Goal: Task Accomplishment & Management: Manage account settings

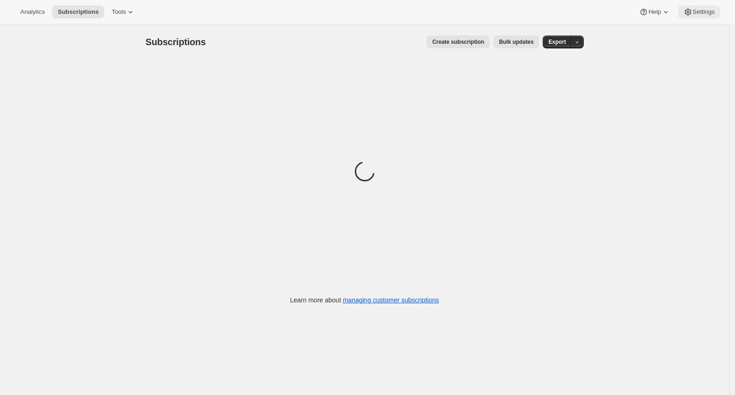
click at [704, 12] on span "Settings" at bounding box center [703, 11] width 22 height 7
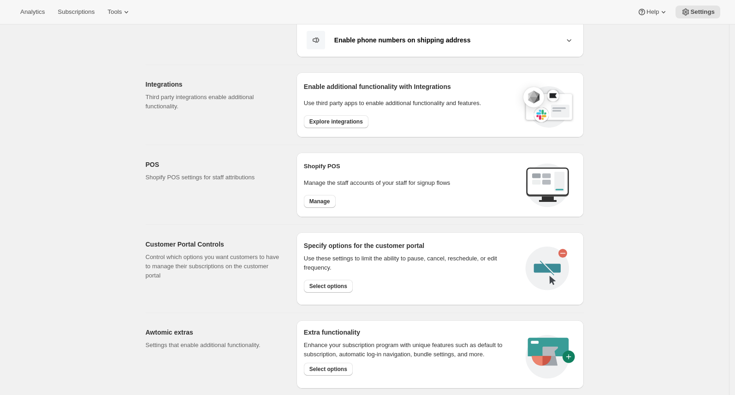
scroll to position [266, 0]
click at [335, 286] on span "Select options" at bounding box center [328, 287] width 38 height 7
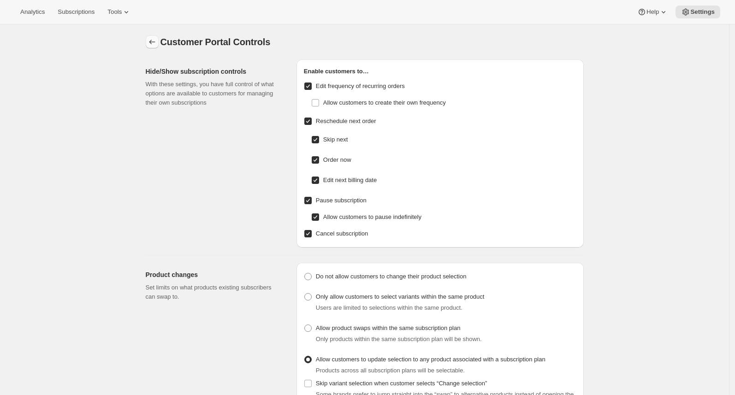
click at [152, 42] on icon "Settings" at bounding box center [152, 42] width 6 height 5
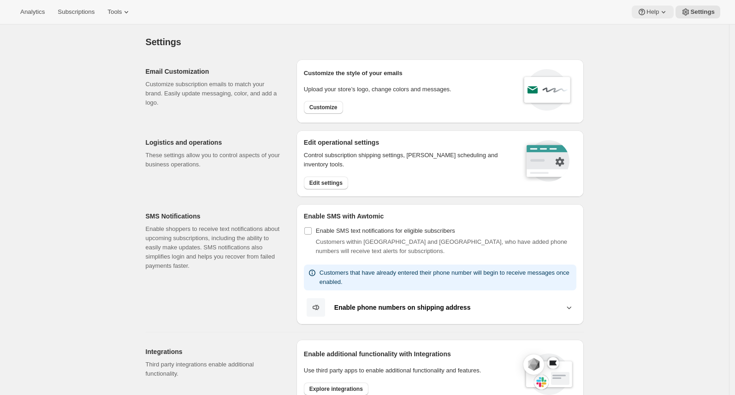
click at [652, 13] on span "Help" at bounding box center [652, 11] width 12 height 7
click at [650, 40] on link "Help Center" at bounding box center [651, 46] width 37 height 15
click at [654, 29] on span "Setup guide" at bounding box center [651, 30] width 32 height 7
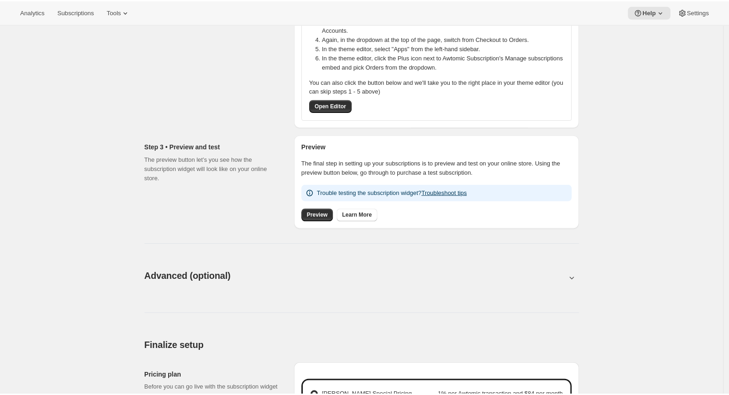
scroll to position [432, 0]
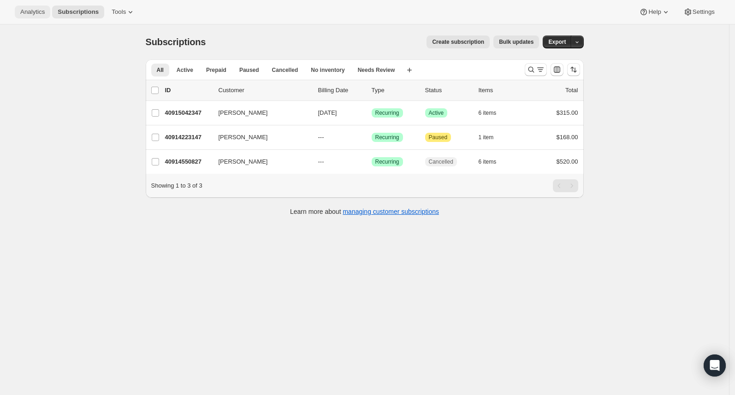
click at [36, 15] on span "Analytics" at bounding box center [32, 11] width 24 height 7
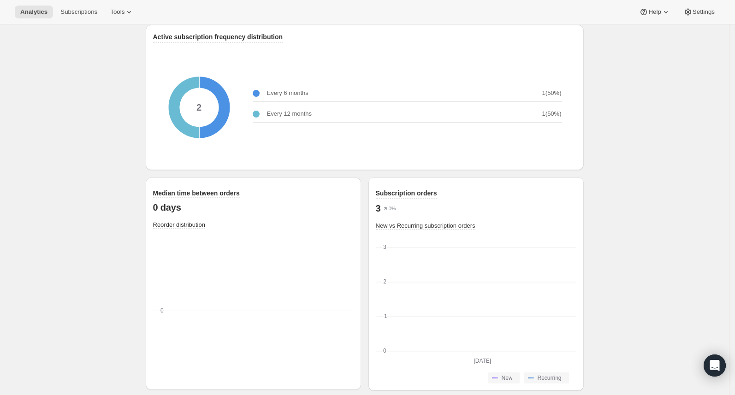
scroll to position [1172, 0]
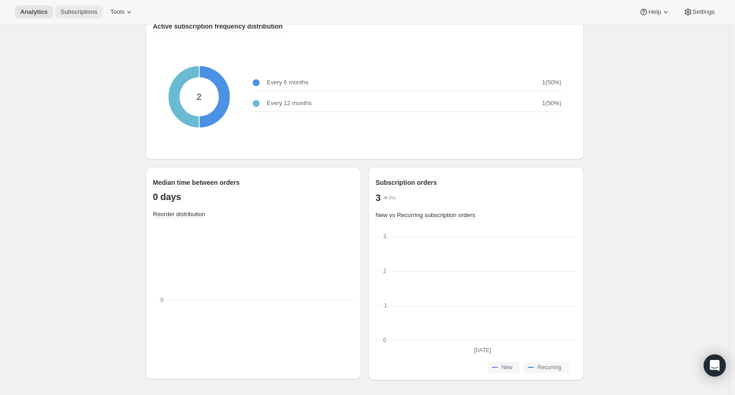
click at [90, 16] on button "Subscriptions" at bounding box center [79, 12] width 48 height 13
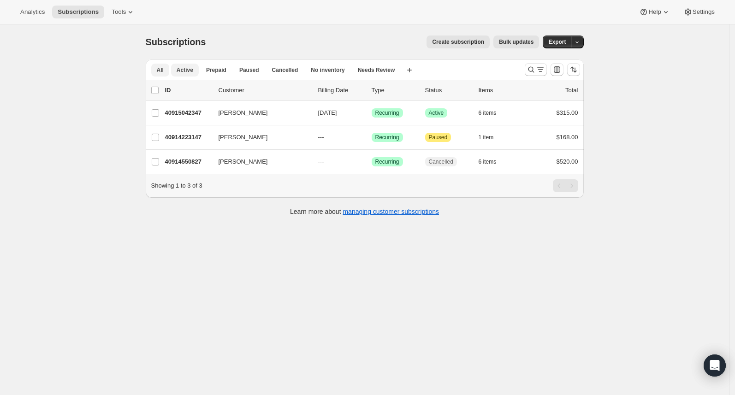
click at [192, 71] on span "Active" at bounding box center [185, 69] width 17 height 7
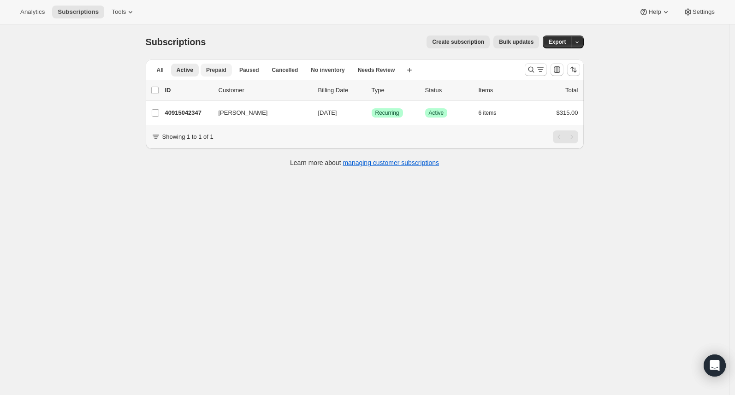
click at [222, 73] on span "Prepaid" at bounding box center [216, 69] width 20 height 7
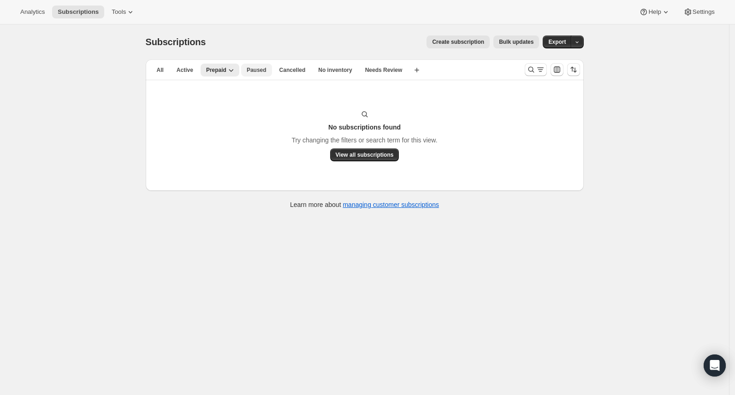
click at [254, 74] on button "Paused" at bounding box center [256, 70] width 31 height 13
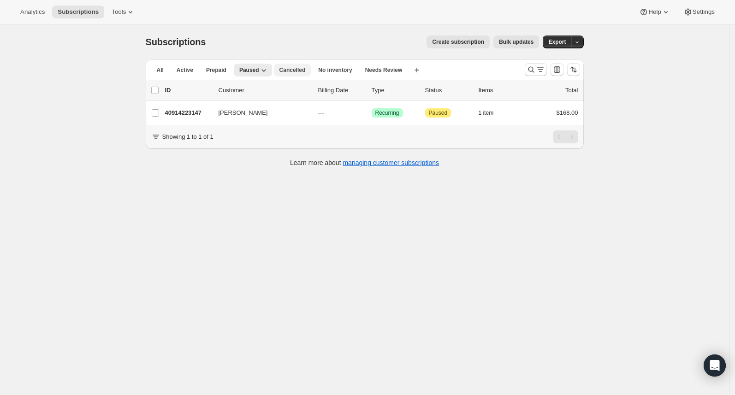
click at [295, 74] on button "Cancelled" at bounding box center [292, 70] width 37 height 13
click at [331, 76] on button "No inventory" at bounding box center [335, 70] width 45 height 13
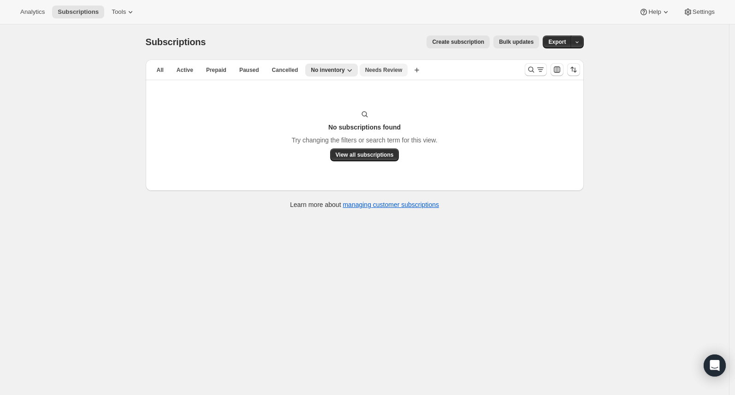
click at [402, 72] on span "Needs Review" at bounding box center [383, 69] width 37 height 7
click at [162, 72] on span "All" at bounding box center [160, 69] width 7 height 7
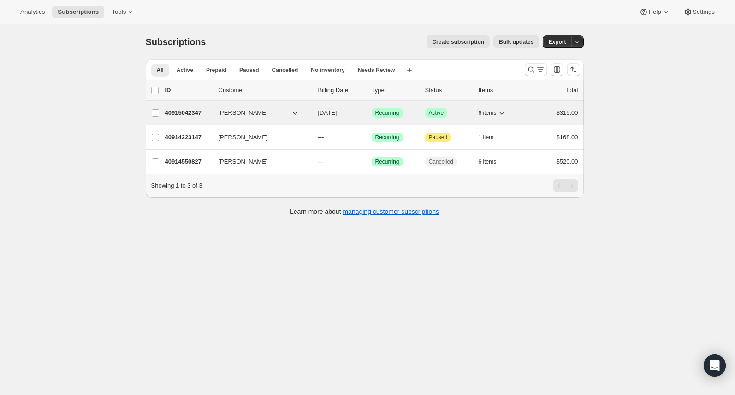
click at [506, 112] on icon "button" at bounding box center [501, 112] width 9 height 9
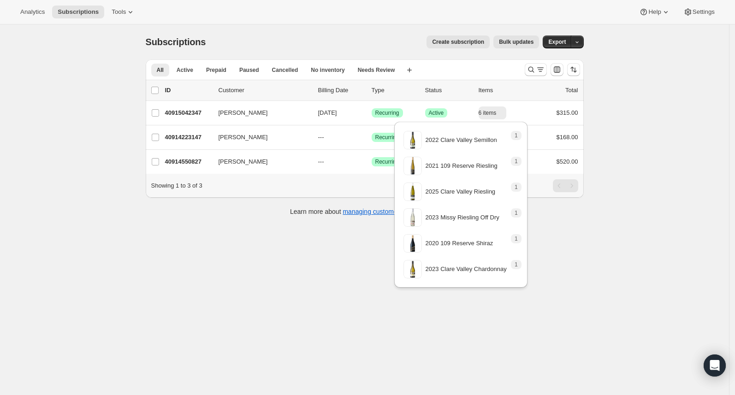
click at [634, 163] on div "Subscriptions. This page is ready Subscriptions Create subscription Bulk update…" at bounding box center [364, 221] width 729 height 395
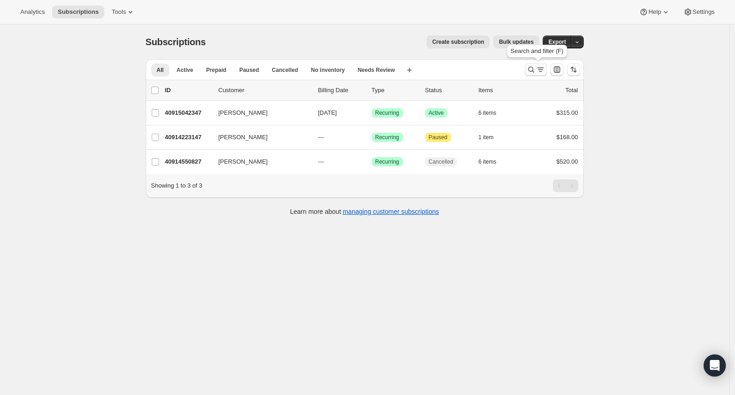
click at [540, 67] on icon "Search and filter results" at bounding box center [540, 69] width 9 height 9
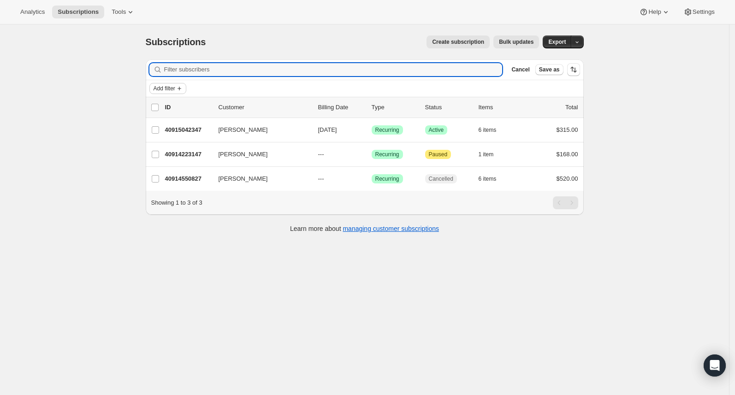
click at [183, 85] on icon "Add filter" at bounding box center [179, 88] width 7 height 7
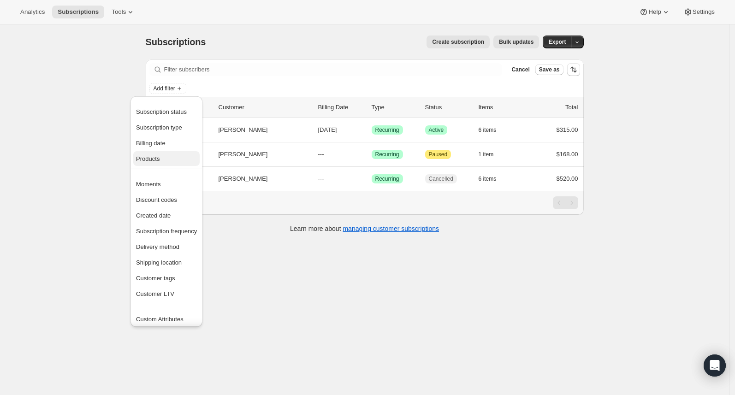
click at [182, 154] on span "Products" at bounding box center [166, 158] width 61 height 9
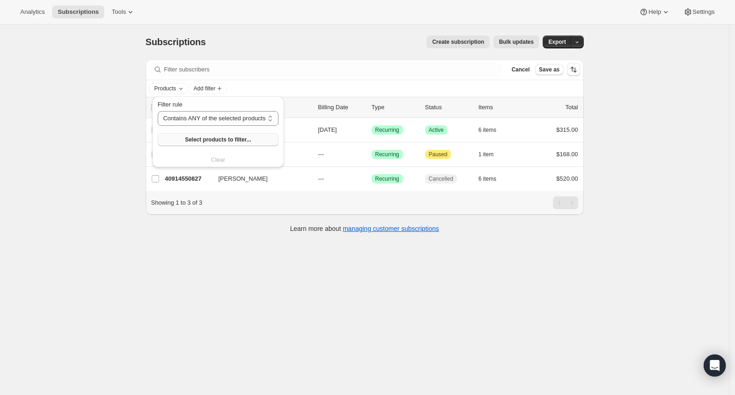
click at [208, 137] on span "Select products to filter..." at bounding box center [218, 139] width 66 height 7
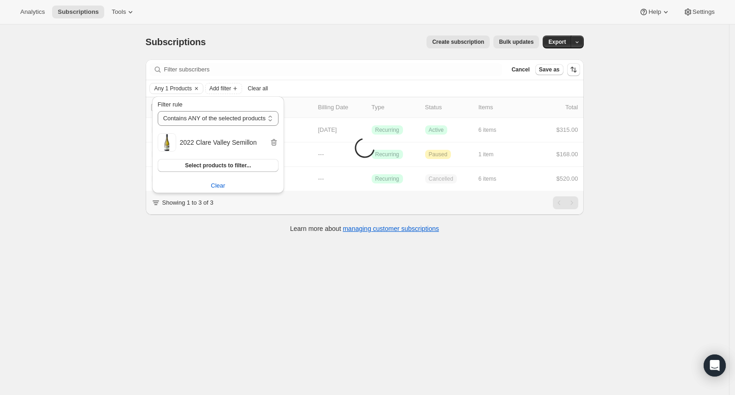
click at [447, 312] on div "Subscriptions. This page is ready Subscriptions Create subscription Bulk update…" at bounding box center [364, 221] width 729 height 395
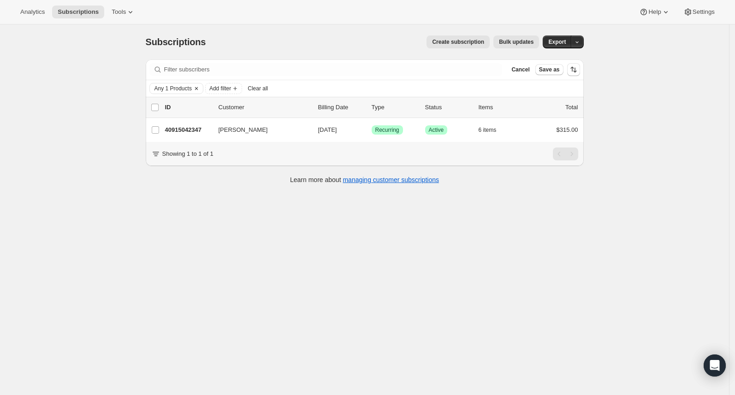
click at [198, 88] on icon "Clear" at bounding box center [196, 88] width 3 height 3
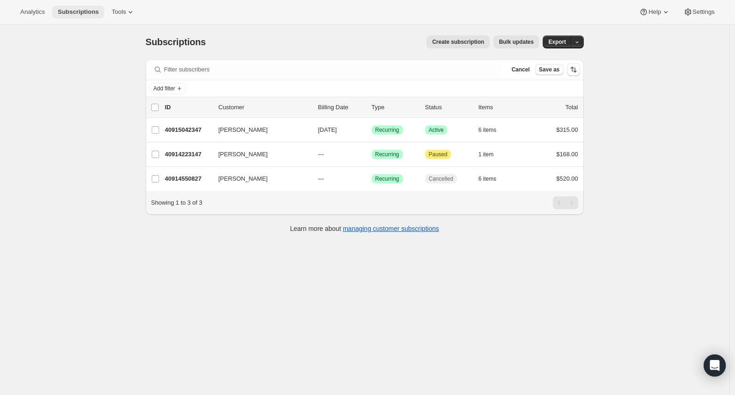
click at [88, 11] on span "Subscriptions" at bounding box center [78, 11] width 41 height 7
click at [517, 70] on span "Cancel" at bounding box center [520, 69] width 18 height 7
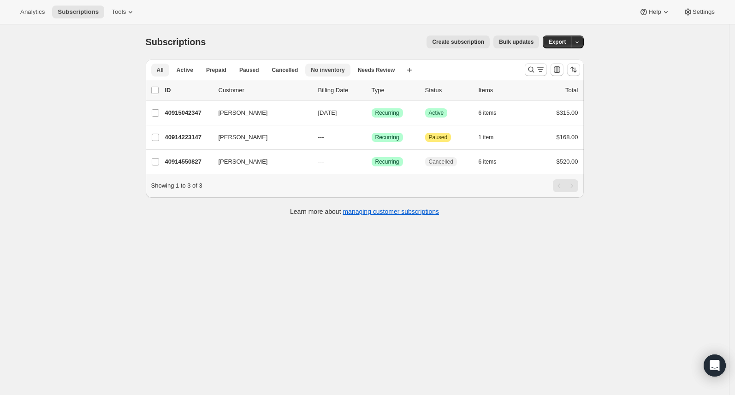
click at [331, 68] on span "No inventory" at bounding box center [328, 69] width 34 height 7
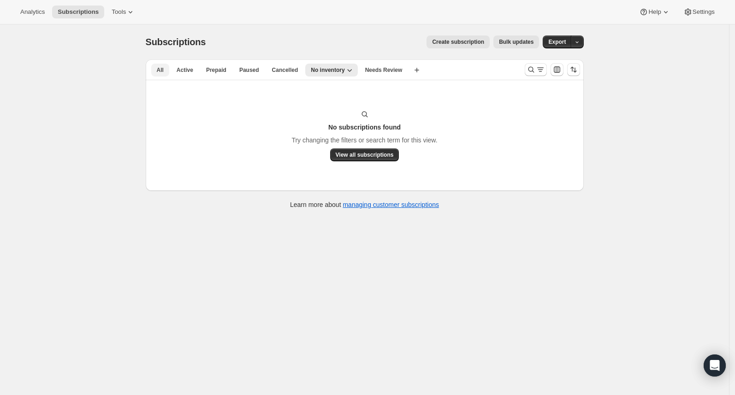
click at [167, 69] on button "All" at bounding box center [160, 70] width 18 height 13
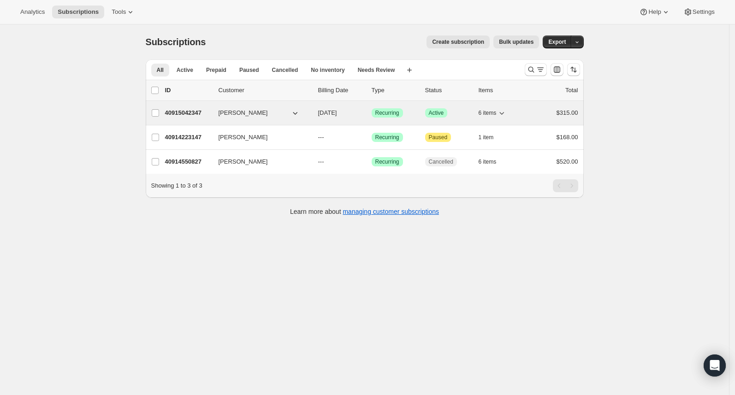
click at [198, 112] on p "40915042347" at bounding box center [188, 112] width 46 height 9
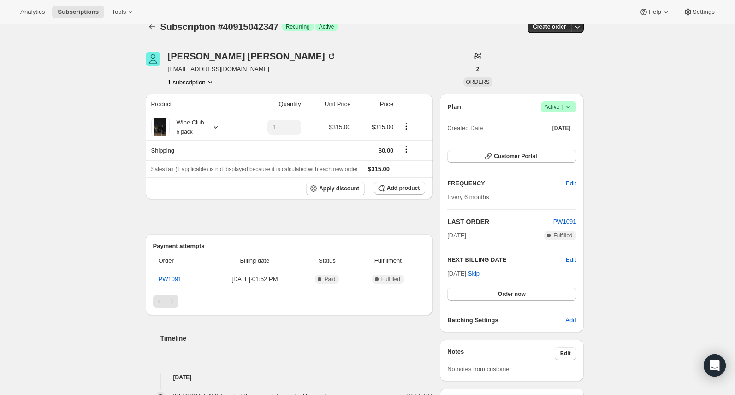
scroll to position [26, 0]
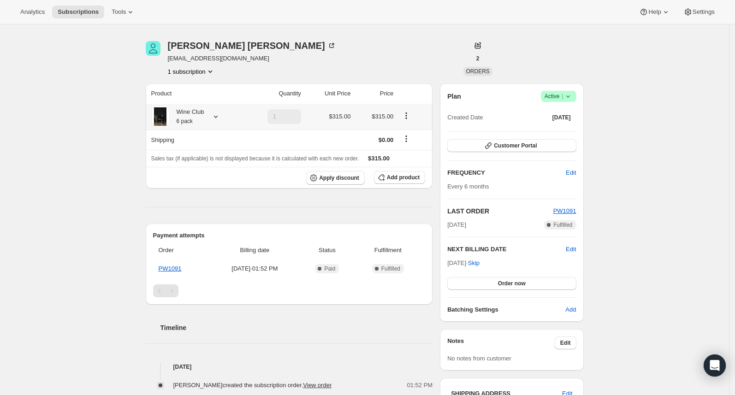
click at [220, 116] on icon at bounding box center [215, 116] width 9 height 9
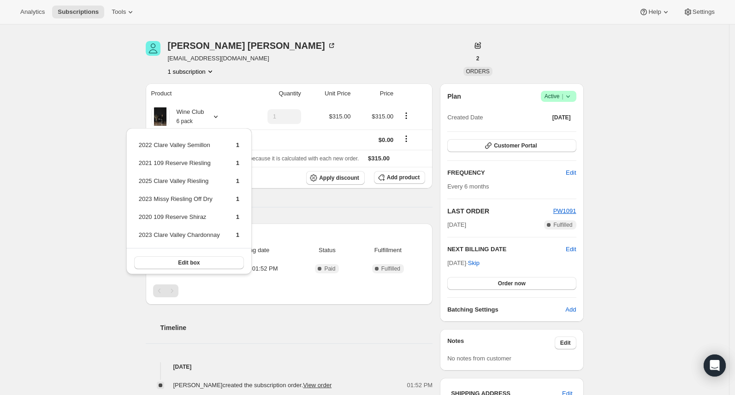
click at [43, 141] on div "Subscription #40915042347. This page is ready Subscription #40915042347 Success…" at bounding box center [364, 306] width 729 height 615
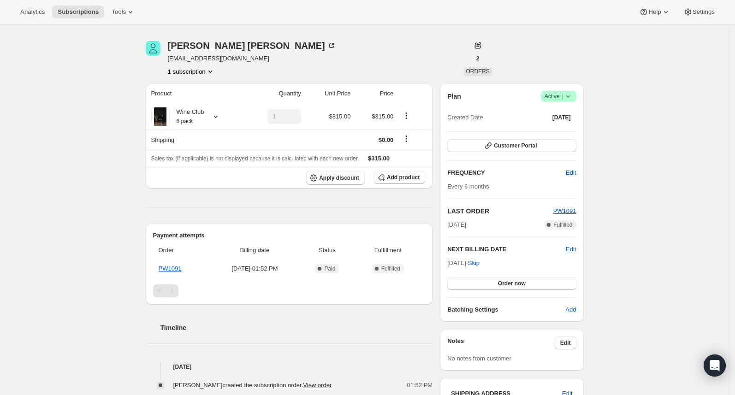
click at [209, 71] on button "1 subscription" at bounding box center [191, 71] width 47 height 9
click at [123, 110] on div "Subscription #40915042347. This page is ready Subscription #40915042347 Success…" at bounding box center [364, 306] width 729 height 615
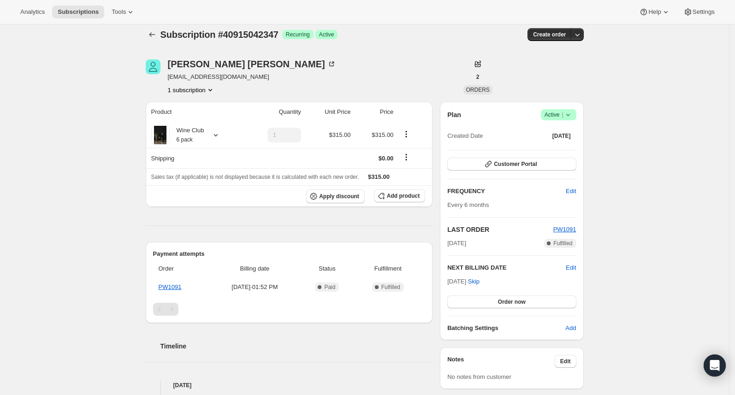
scroll to position [0, 0]
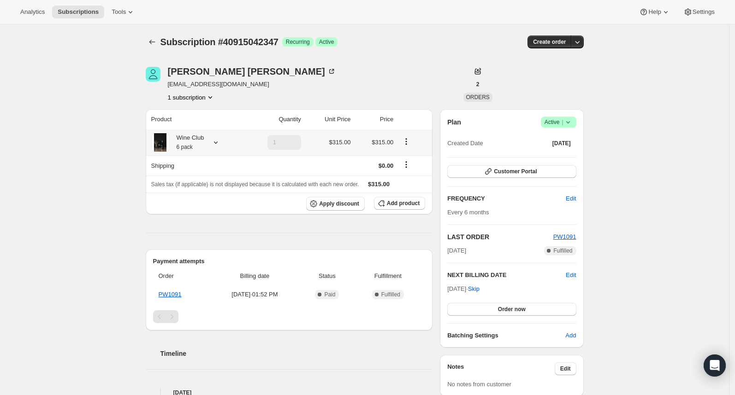
click at [411, 141] on icon "Product actions" at bounding box center [406, 141] width 9 height 9
click at [414, 160] on span "Edit box" at bounding box center [410, 158] width 22 height 7
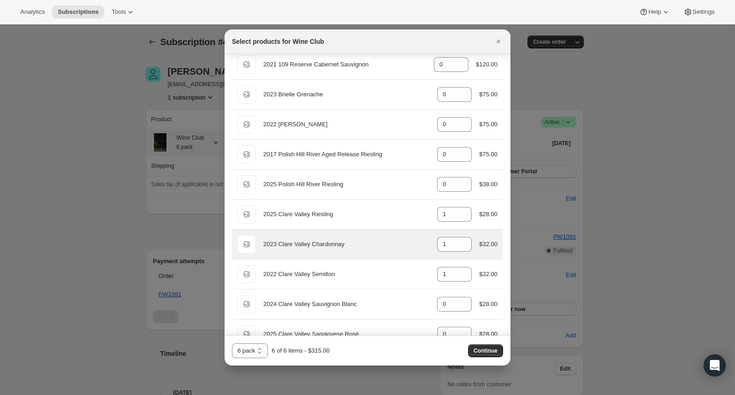
scroll to position [112, 0]
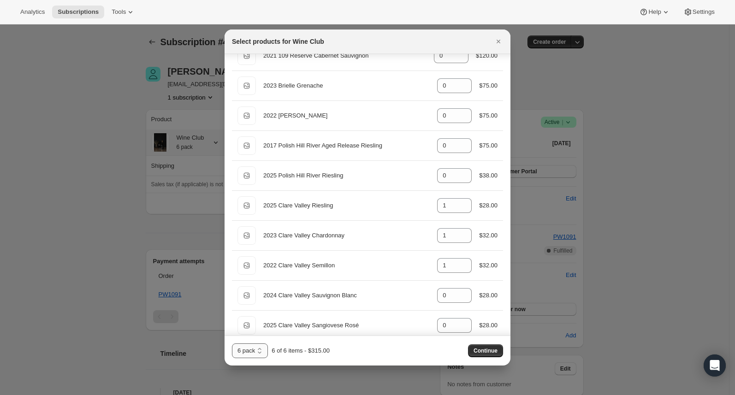
click at [261, 352] on select "6 pack 12 pack 18 items 24 items" at bounding box center [250, 350] width 36 height 15
click at [262, 353] on select "6 pack 12 pack 18 items 24 items" at bounding box center [250, 350] width 36 height 15
select select "gid://shopify/ProductVariant/42168018272299"
click at [232, 343] on select "6 pack 12 pack 18 items 24 items" at bounding box center [250, 350] width 36 height 15
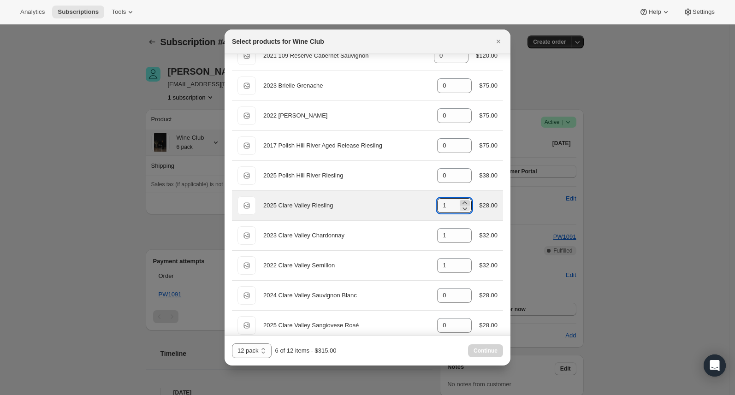
click at [460, 203] on icon ":rd6:" at bounding box center [464, 202] width 9 height 9
type input "2"
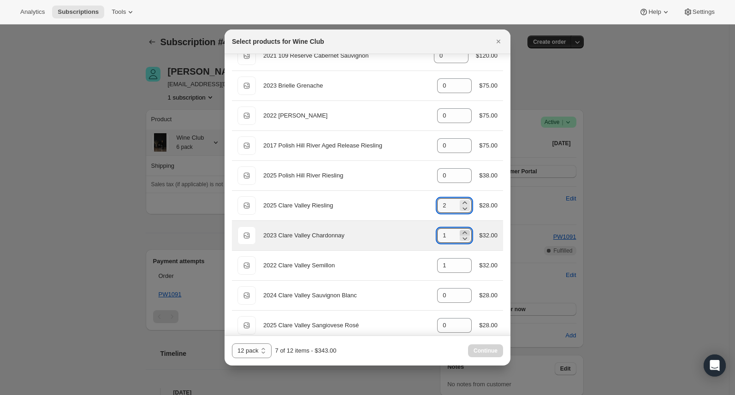
click at [460, 232] on icon ":rd6:" at bounding box center [464, 232] width 9 height 9
type input "2"
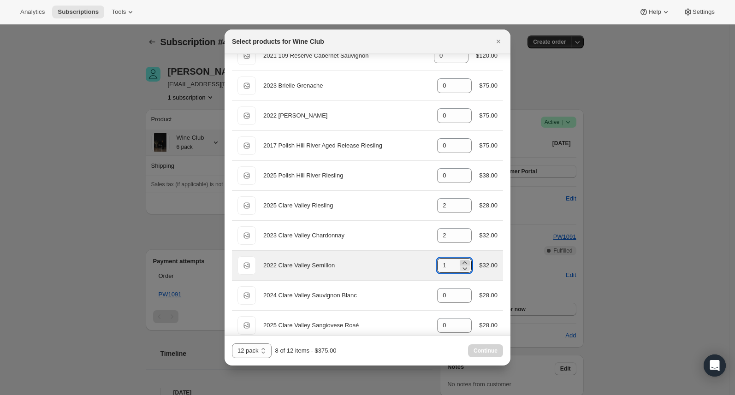
click at [460, 261] on icon ":rd6:" at bounding box center [464, 262] width 9 height 9
type input "2"
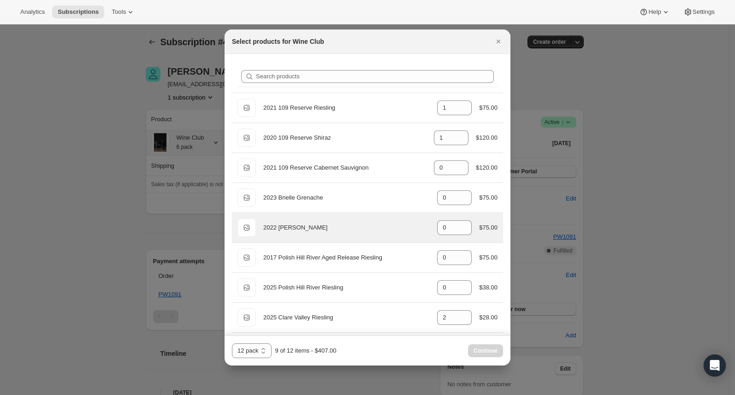
scroll to position [0, 0]
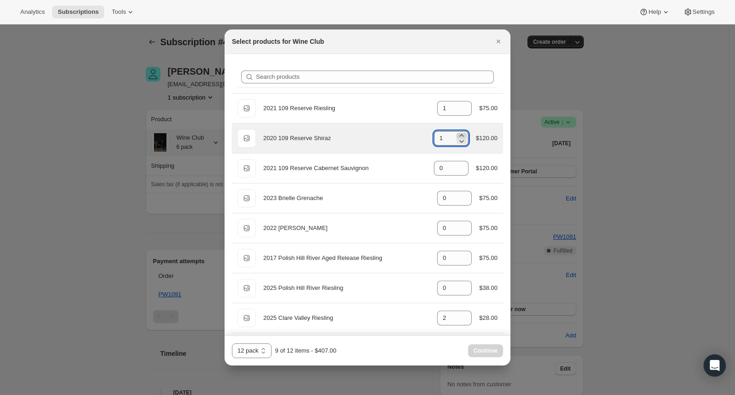
click at [457, 136] on icon ":rd6:" at bounding box center [461, 135] width 9 height 9
type input "2"
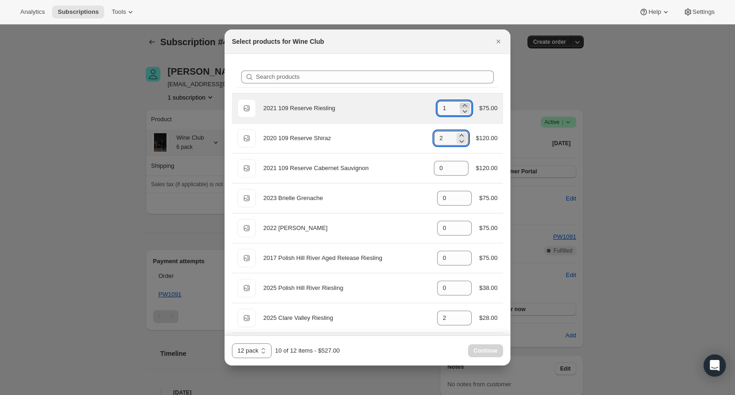
click at [460, 105] on icon ":rd6:" at bounding box center [464, 105] width 9 height 9
type input "2"
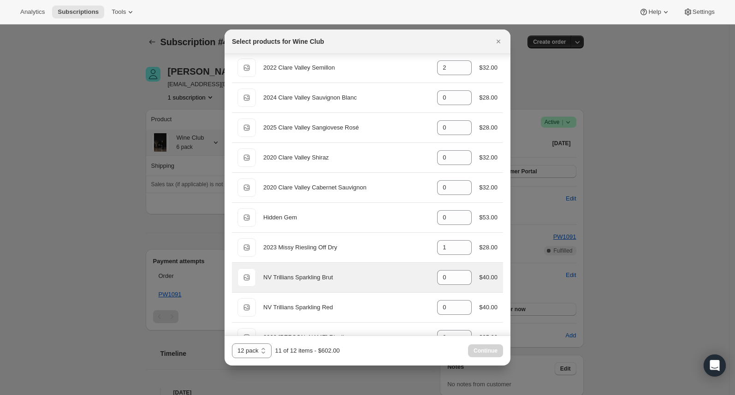
scroll to position [315, 0]
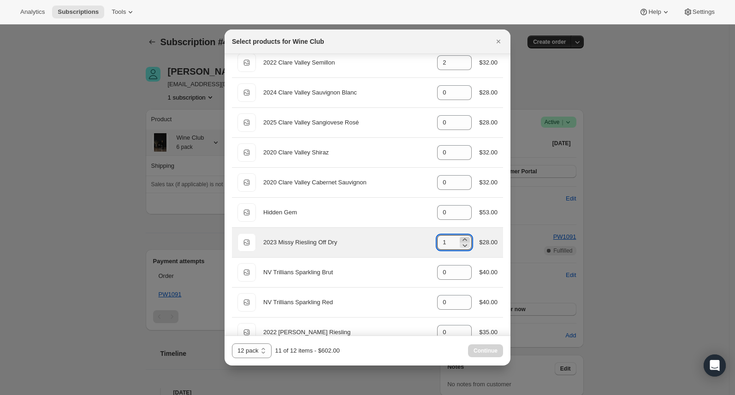
click at [460, 239] on icon ":rd6:" at bounding box center [464, 239] width 9 height 9
type input "2"
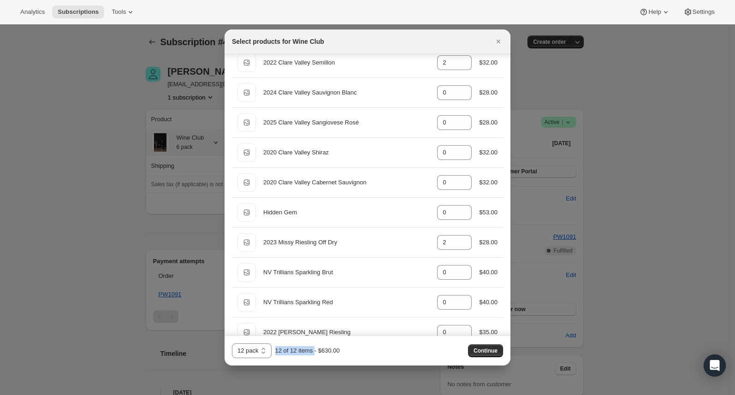
drag, startPoint x: 276, startPoint y: 352, endPoint x: 318, endPoint y: 354, distance: 42.0
click at [318, 354] on div "12 of 12 items - $630.00" at bounding box center [307, 350] width 65 height 9
click at [490, 352] on span "Continue" at bounding box center [485, 350] width 24 height 7
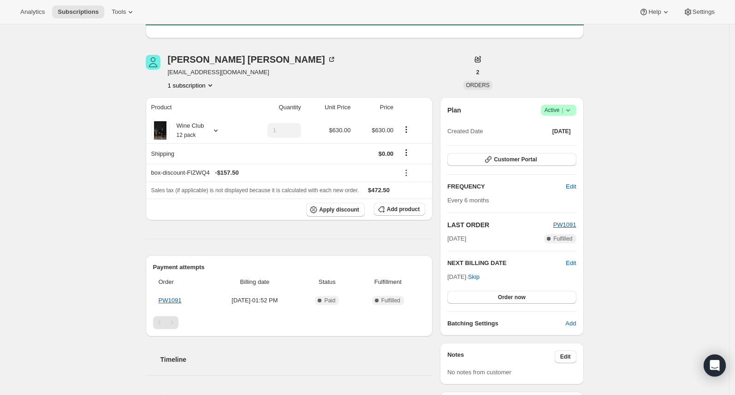
scroll to position [55, 0]
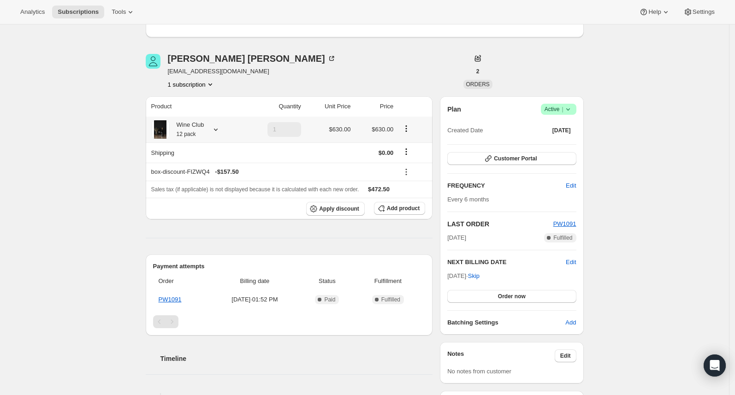
click at [219, 128] on icon at bounding box center [215, 129] width 9 height 9
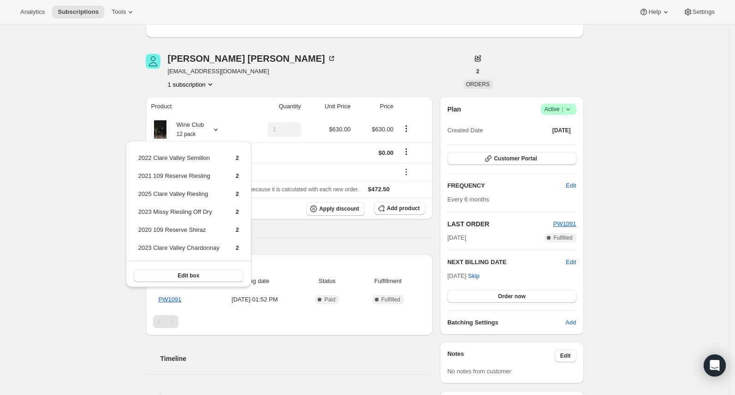
click at [342, 229] on div "Product Quantity Unit Price Price Wine Club 12 pack 1 $630.00 $630.00 Shipping …" at bounding box center [289, 287] width 287 height 382
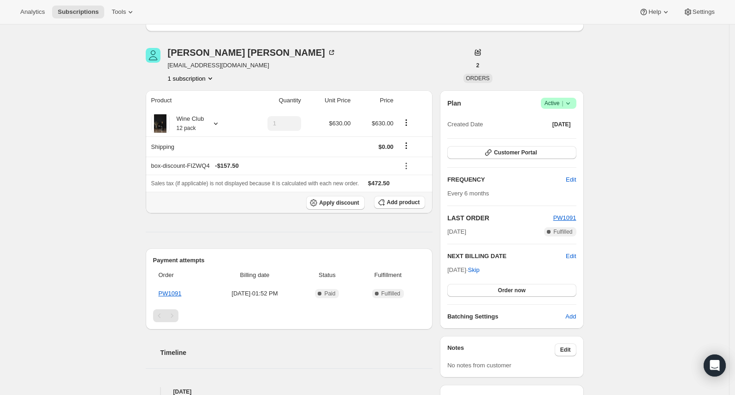
scroll to position [62, 0]
drag, startPoint x: 331, startPoint y: 122, endPoint x: 397, endPoint y: 119, distance: 66.4
click at [397, 119] on tr "Wine Club 12 pack 1 $630.00 $630.00" at bounding box center [289, 123] width 287 height 26
click at [422, 130] on td at bounding box center [414, 123] width 36 height 26
drag, startPoint x: 391, startPoint y: 181, endPoint x: 414, endPoint y: 181, distance: 23.5
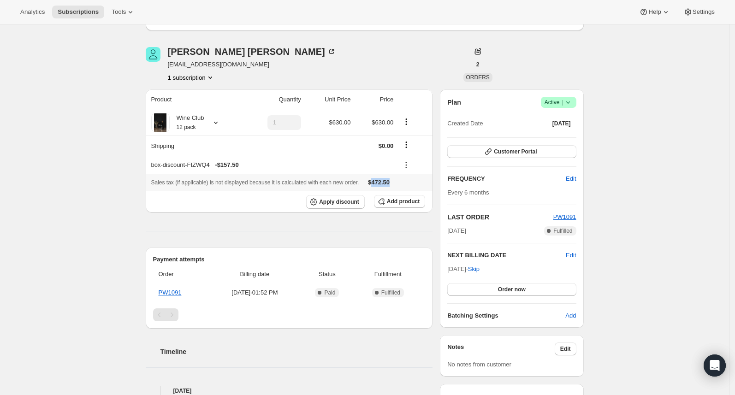
click at [414, 181] on div "Sales tax (if applicable) is not displayed because it is calculated with each n…" at bounding box center [289, 182] width 276 height 9
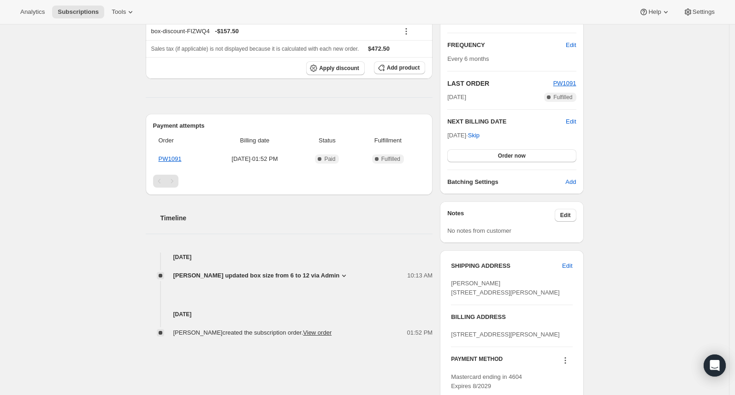
scroll to position [229, 0]
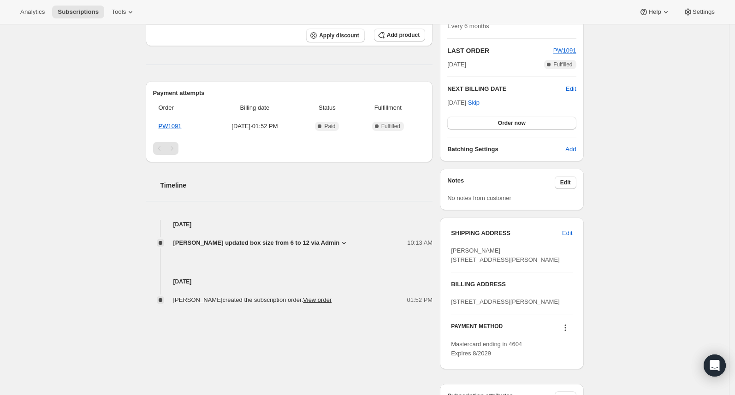
click at [349, 244] on icon at bounding box center [343, 242] width 9 height 9
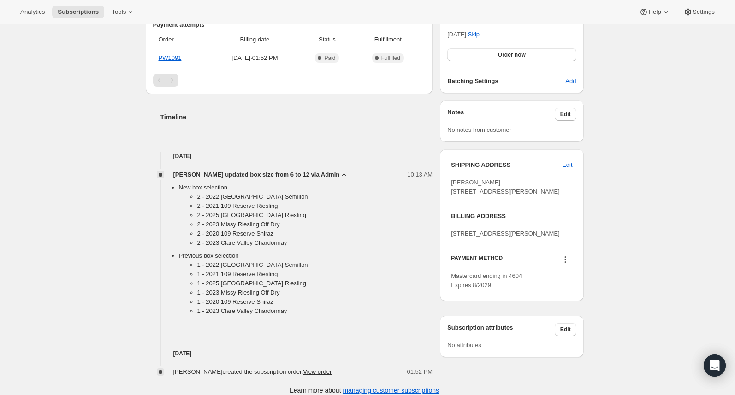
scroll to position [301, 0]
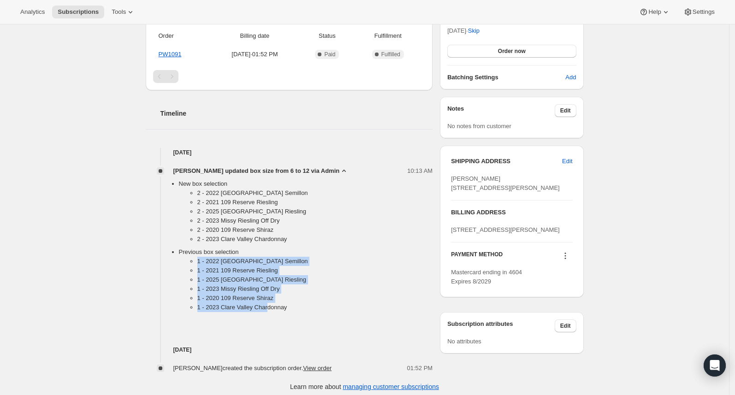
drag, startPoint x: 205, startPoint y: 260, endPoint x: 268, endPoint y: 272, distance: 64.7
click at [275, 306] on ul "1 - 2022 Clare Valley Semillon 1 - 2021 109 Reserve Riesling 1 - 2025 Clare Val…" at bounding box center [306, 286] width 254 height 59
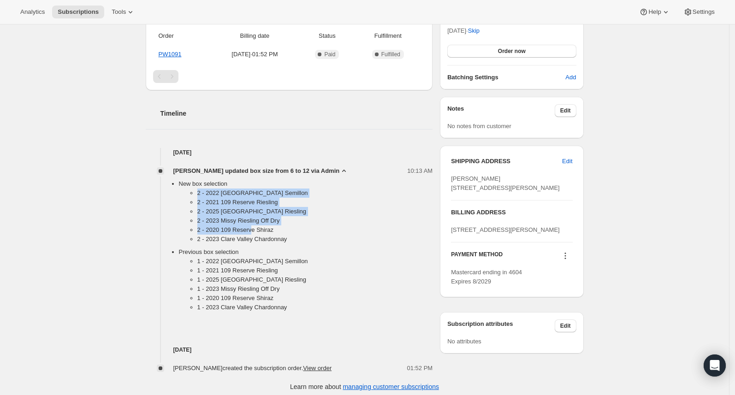
drag, startPoint x: 200, startPoint y: 193, endPoint x: 274, endPoint y: 225, distance: 80.9
click at [257, 226] on ul "2 - 2022 Clare Valley Semillon 2 - 2021 109 Reserve Riesling 2 - 2025 Clare Val…" at bounding box center [306, 218] width 254 height 59
click at [348, 171] on icon at bounding box center [343, 170] width 9 height 9
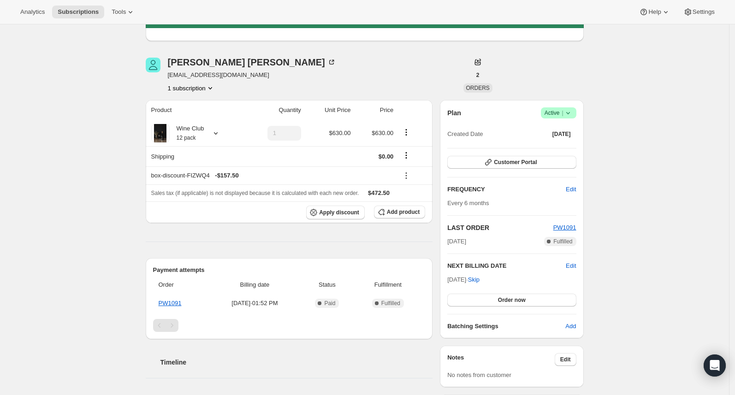
scroll to position [41, 0]
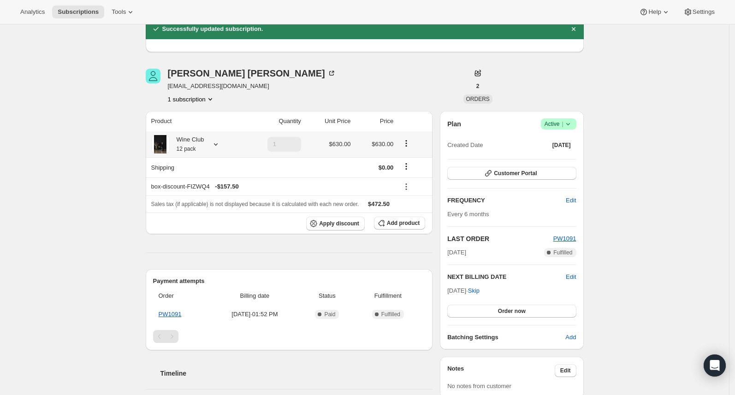
click at [220, 142] on icon at bounding box center [215, 144] width 9 height 9
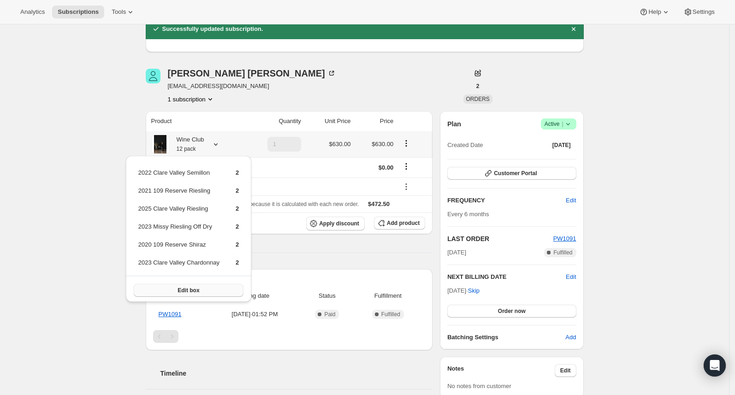
click at [209, 292] on button "Edit box" at bounding box center [189, 290] width 110 height 13
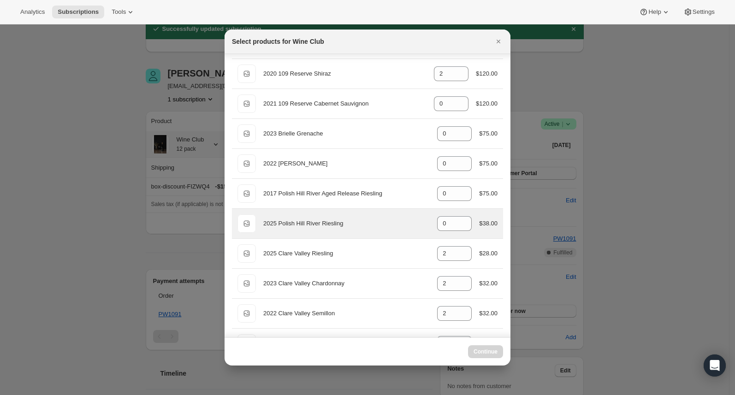
scroll to position [0, 0]
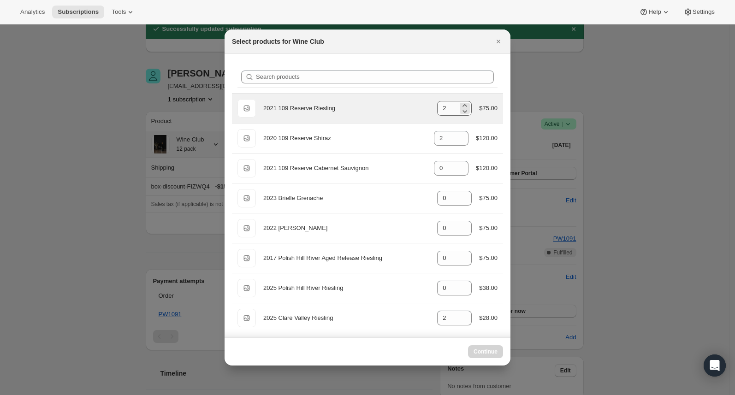
select select "gid://shopify/ProductVariant/42168018272299"
click at [463, 112] on icon ":rig:" at bounding box center [465, 111] width 5 height 3
type input "0"
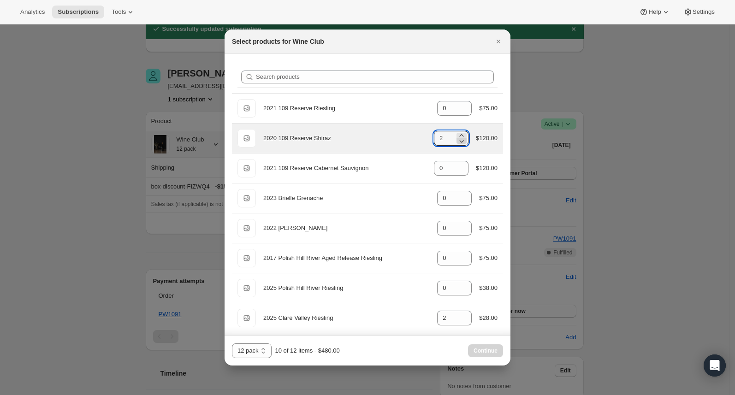
click at [460, 142] on icon ":rig:" at bounding box center [462, 141] width 5 height 3
type input "0"
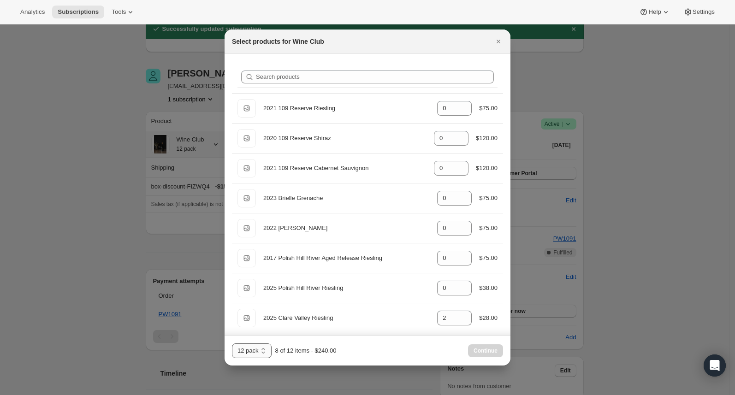
drag, startPoint x: 254, startPoint y: 361, endPoint x: 257, endPoint y: 355, distance: 6.4
click at [255, 358] on div "6 pack 12 pack 18 items 24 items 12 pack 8 of 12 items - $240.00 Continue" at bounding box center [368, 351] width 286 height 30
click at [258, 354] on select "6 pack 12 pack 18 items 24 items" at bounding box center [252, 350] width 40 height 15
select select "gid://shopify/ProductVariant/42168018239531"
click at [232, 343] on select "6 pack 12 pack 18 items 24 items" at bounding box center [252, 350] width 40 height 15
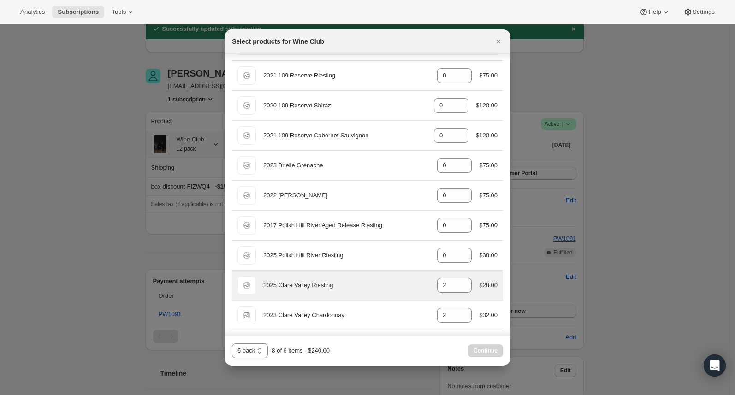
scroll to position [40, 0]
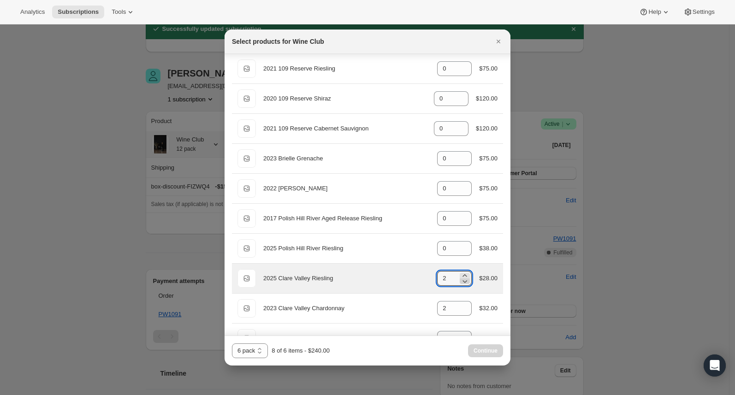
click at [460, 280] on icon ":rig:" at bounding box center [464, 281] width 9 height 9
click at [460, 279] on icon ":rig:" at bounding box center [464, 281] width 9 height 9
type input "0"
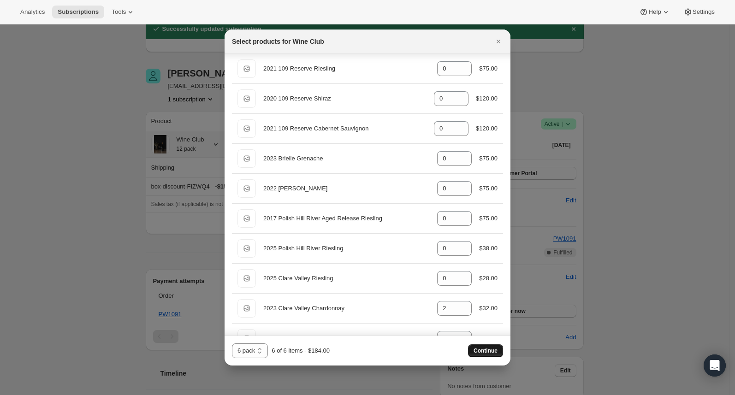
click at [482, 351] on span "Continue" at bounding box center [485, 350] width 24 height 7
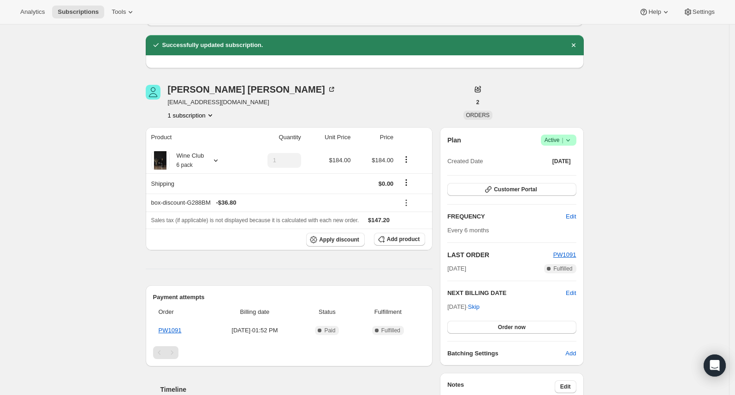
scroll to position [75, 0]
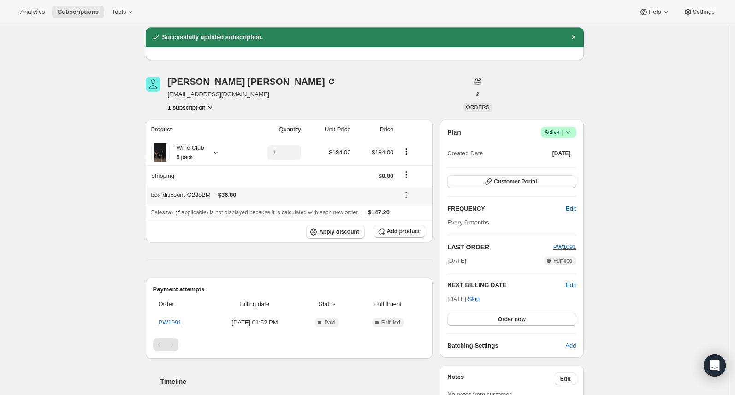
drag, startPoint x: 272, startPoint y: 195, endPoint x: 259, endPoint y: 191, distance: 13.4
click at [259, 191] on div "box-discount-G288BM - $36.80" at bounding box center [272, 194] width 242 height 9
drag, startPoint x: 223, startPoint y: 196, endPoint x: 257, endPoint y: 195, distance: 34.1
click at [257, 195] on div "box-discount-G288BM - $36.80" at bounding box center [272, 194] width 242 height 9
click at [259, 194] on div "box-discount-G288BM - $36.80" at bounding box center [272, 194] width 242 height 9
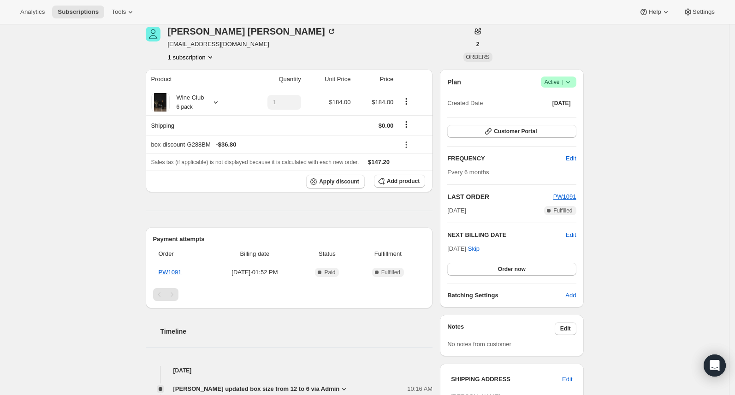
scroll to position [109, 0]
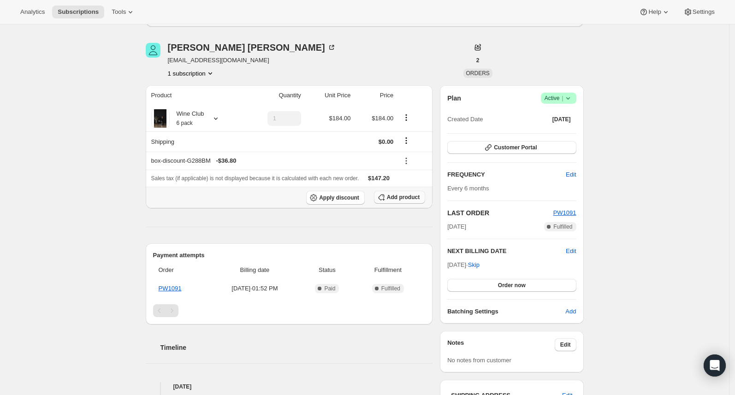
click at [394, 201] on button "Add product" at bounding box center [399, 197] width 51 height 13
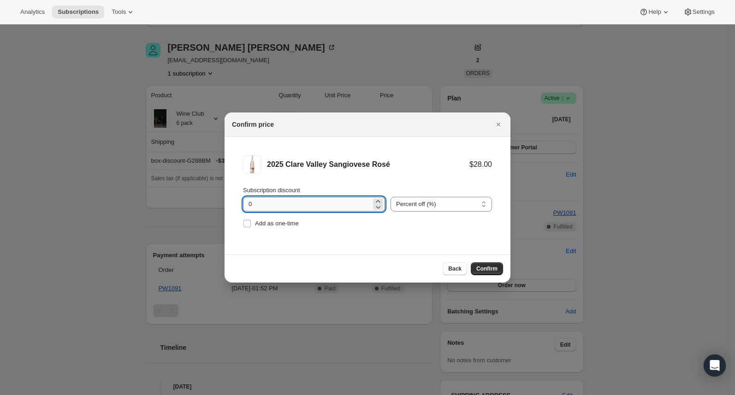
click at [311, 208] on input "0" at bounding box center [307, 204] width 128 height 15
type input "20"
click at [285, 223] on span "Add as one-time" at bounding box center [277, 223] width 44 height 7
click at [251, 223] on input "Add as one-time" at bounding box center [246, 223] width 7 height 7
checkbox input "true"
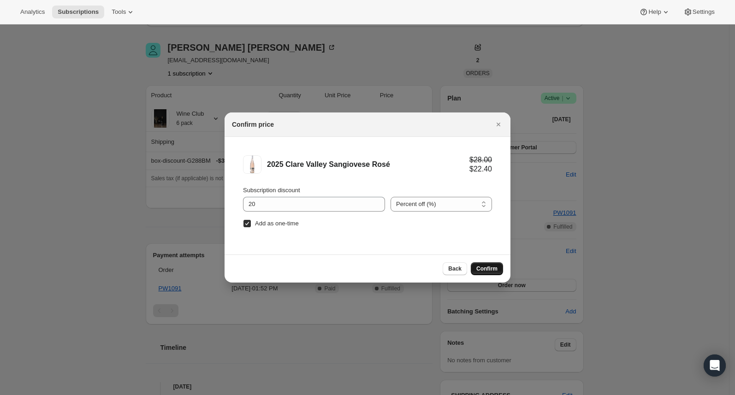
click at [491, 269] on span "Confirm" at bounding box center [486, 268] width 21 height 7
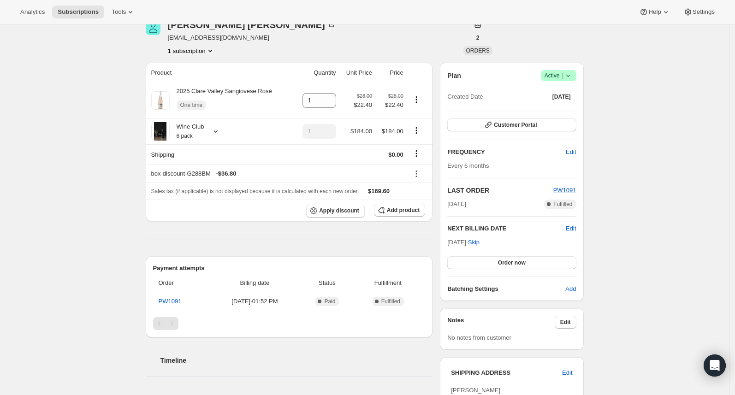
scroll to position [132, 0]
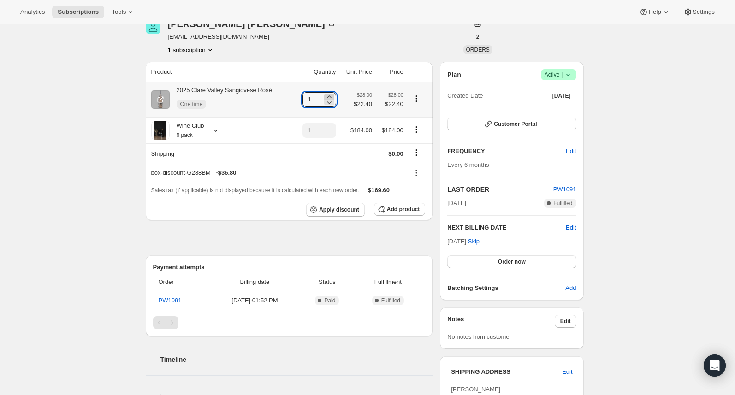
click at [332, 95] on icon at bounding box center [329, 96] width 9 height 9
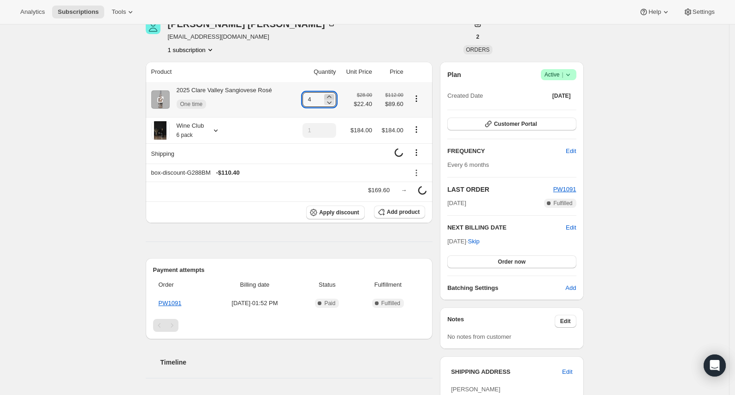
click at [332, 95] on icon at bounding box center [329, 96] width 9 height 9
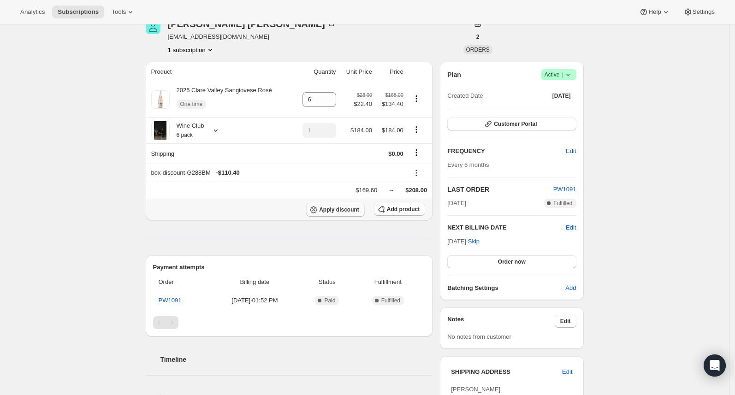
click at [343, 208] on span "Apply discount" at bounding box center [339, 209] width 40 height 7
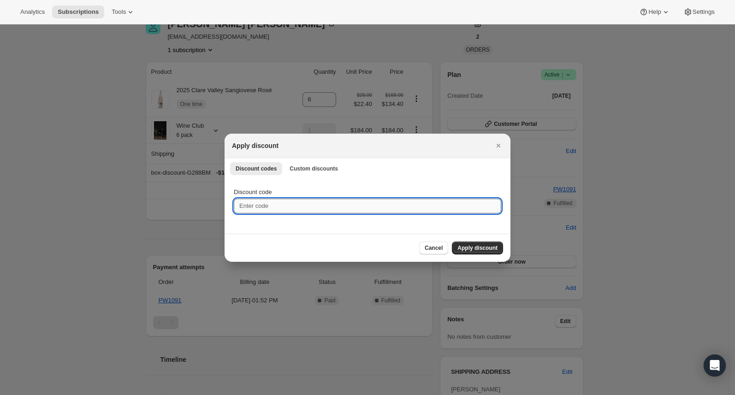
click at [304, 203] on input "Discount code" at bounding box center [367, 206] width 267 height 15
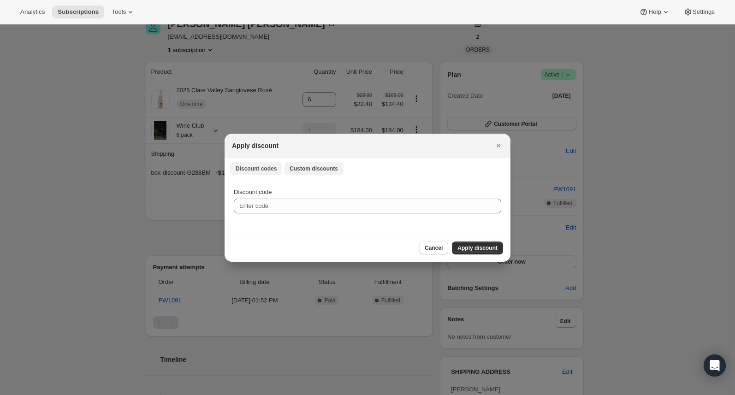
click at [310, 166] on span "Custom discounts" at bounding box center [314, 168] width 48 height 7
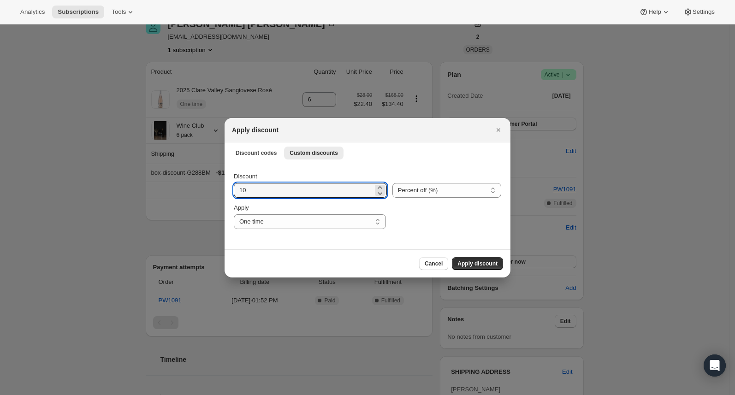
drag, startPoint x: 279, startPoint y: 193, endPoint x: 208, endPoint y: 188, distance: 70.7
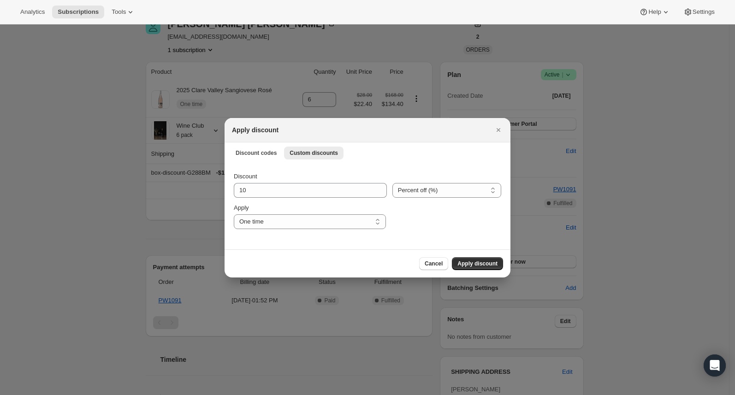
click at [435, 218] on div ":rpr:" at bounding box center [446, 216] width 110 height 26
click at [476, 266] on span "Apply discount" at bounding box center [477, 263] width 40 height 7
type input "1"
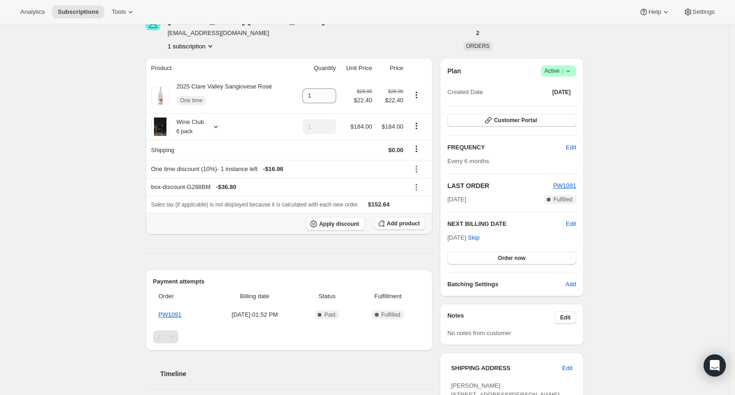
scroll to position [136, 0]
drag, startPoint x: 230, startPoint y: 172, endPoint x: 269, endPoint y: 175, distance: 39.3
click at [269, 175] on th "One time discount (10%) - 1 instance left - $16.96" at bounding box center [276, 169] width 260 height 18
drag, startPoint x: 487, startPoint y: 241, endPoint x: 449, endPoint y: 241, distance: 37.8
click at [449, 242] on div "Plan Success Active | Created Date Sep 25, 2025 Customer Portal FREQUENCY Edit …" at bounding box center [511, 178] width 143 height 238
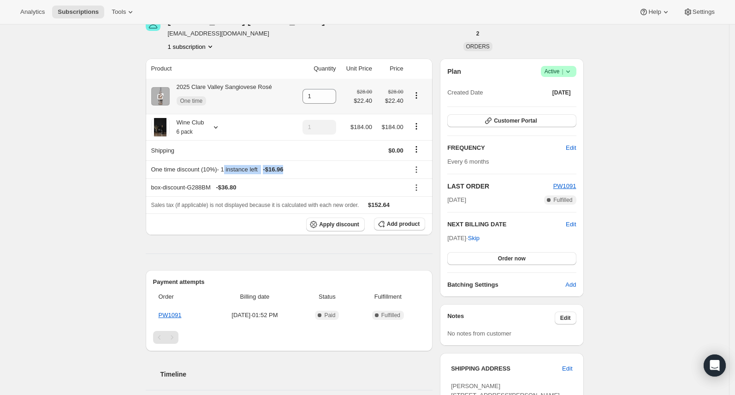
click at [419, 96] on icon "Product actions" at bounding box center [416, 95] width 9 height 9
click at [431, 115] on span "Remove" at bounding box center [419, 112] width 35 height 9
type input "0"
click at [417, 95] on icon "Product actions" at bounding box center [415, 95] width 1 height 1
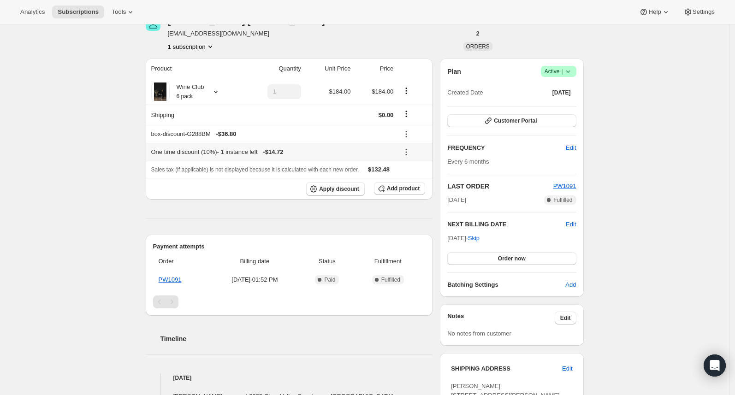
click at [411, 153] on icon at bounding box center [406, 152] width 9 height 9
click at [415, 183] on span "Remove" at bounding box center [416, 185] width 22 height 7
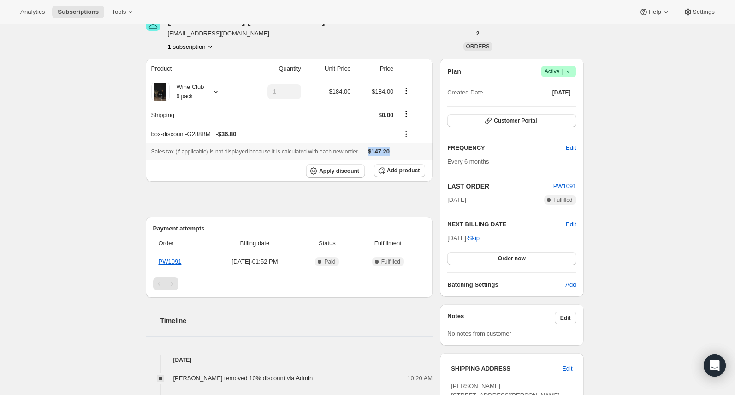
drag, startPoint x: 423, startPoint y: 148, endPoint x: 384, endPoint y: 150, distance: 39.7
click at [384, 150] on div "Sales tax (if applicable) is not displayed because it is calculated with each n…" at bounding box center [289, 151] width 276 height 9
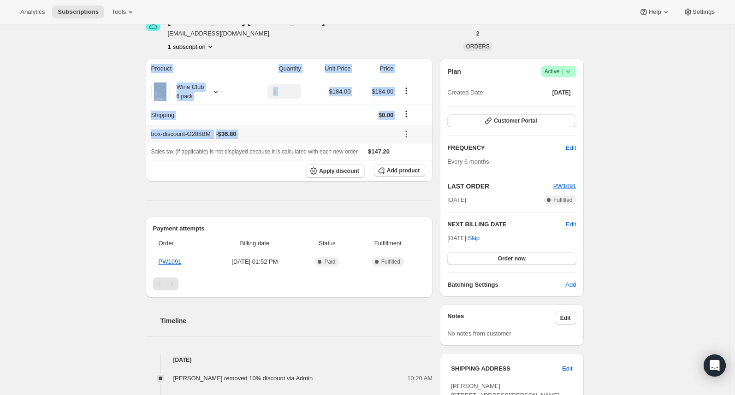
drag, startPoint x: 435, startPoint y: 115, endPoint x: 431, endPoint y: 149, distance: 34.4
click at [432, 143] on div "Michelle Murnane mgrigg81@hotmail.com 1 subscription 2 ORDERS Product Quantity …" at bounding box center [360, 289] width 445 height 577
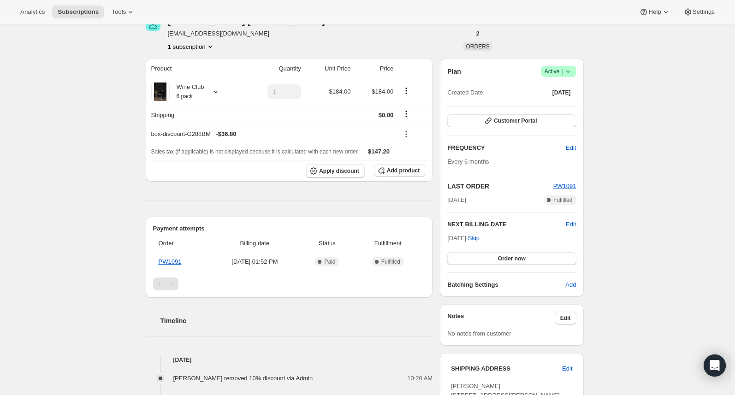
click at [426, 197] on div "Product Quantity Unit Price Price Wine Club 6 pack 1 $184.00 $184.00 Shipping $…" at bounding box center [289, 319] width 287 height 520
click at [575, 147] on span "Edit" at bounding box center [571, 147] width 10 height 9
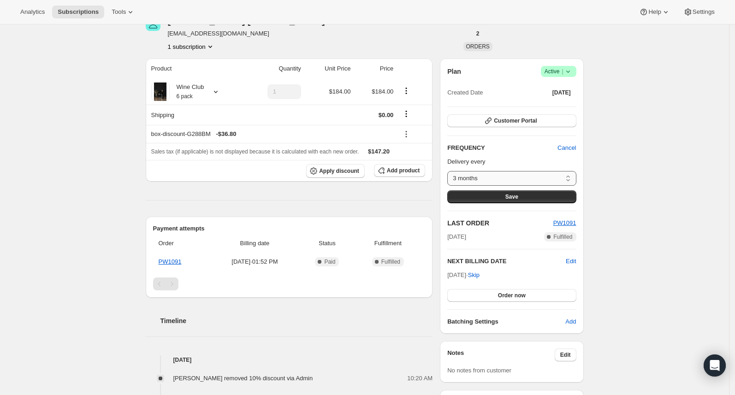
click at [555, 175] on select "3 months 4 months 6 months 12 months Custom..." at bounding box center [511, 178] width 129 height 15
select select "custom"
click at [450, 171] on select "3 months 4 months 6 months 12 months Custom..." at bounding box center [511, 178] width 129 height 15
select select "MONTH"
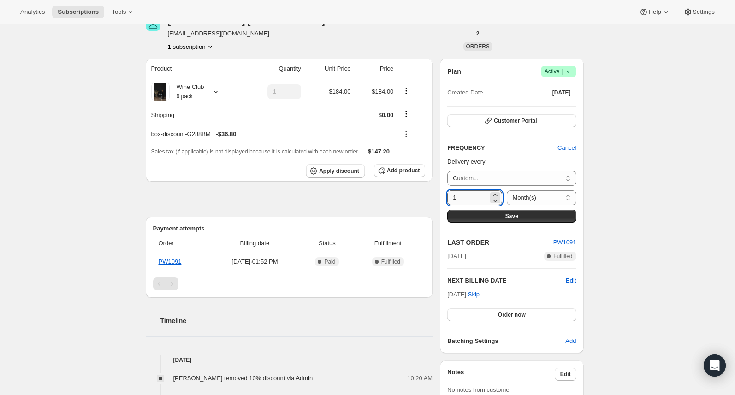
click at [474, 199] on input "1" at bounding box center [467, 197] width 41 height 15
type input "2"
click at [527, 216] on button "Save" at bounding box center [511, 216] width 129 height 13
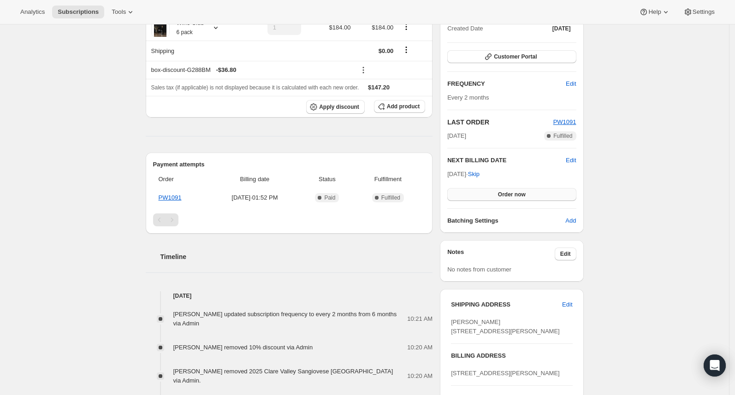
scroll to position [254, 0]
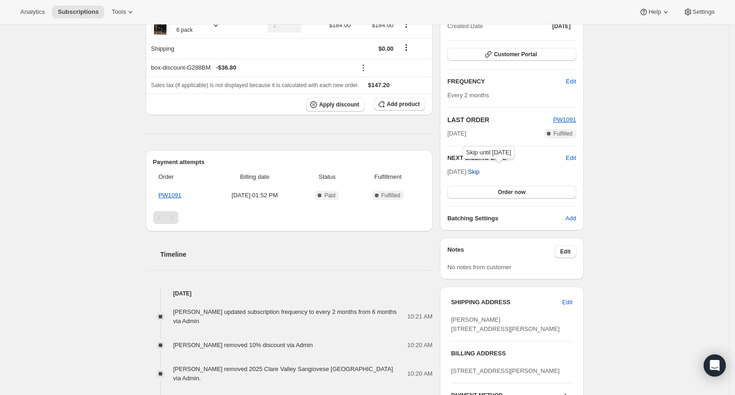
click at [479, 173] on span "Skip" at bounding box center [474, 171] width 12 height 9
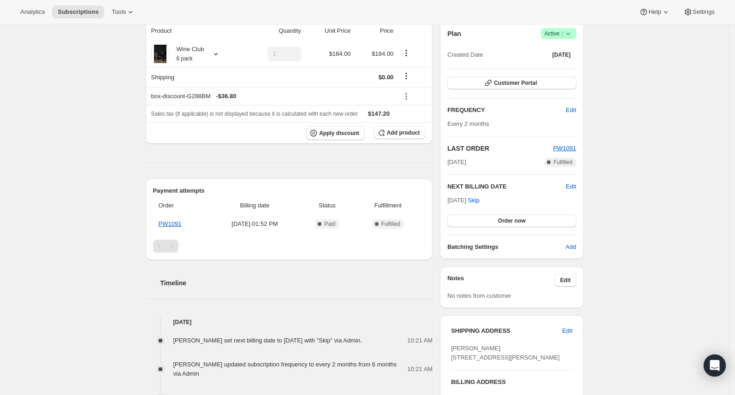
scroll to position [269, 0]
click at [479, 201] on span "Skip" at bounding box center [474, 199] width 12 height 9
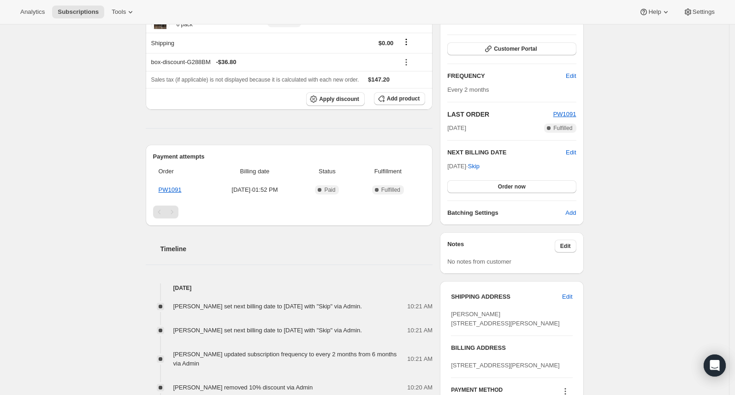
scroll to position [346, 0]
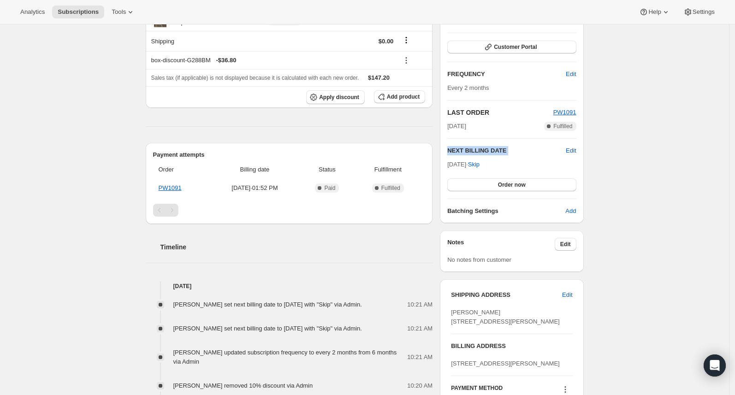
drag, startPoint x: 450, startPoint y: 166, endPoint x: 484, endPoint y: 170, distance: 33.4
click at [484, 170] on div "Jul 25, 2026 · Skip Order now" at bounding box center [511, 175] width 129 height 31
drag, startPoint x: 492, startPoint y: 89, endPoint x: 448, endPoint y: 91, distance: 44.3
click at [448, 91] on div "Plan Success Active | Created Date Sep 25, 2025 Customer Portal FREQUENCY Edit …" at bounding box center [511, 104] width 143 height 238
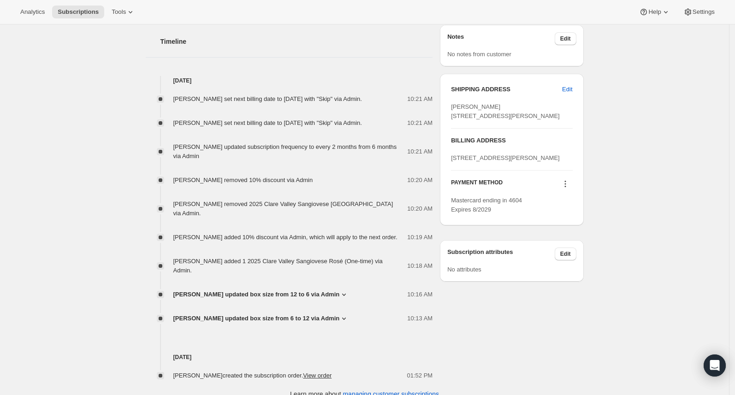
scroll to position [561, 0]
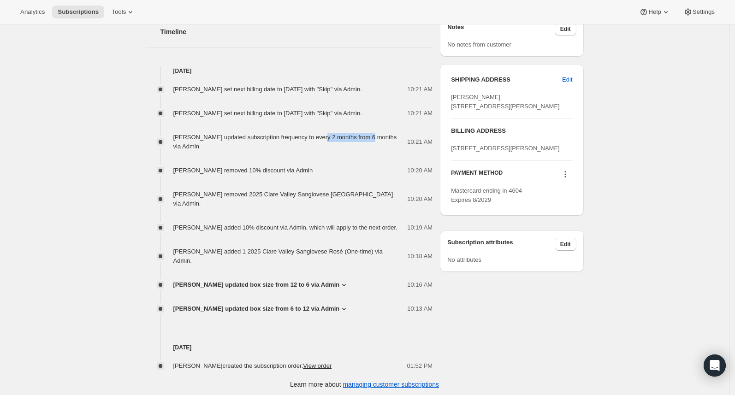
drag, startPoint x: 329, startPoint y: 155, endPoint x: 380, endPoint y: 154, distance: 51.2
click at [380, 150] on span "Michelle Murnane updated subscription frequency to every 2 months from 6 months…" at bounding box center [285, 142] width 224 height 16
drag, startPoint x: 323, startPoint y: 121, endPoint x: 343, endPoint y: 123, distance: 20.8
click at [345, 117] on span "Michelle Murnane set next billing date to Monday, May 25, 2026 with "Skip" via …" at bounding box center [267, 113] width 189 height 7
drag, startPoint x: 318, startPoint y: 87, endPoint x: 349, endPoint y: 89, distance: 30.5
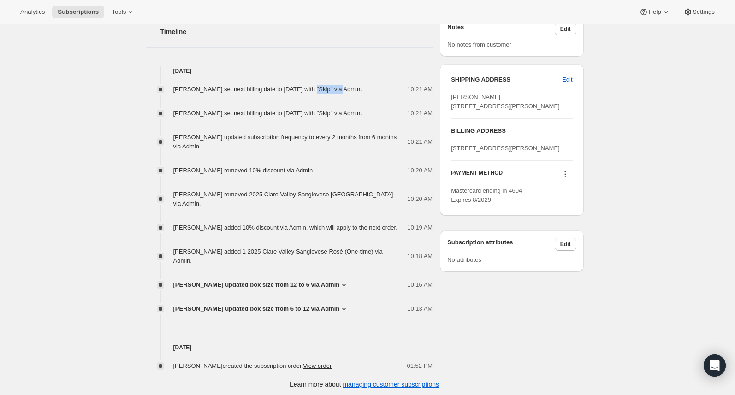
click at [349, 89] on span "Michelle Murnane set next billing date to Saturday, July 25, 2026 with "Skip" v…" at bounding box center [267, 89] width 189 height 7
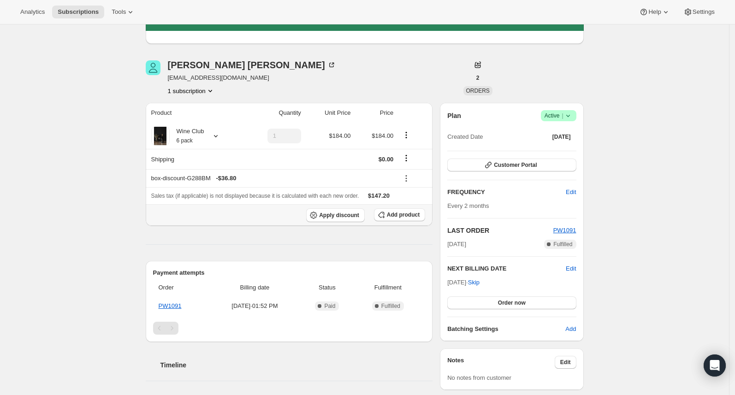
scroll to position [227, 0]
click at [486, 166] on icon "button" at bounding box center [488, 165] width 9 height 9
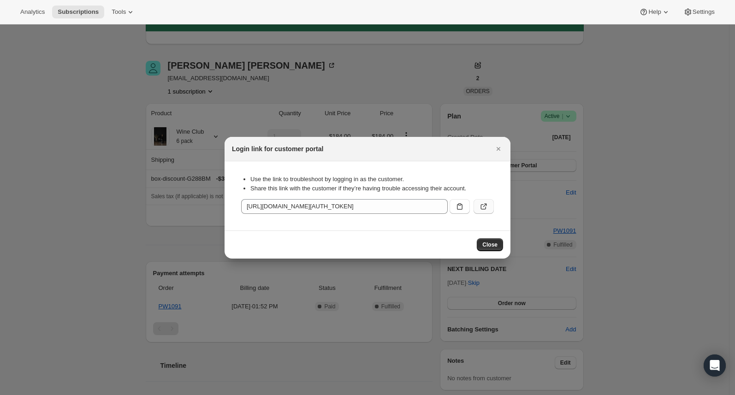
click at [485, 210] on icon ":r1f3:" at bounding box center [483, 206] width 9 height 9
click at [503, 148] on button "Close" at bounding box center [498, 148] width 13 height 13
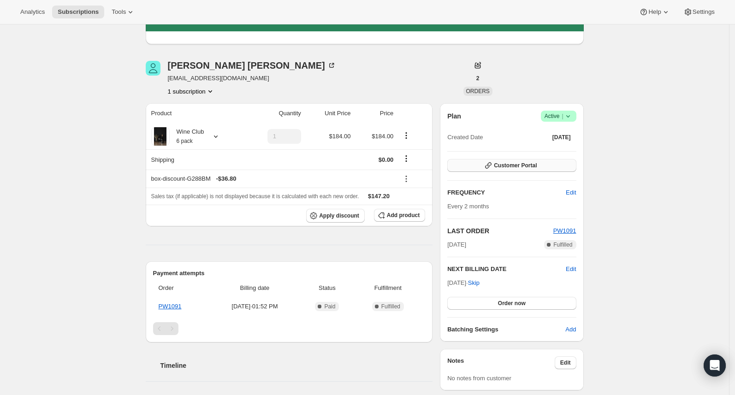
click at [529, 165] on span "Customer Portal" at bounding box center [515, 165] width 43 height 7
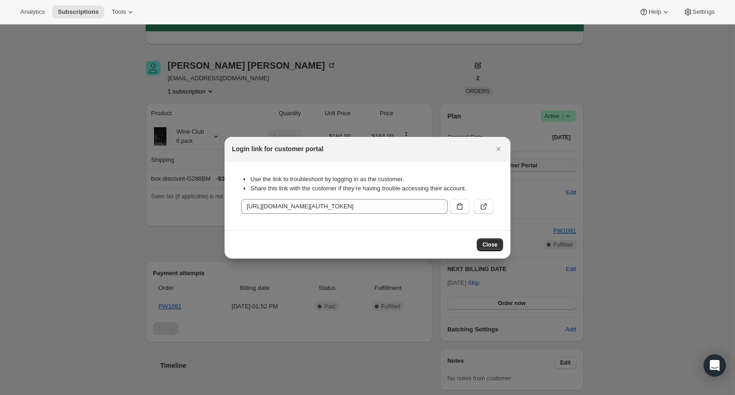
scroll to position [0, 0]
click at [487, 207] on icon ":r1f3:" at bounding box center [483, 206] width 9 height 9
click at [502, 148] on icon "Close" at bounding box center [498, 148] width 9 height 9
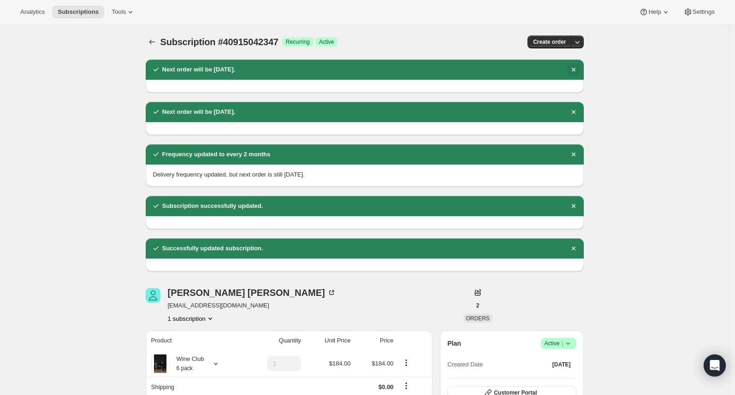
click at [576, 67] on icon "Dismiss notification" at bounding box center [573, 69] width 9 height 9
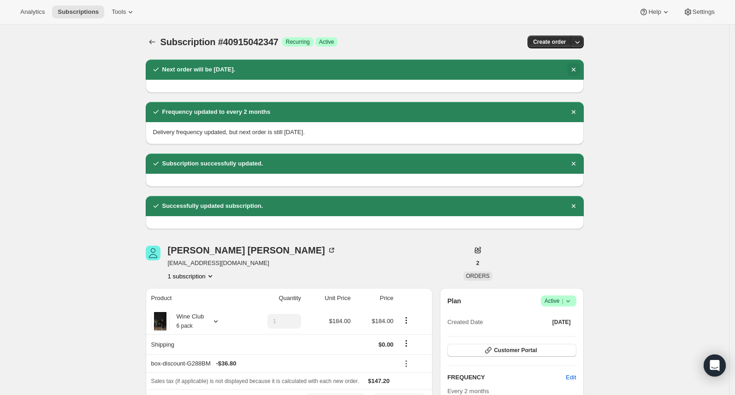
click at [576, 67] on icon "Dismiss notification" at bounding box center [573, 69] width 9 height 9
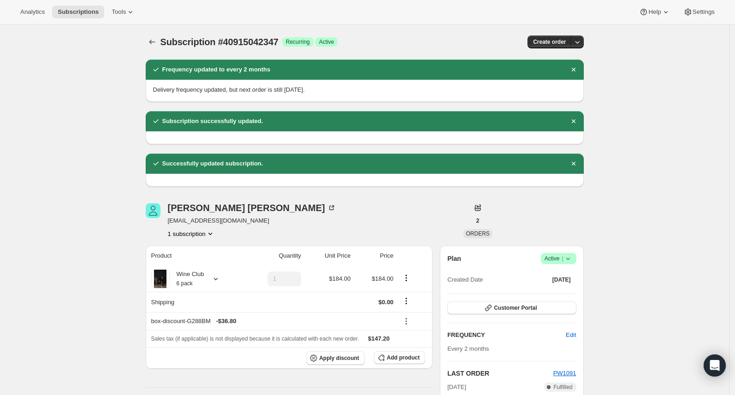
click at [576, 67] on icon "Dismiss notification" at bounding box center [573, 69] width 9 height 9
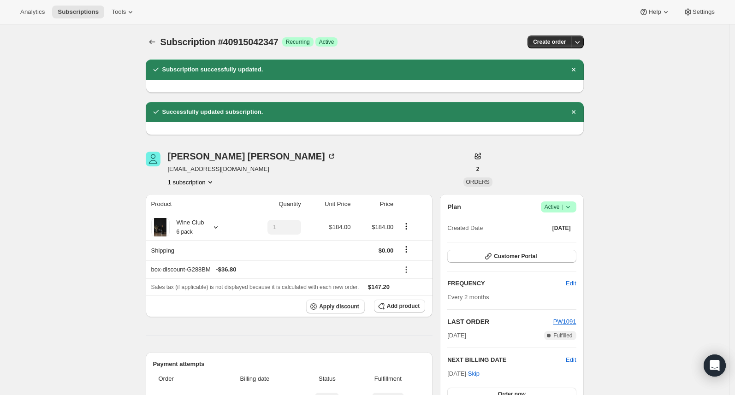
click at [576, 67] on icon "Dismiss notification" at bounding box center [573, 69] width 9 height 9
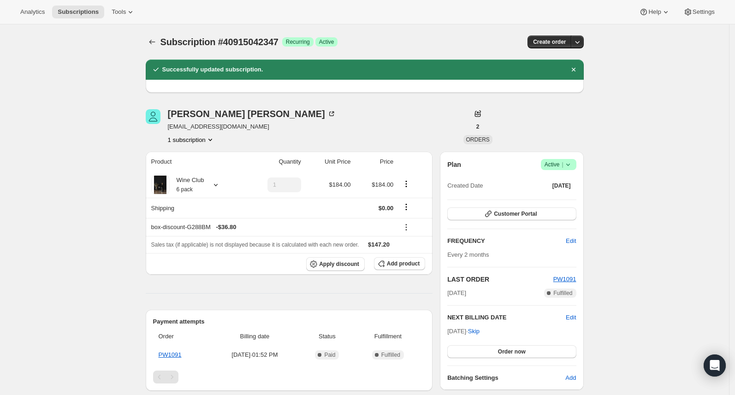
click at [576, 67] on icon "Dismiss notification" at bounding box center [573, 69] width 9 height 9
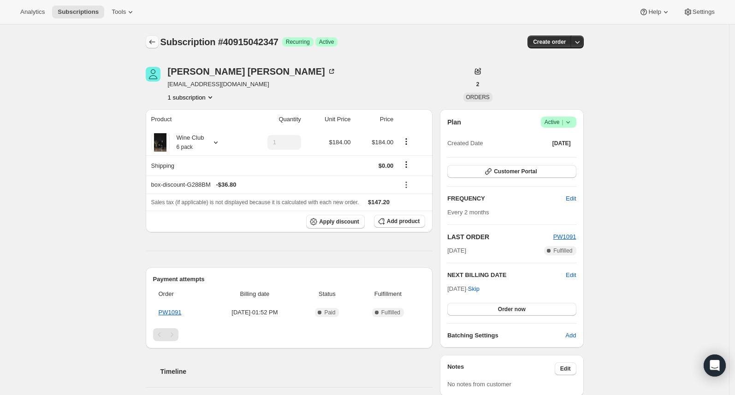
click at [155, 47] on button "Subscriptions" at bounding box center [152, 41] width 13 height 13
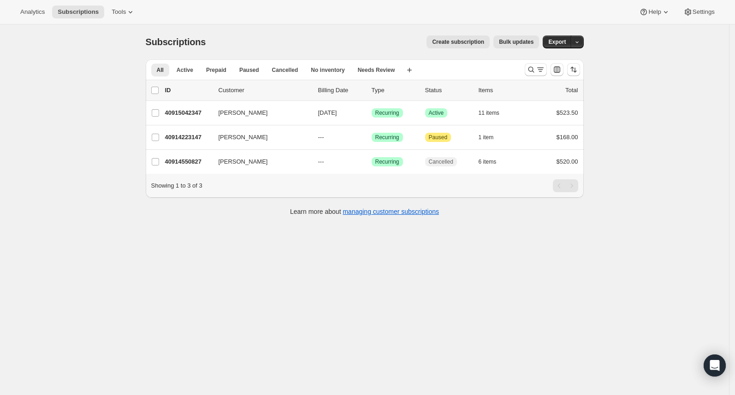
click at [464, 43] on span "Create subscription" at bounding box center [458, 41] width 52 height 7
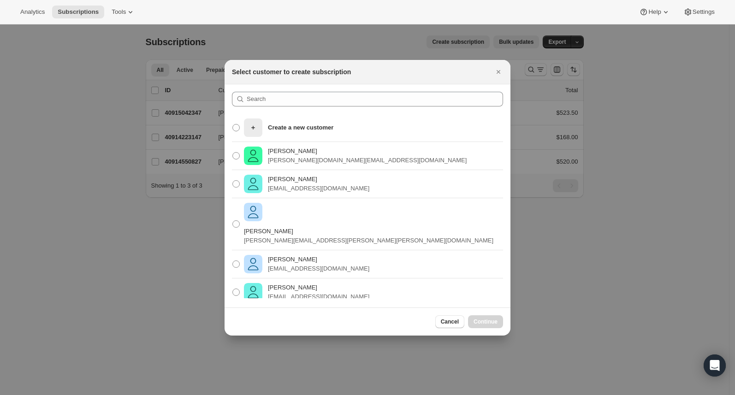
click at [374, 157] on div "Belinda Pink Belinda.pink@bigpond.co" at bounding box center [368, 156] width 286 height 28
click at [252, 157] on img ":r1gv:" at bounding box center [253, 156] width 18 height 18
click at [233, 153] on input "Belinda Pink Belinda.pink@bigpond.co" at bounding box center [232, 152] width 0 height 0
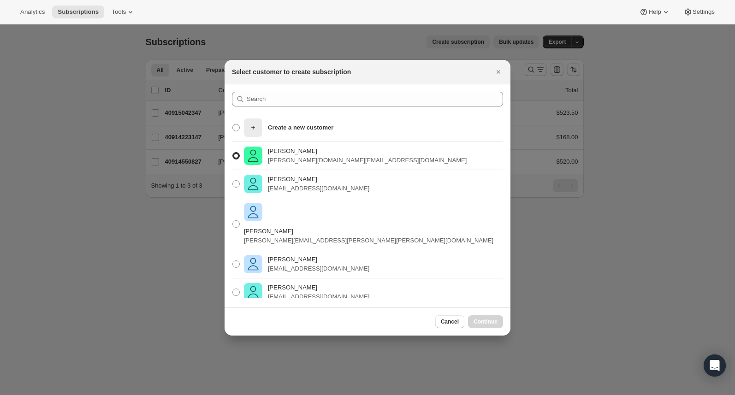
radio input "true"
click at [487, 314] on div "Cancel Continue" at bounding box center [368, 322] width 286 height 28
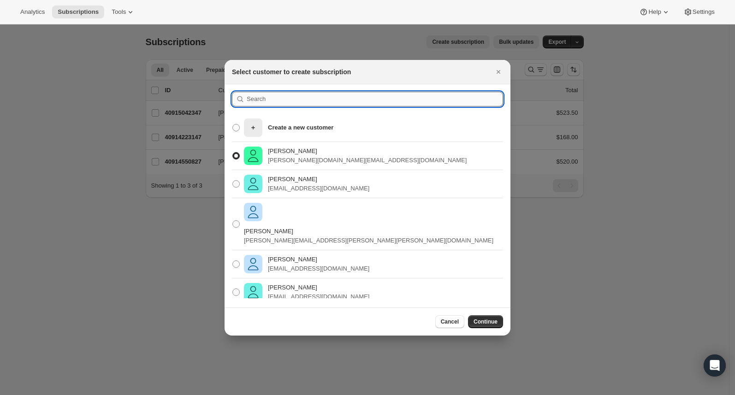
drag, startPoint x: 288, startPoint y: 101, endPoint x: 313, endPoint y: 101, distance: 25.4
click at [286, 101] on input ":r1gv:" at bounding box center [375, 99] width 256 height 15
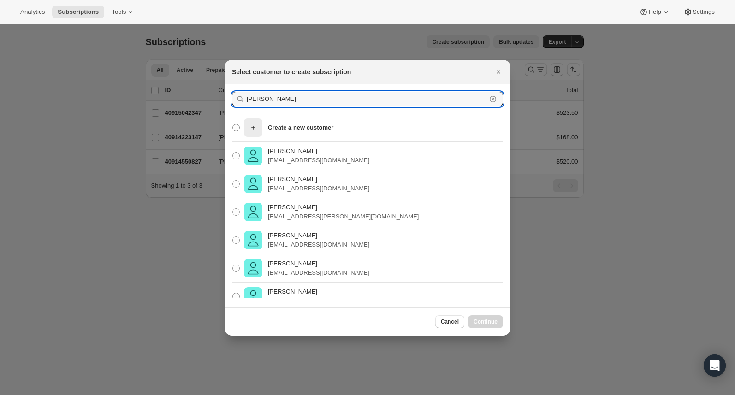
type input "michel"
click at [492, 98] on icon ":r1gv:" at bounding box center [492, 98] width 3 height 3
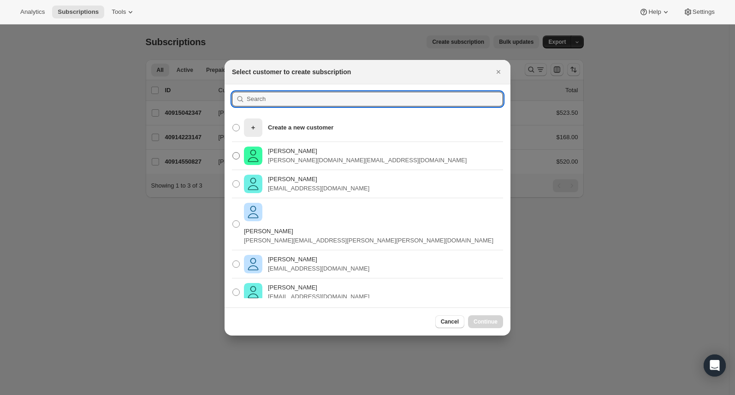
click at [237, 155] on span ":r1gv:" at bounding box center [235, 155] width 7 height 7
click at [233, 153] on input "Belinda Pink Belinda.pink@bigpond.co" at bounding box center [232, 152] width 0 height 0
radio input "true"
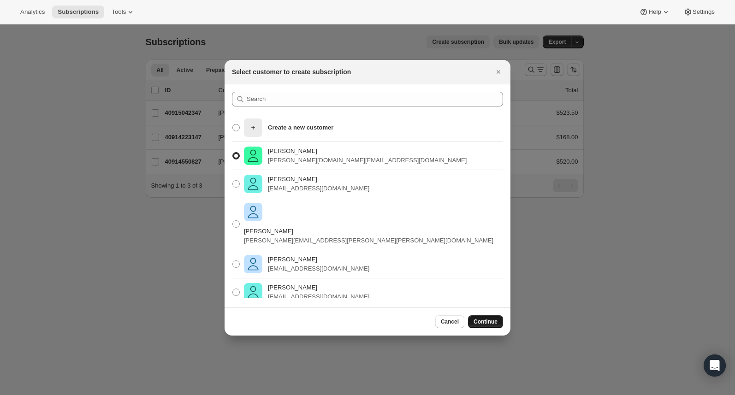
click at [489, 320] on span "Continue" at bounding box center [485, 321] width 24 height 7
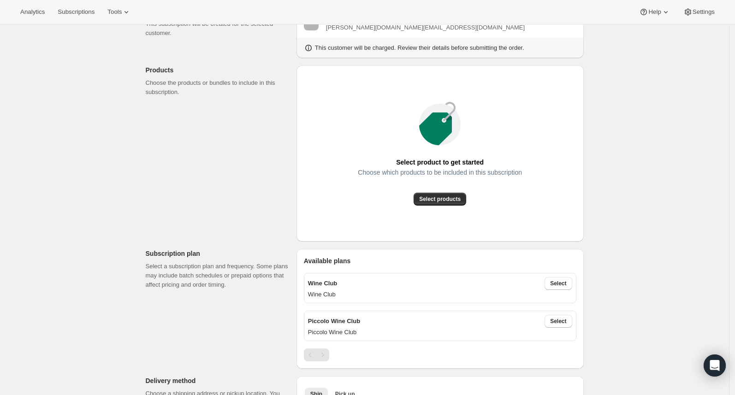
scroll to position [64, 0]
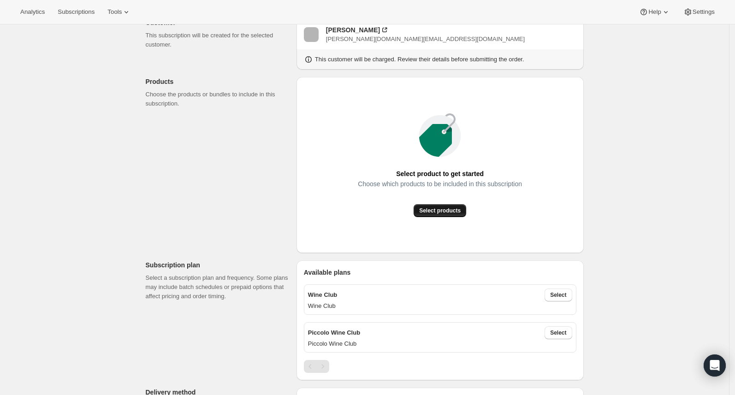
click at [436, 211] on span "Select products" at bounding box center [439, 210] width 41 height 7
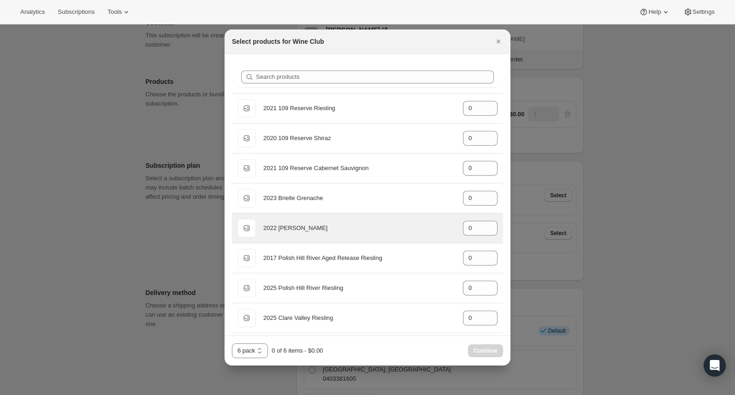
scroll to position [294, 0]
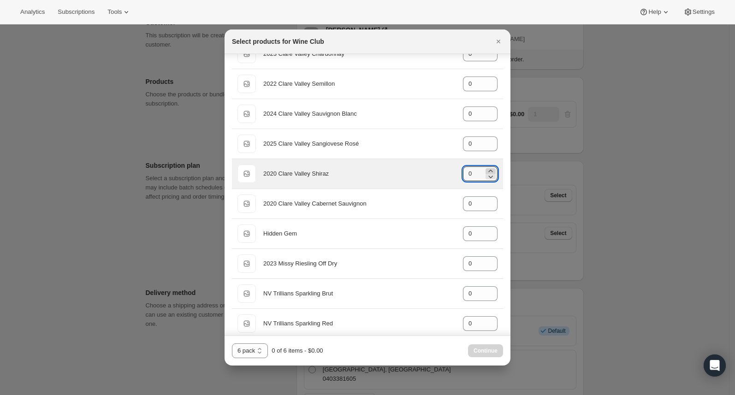
click at [487, 171] on icon ":r1kj:" at bounding box center [490, 170] width 9 height 9
type input "1"
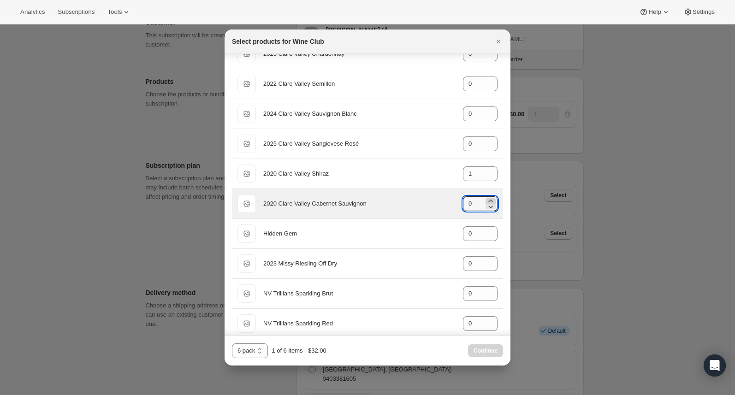
click at [486, 200] on icon ":r1kj:" at bounding box center [490, 200] width 9 height 9
type input "1"
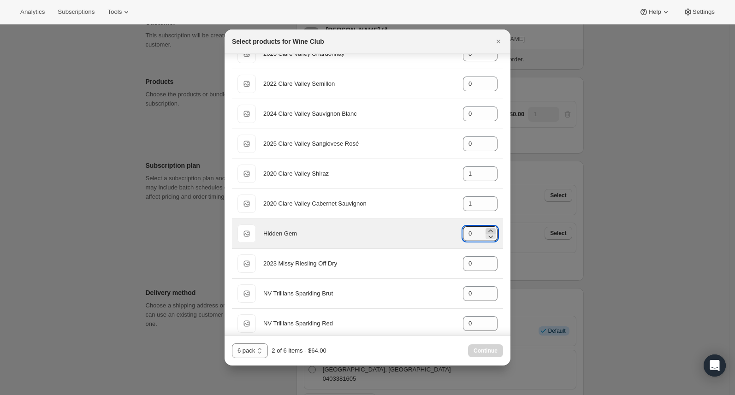
click at [486, 230] on icon ":r1kj:" at bounding box center [490, 230] width 9 height 9
type input "1"
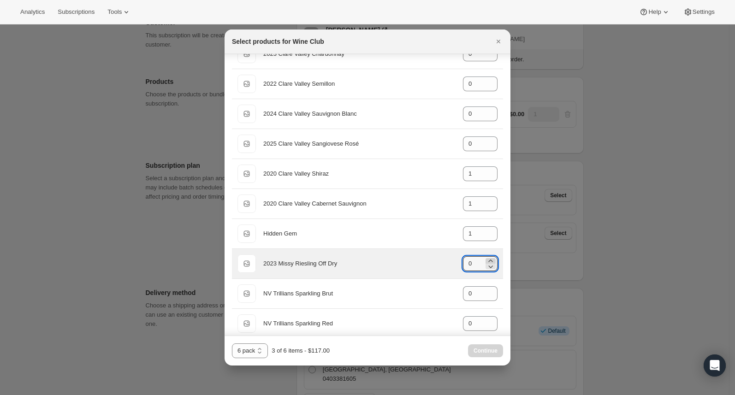
click at [486, 261] on icon ":r1kj:" at bounding box center [490, 260] width 9 height 9
type input "1"
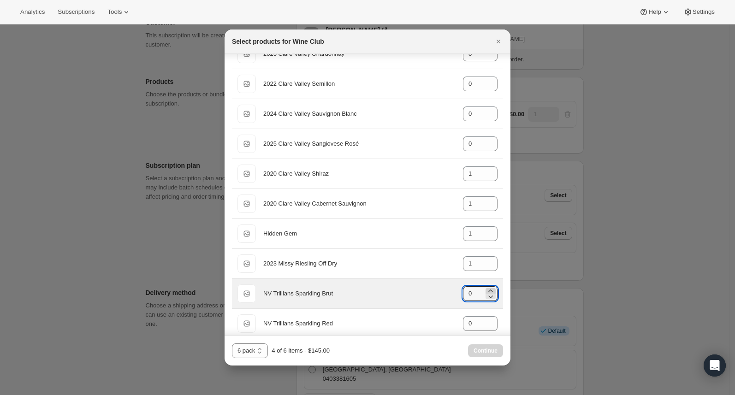
click at [486, 289] on icon ":r1kj:" at bounding box center [490, 290] width 9 height 9
type input "1"
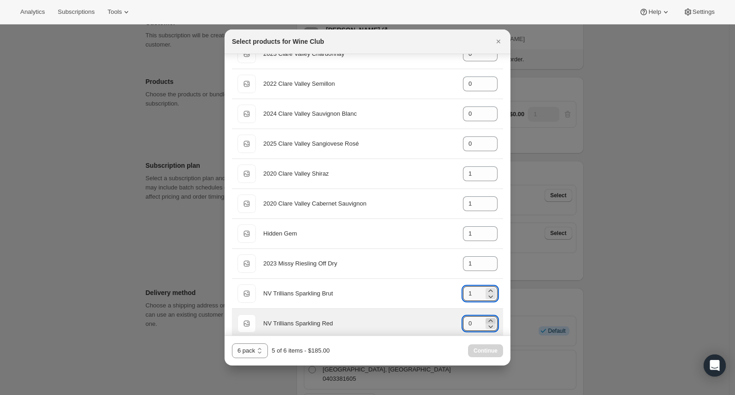
click at [486, 318] on icon ":r1kj:" at bounding box center [490, 320] width 9 height 9
type input "1"
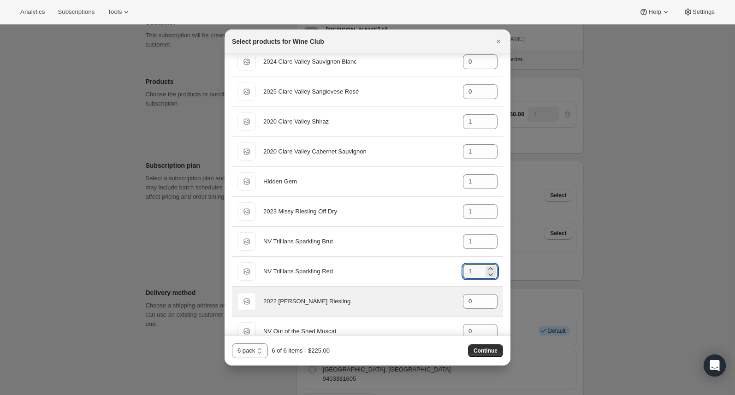
scroll to position [354, 0]
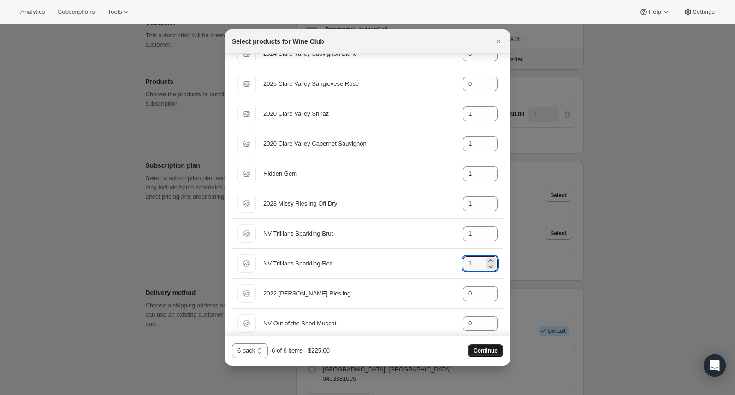
click at [490, 349] on span "Continue" at bounding box center [485, 350] width 24 height 7
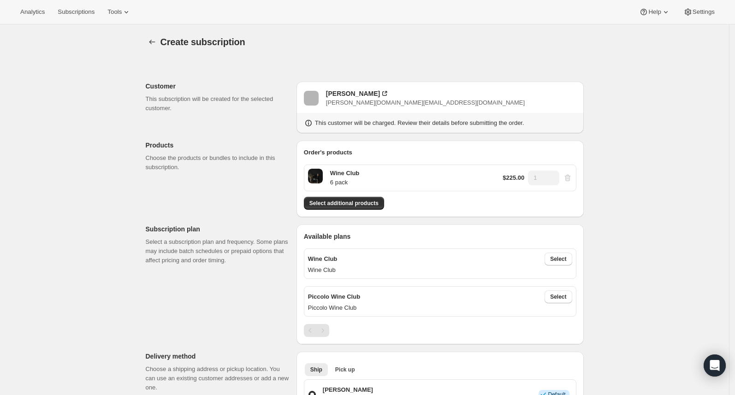
scroll to position [64, 0]
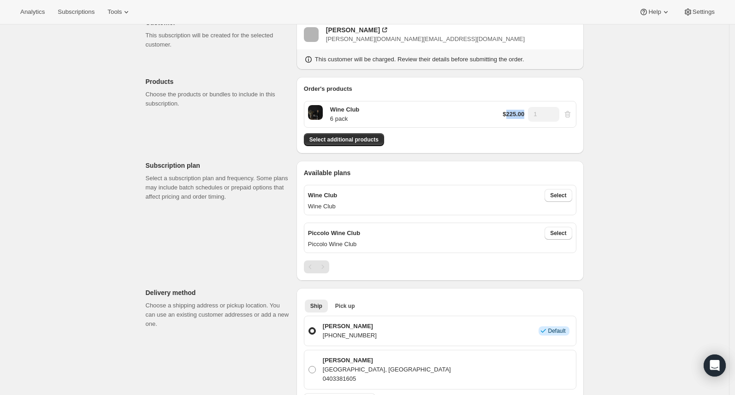
drag, startPoint x: 505, startPoint y: 113, endPoint x: 527, endPoint y: 112, distance: 22.2
click at [527, 112] on div "$225.00 1" at bounding box center [537, 114] width 69 height 15
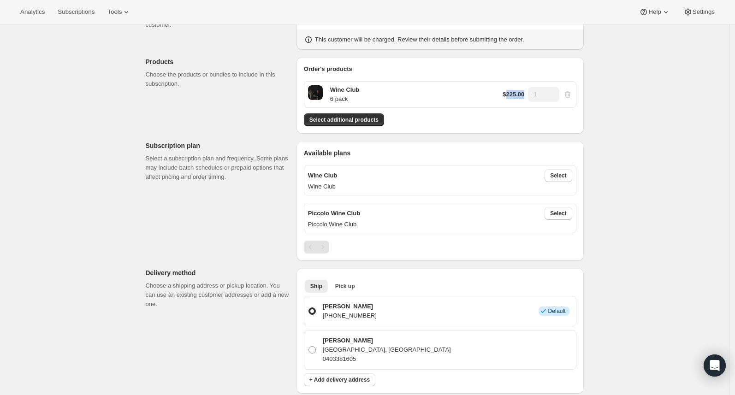
scroll to position [85, 0]
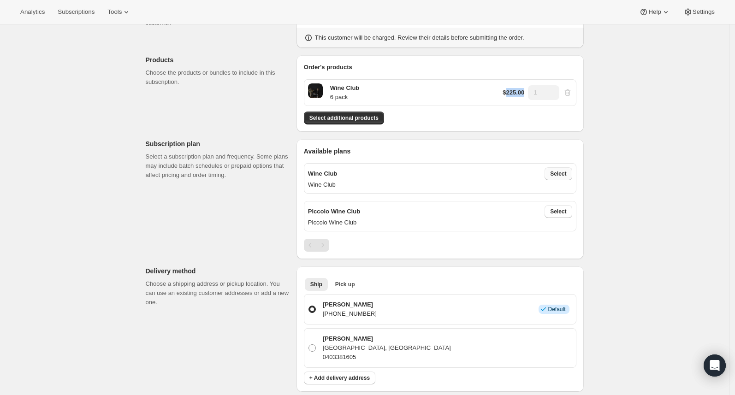
click at [564, 172] on span "Select" at bounding box center [558, 173] width 16 height 7
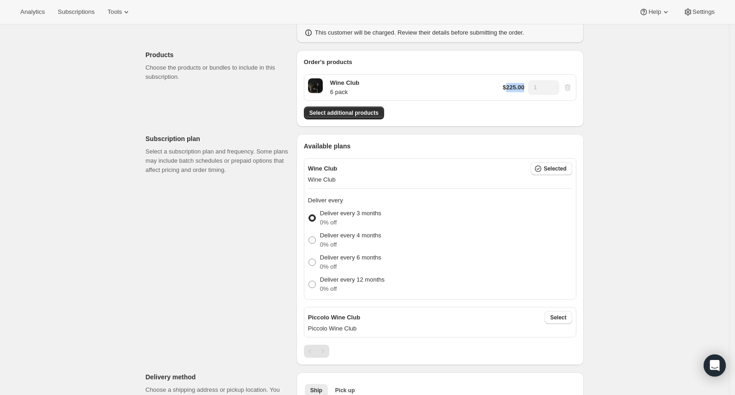
scroll to position [98, 0]
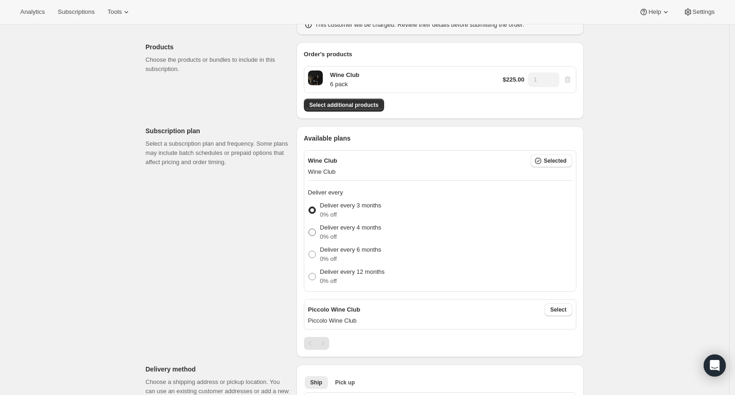
click at [338, 228] on p "Deliver every 4 months" at bounding box center [350, 227] width 61 height 9
click at [309, 229] on input "Deliver every 4 months 0% off" at bounding box center [308, 229] width 0 height 0
radio input "true"
click at [341, 252] on p "Deliver every 6 months" at bounding box center [350, 249] width 61 height 9
click at [309, 251] on input "Deliver every 6 months 0% off" at bounding box center [308, 251] width 0 height 0
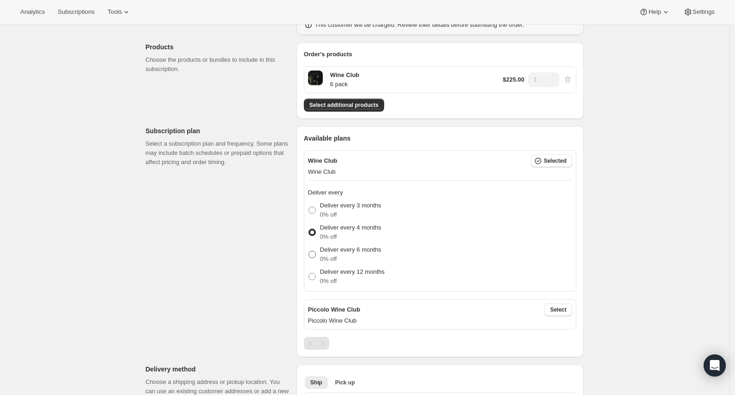
radio input "true"
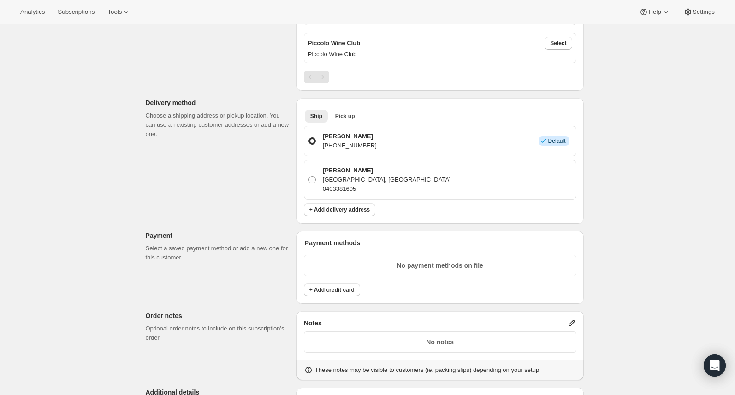
scroll to position [372, 0]
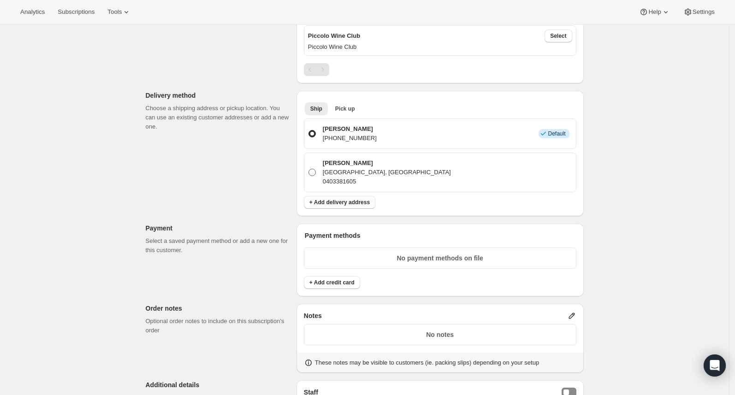
click at [364, 168] on p "752 jolly, Adelaide, NT, 5453, Australia" at bounding box center [387, 172] width 128 height 9
click at [309, 169] on input "Belinda Pink 752 jolly, Adelaide, NT, 5453, Australia 0403381605" at bounding box center [308, 169] width 0 height 0
radio input "true"
click at [351, 111] on span "Pick up" at bounding box center [345, 108] width 20 height 7
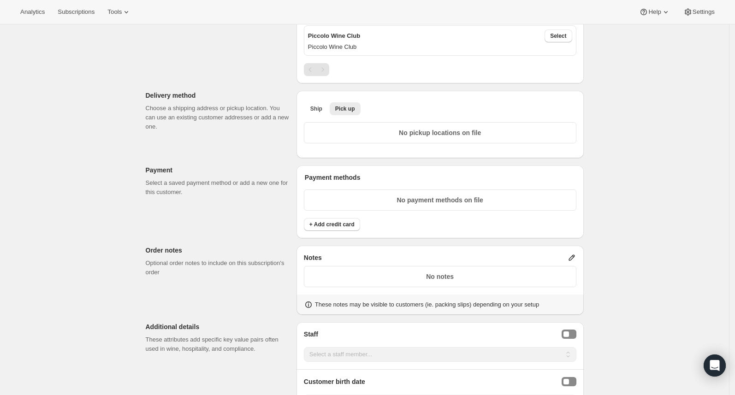
click at [395, 130] on p "No pickup locations on file" at bounding box center [440, 132] width 260 height 9
click at [319, 110] on span "Ship" at bounding box center [316, 108] width 12 height 7
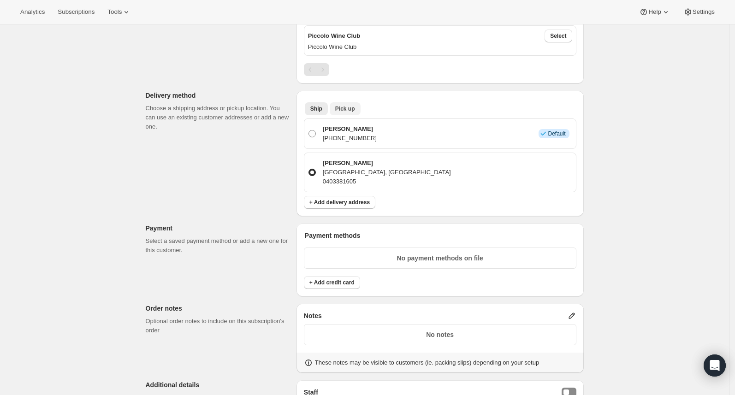
click at [349, 106] on span "Pick up" at bounding box center [345, 108] width 20 height 7
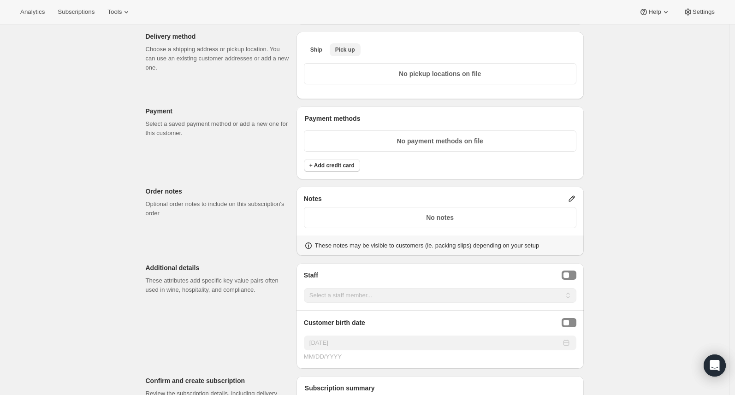
scroll to position [439, 0]
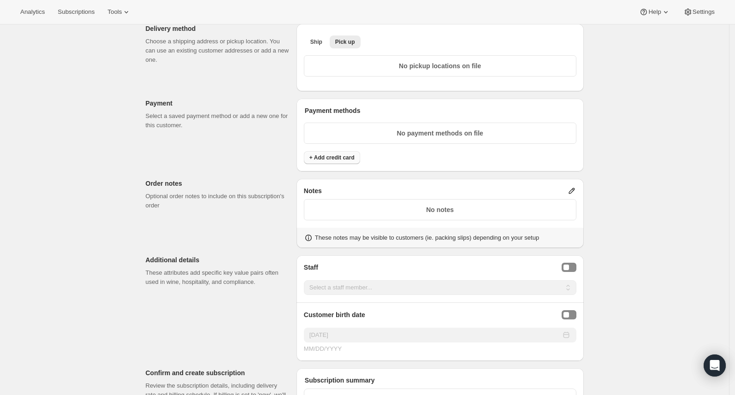
click at [344, 160] on span "+ Add credit card" at bounding box center [331, 157] width 45 height 7
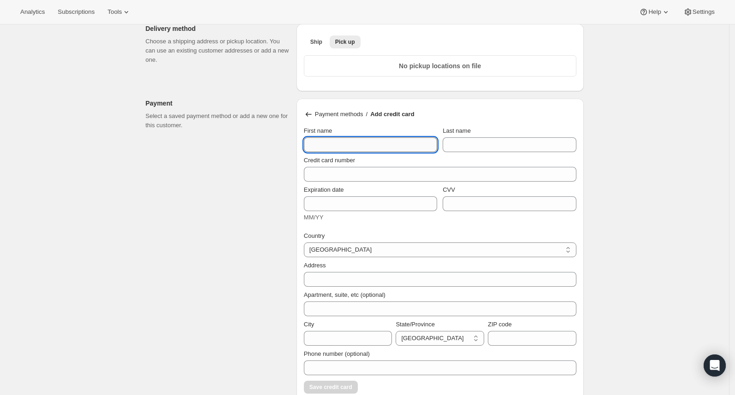
click at [353, 143] on input "First name" at bounding box center [370, 144] width 133 height 15
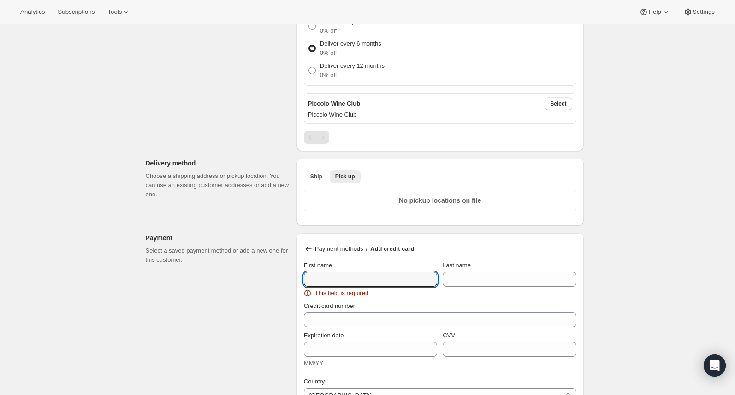
scroll to position [60, 0]
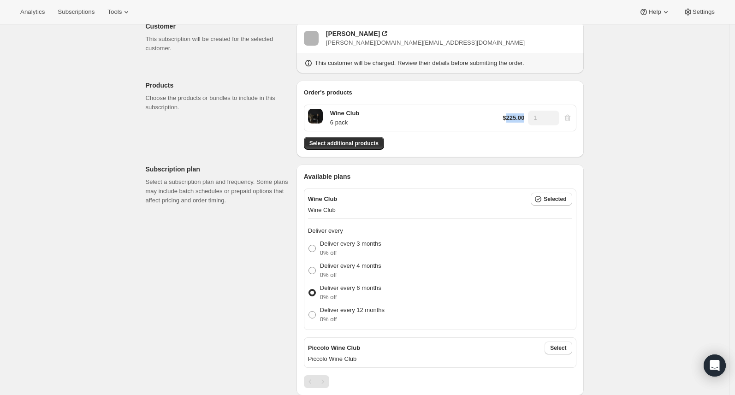
drag, startPoint x: 505, startPoint y: 116, endPoint x: 528, endPoint y: 119, distance: 22.8
click at [528, 119] on div "$225.00 1" at bounding box center [537, 118] width 69 height 15
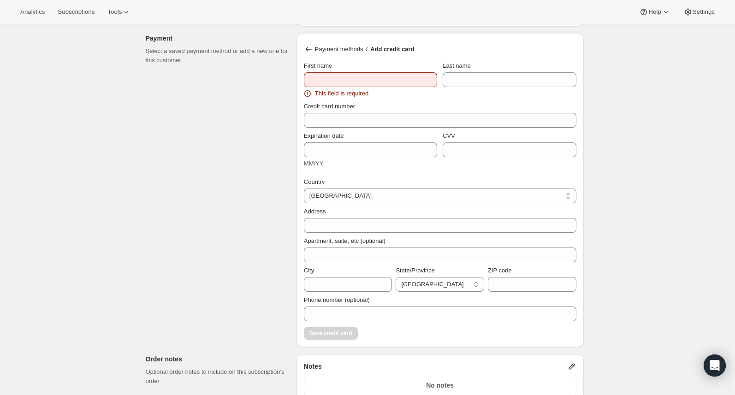
scroll to position [508, 0]
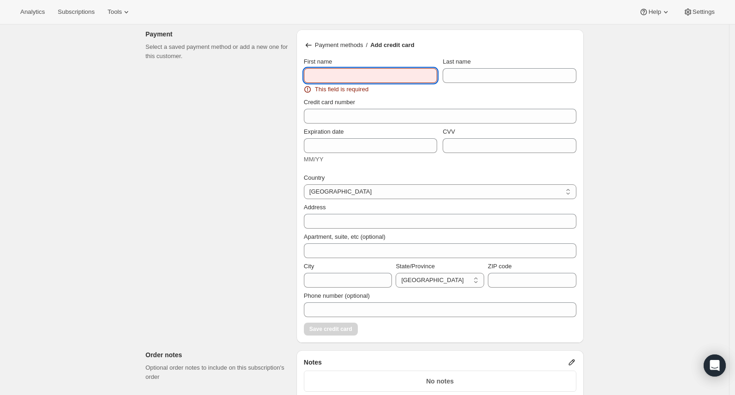
click at [364, 75] on input "First name" at bounding box center [370, 75] width 133 height 15
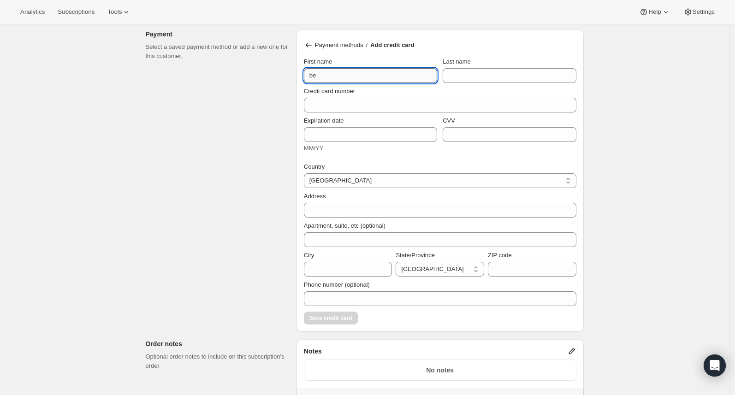
type input "b"
type input "Belinda"
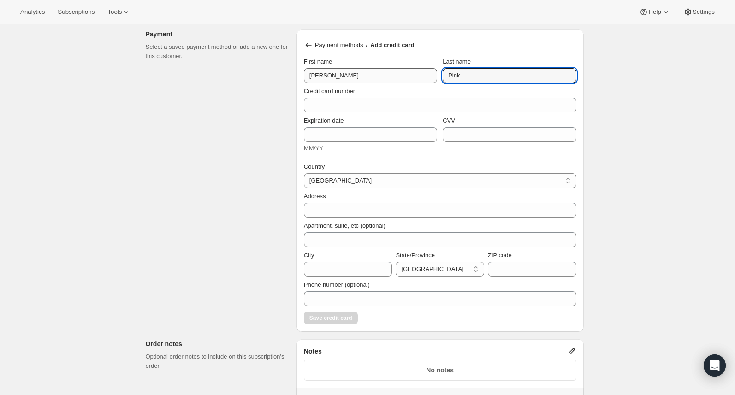
type input "Pink"
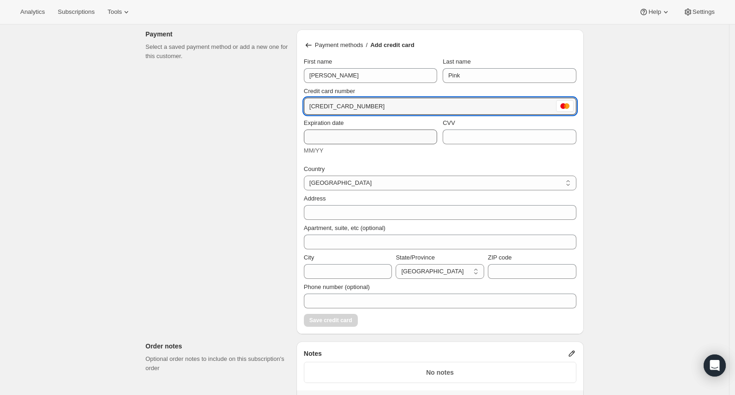
type input "5326 5552 5196 0554"
click at [338, 131] on input "Expiration date" at bounding box center [370, 137] width 133 height 15
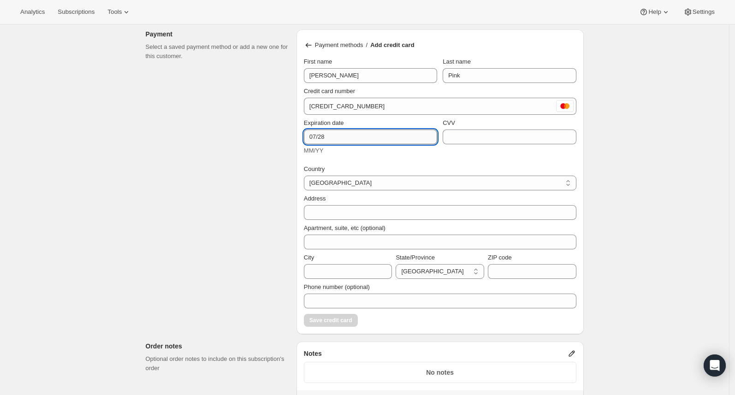
type input "07/28"
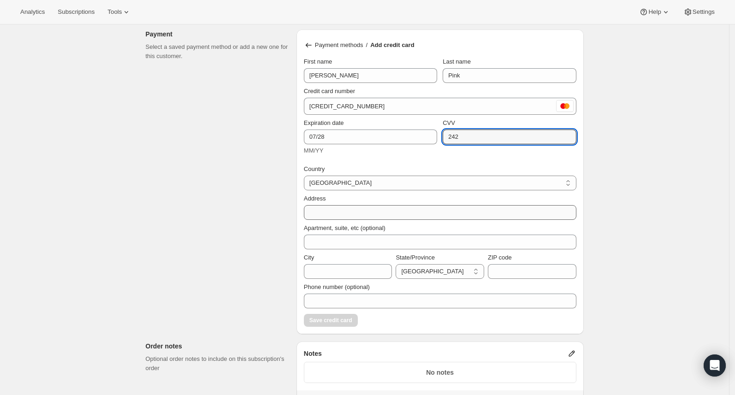
type input "242"
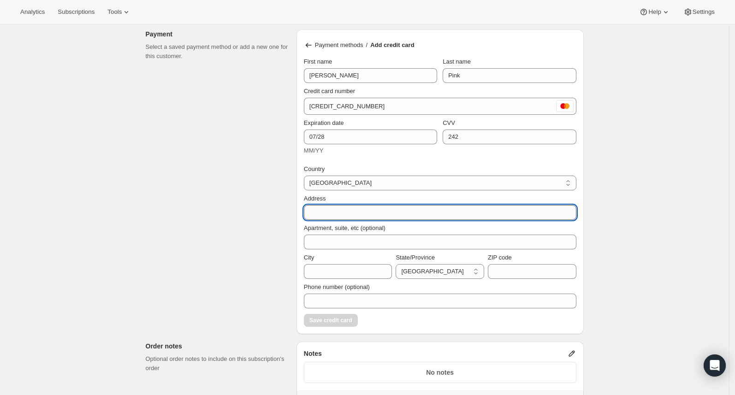
click at [395, 214] on input "Address" at bounding box center [440, 212] width 272 height 15
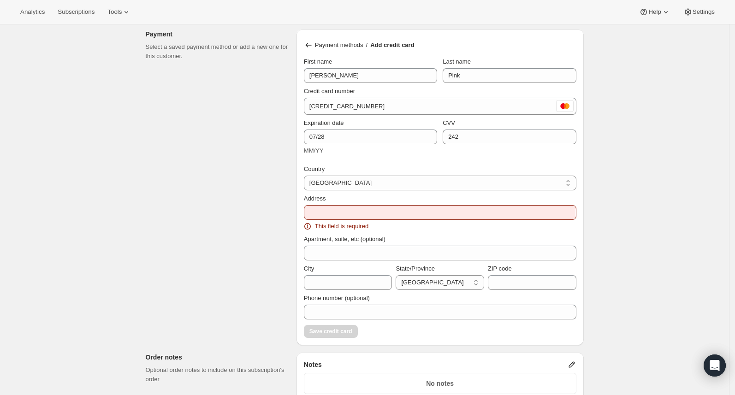
click at [244, 207] on div "Customer This subscription will be created for the selected customer. Belinda P…" at bounding box center [360, 175] width 445 height 1249
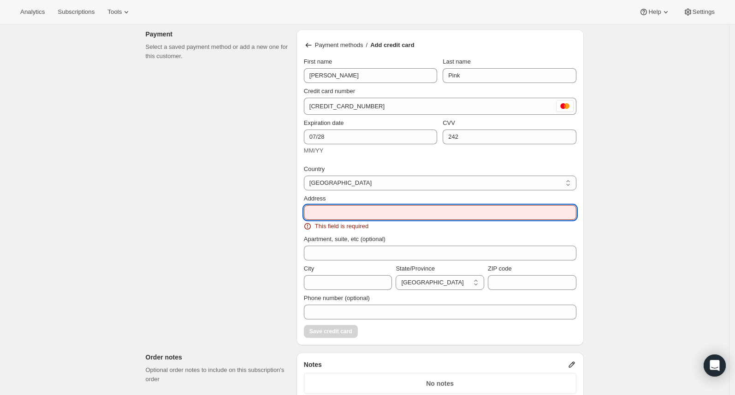
click at [366, 212] on input "Address" at bounding box center [440, 212] width 272 height 15
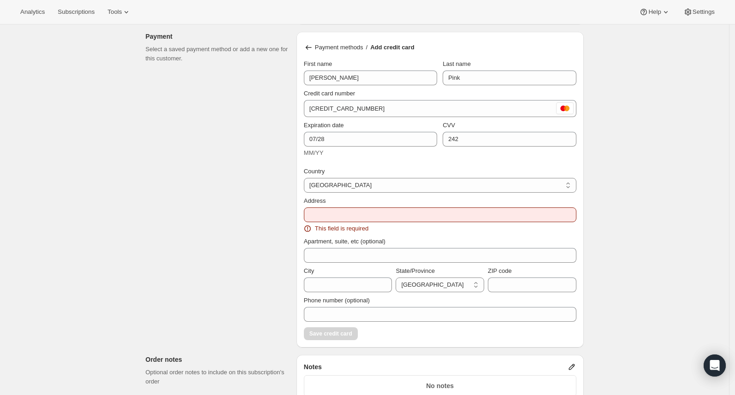
drag, startPoint x: 192, startPoint y: 214, endPoint x: 229, endPoint y: 221, distance: 37.5
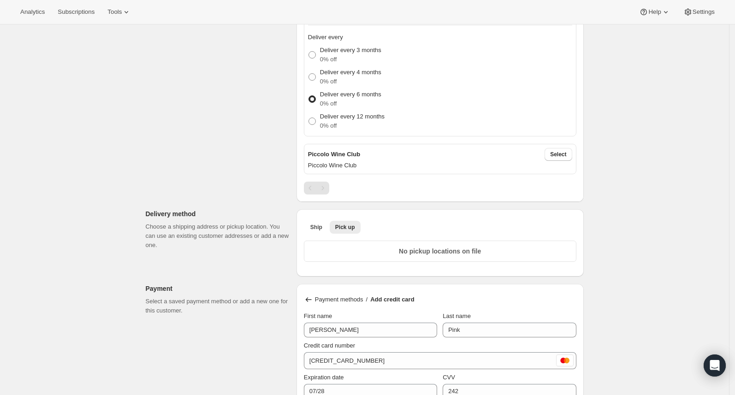
scroll to position [283, 0]
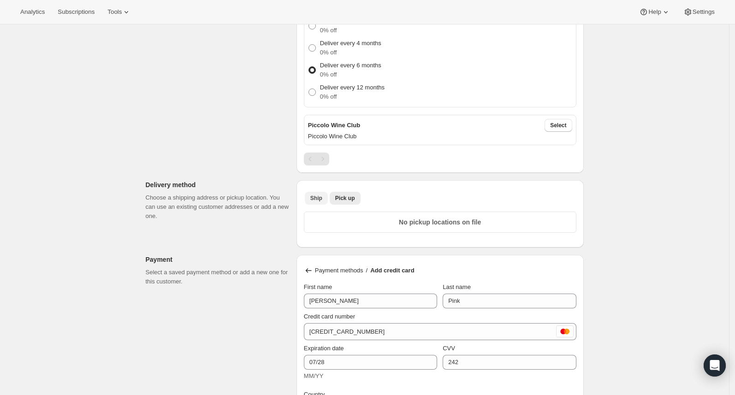
click at [321, 198] on span "Ship" at bounding box center [316, 198] width 12 height 7
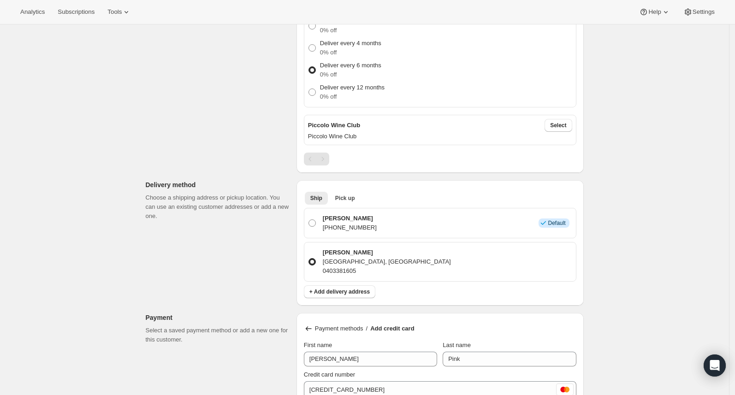
drag, startPoint x: 371, startPoint y: 269, endPoint x: 395, endPoint y: 260, distance: 25.4
click at [372, 267] on p "0403381605" at bounding box center [387, 270] width 128 height 9
click at [309, 259] on input "Belinda Pink 752 jolly, Adelaide, NT, 5453, Australia 0403381605" at bounding box center [308, 258] width 0 height 0
drag, startPoint x: 447, startPoint y: 257, endPoint x: 455, endPoint y: 262, distance: 9.3
click at [455, 262] on div "Belinda Pink 752 jolly, Adelaide, NT, 5453, Australia 0403381605" at bounding box center [446, 262] width 252 height 28
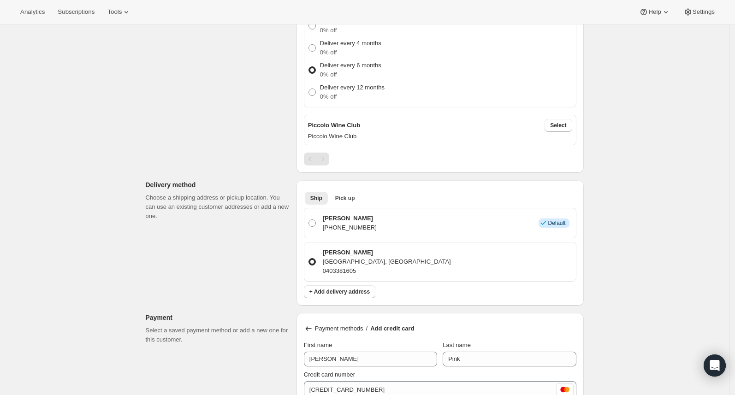
copy div "752 jolly, Adelaide, NT, 5453, Australia"
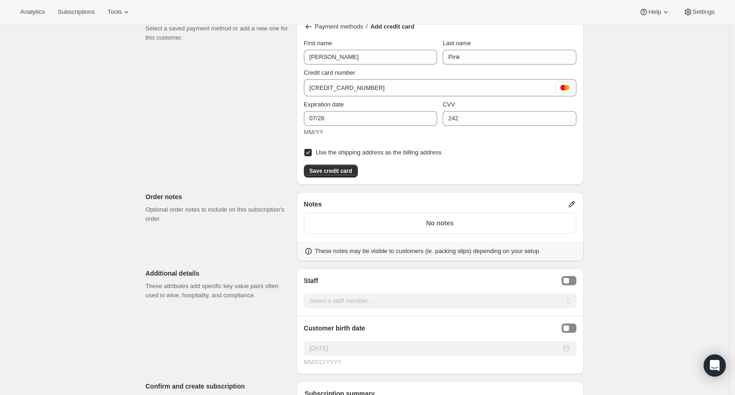
scroll to position [583, 0]
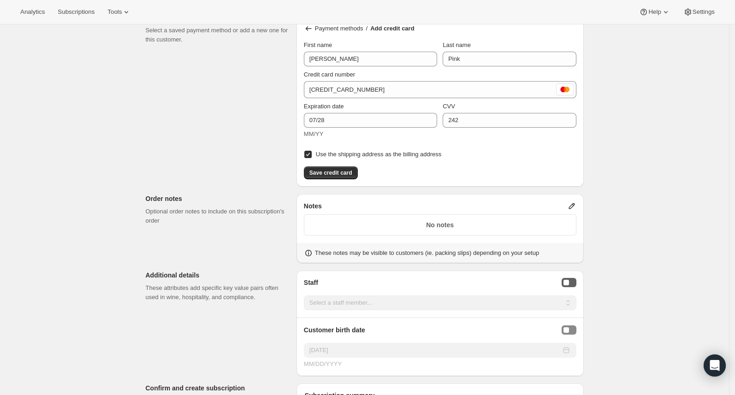
click at [569, 281] on div "Staff Selector" at bounding box center [566, 283] width 6 height 6
click at [346, 306] on select "Select a staff member... Paulett Wines" at bounding box center [440, 303] width 272 height 15
select select "associate-0"
click at [306, 296] on select "Select a staff member... Paulett Wines" at bounding box center [440, 303] width 272 height 15
click at [574, 331] on button "Birthday Selector" at bounding box center [569, 329] width 15 height 9
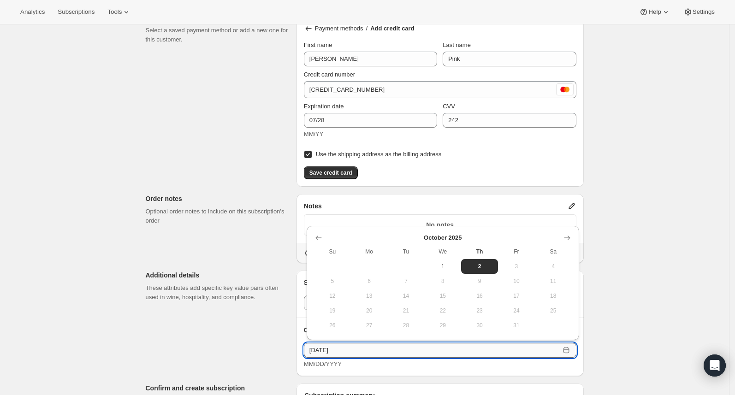
click at [431, 345] on input "10/02/2025" at bounding box center [432, 350] width 256 height 15
click at [314, 237] on icon "Show previous month, September 2025" at bounding box center [318, 237] width 9 height 9
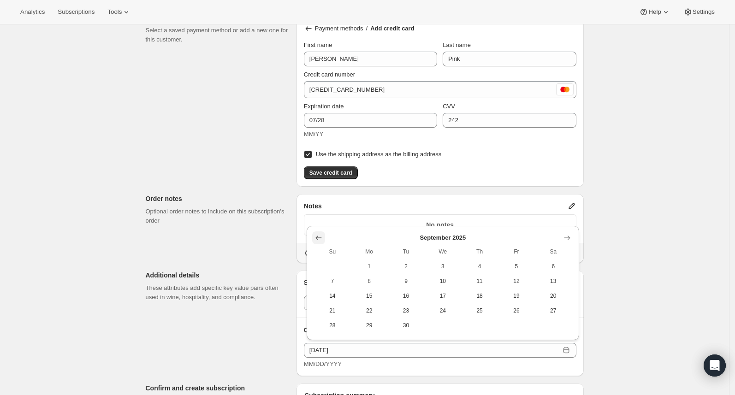
click at [314, 237] on icon "Show previous month, August 2025" at bounding box center [318, 237] width 9 height 9
click at [314, 237] on th "Su" at bounding box center [332, 237] width 37 height 15
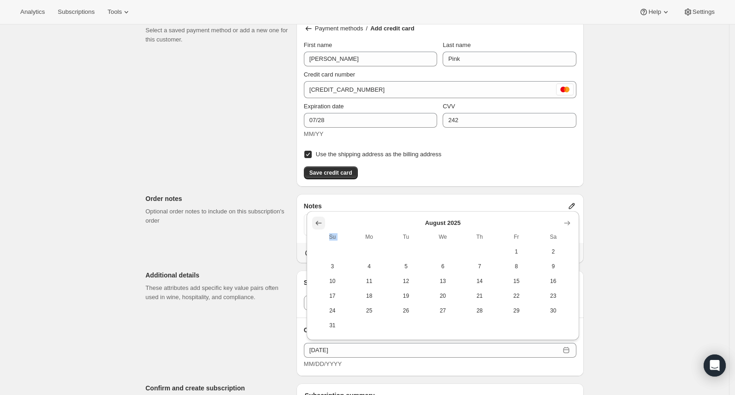
click at [314, 237] on th "Su" at bounding box center [332, 237] width 37 height 15
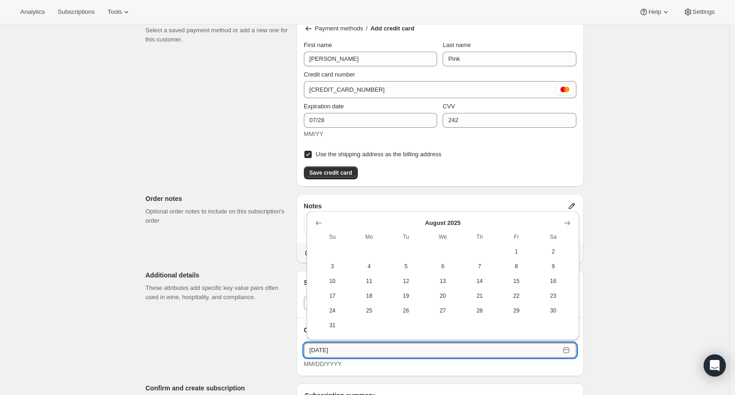
click at [371, 353] on input "10/02/2025" at bounding box center [432, 350] width 256 height 15
type input "10/02/1990"
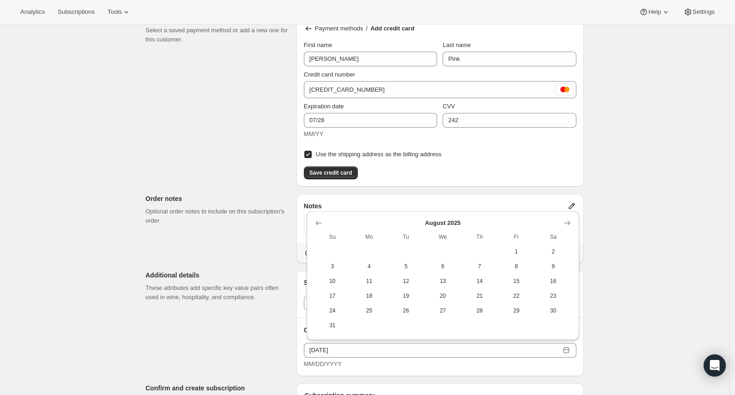
click at [276, 348] on div "Customer This subscription will be created for the selected customer. Belinda P…" at bounding box center [360, 71] width 445 height 1188
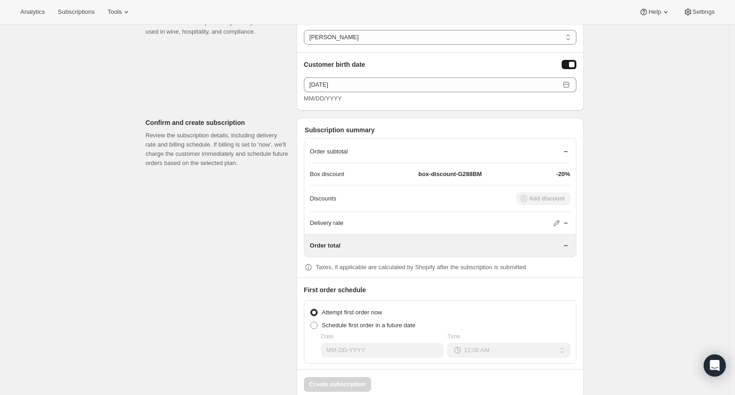
scroll to position [867, 0]
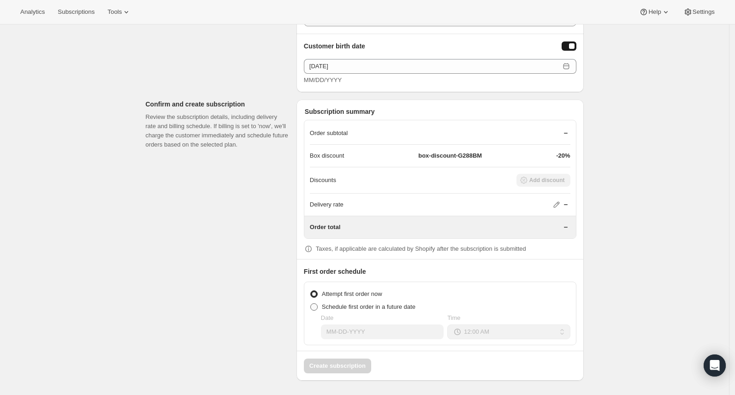
click at [392, 304] on span "Schedule first order in a future date" at bounding box center [369, 306] width 94 height 7
click at [311, 304] on input "Schedule first order in a future date" at bounding box center [310, 303] width 0 height 0
radio input "true"
click at [372, 291] on span "Attempt first order now" at bounding box center [352, 293] width 60 height 7
click at [311, 291] on input "Attempt first order now" at bounding box center [310, 290] width 0 height 0
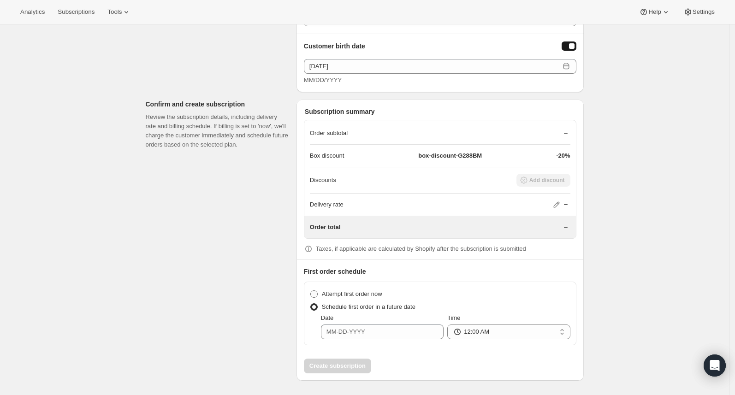
radio input "true"
click at [557, 206] on icon at bounding box center [556, 204] width 9 height 9
click at [570, 127] on div "Order subtotal" at bounding box center [440, 133] width 260 height 23
click at [569, 131] on icon at bounding box center [565, 133] width 9 height 9
click at [354, 308] on span "Schedule first order in a future date" at bounding box center [369, 306] width 94 height 7
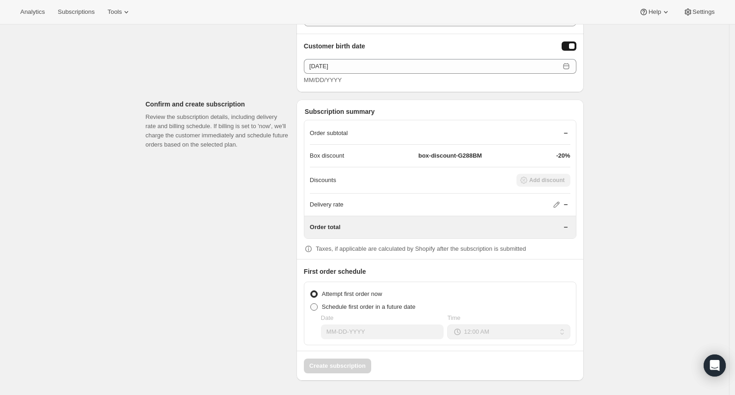
click at [311, 304] on input "Schedule first order in a future date" at bounding box center [310, 303] width 0 height 0
radio input "true"
click at [400, 334] on input "Date" at bounding box center [382, 332] width 123 height 15
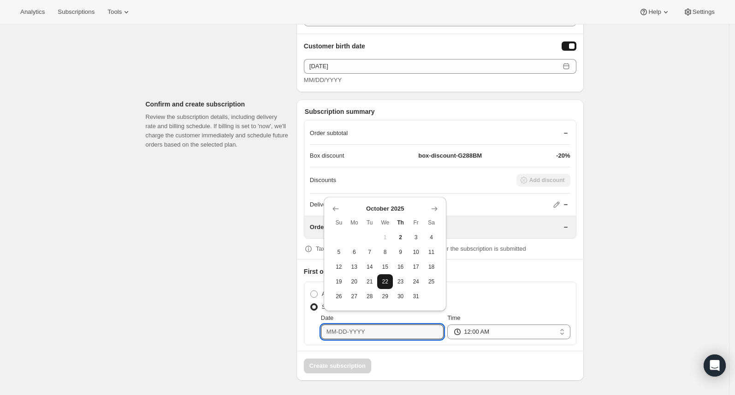
click at [389, 282] on span "22" at bounding box center [385, 281] width 8 height 7
type input "10-22-2025"
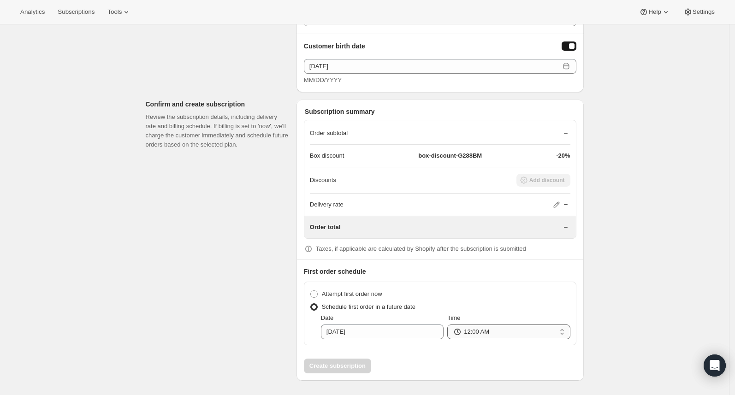
click at [532, 334] on select "12:00 AM 01:00 AM 02:00 AM 03:00 AM 04:00 AM 05:00 AM 06:00 AM 07:00 AM 08:00 A…" at bounding box center [508, 332] width 123 height 15
select select "13:00"
click at [450, 325] on select "12:00 AM 01:00 AM 02:00 AM 03:00 AM 04:00 AM 05:00 AM 06:00 AM 07:00 AM 08:00 A…" at bounding box center [508, 332] width 123 height 15
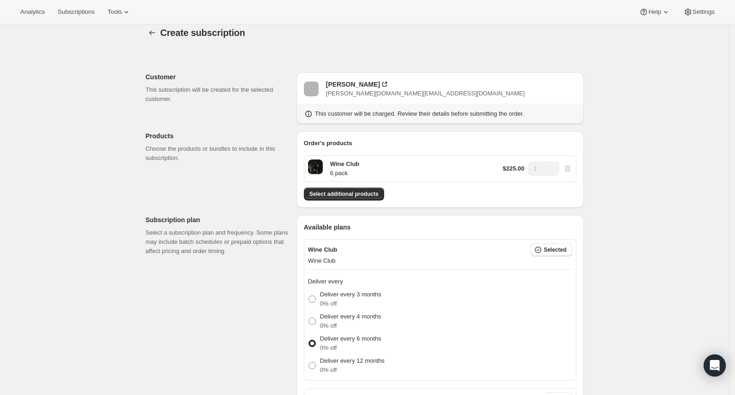
scroll to position [0, 0]
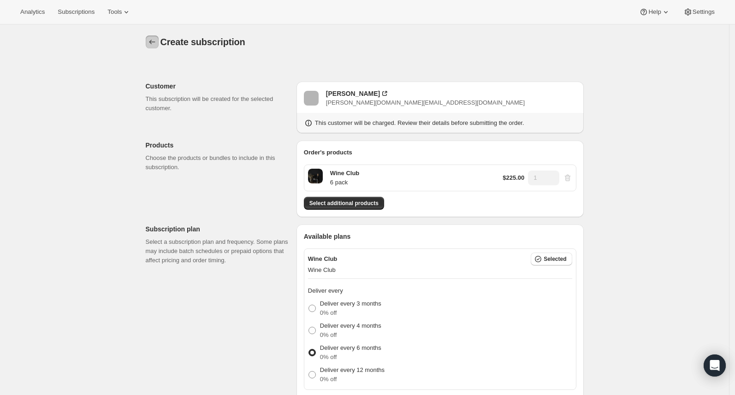
click at [156, 40] on icon "button" at bounding box center [152, 41] width 9 height 9
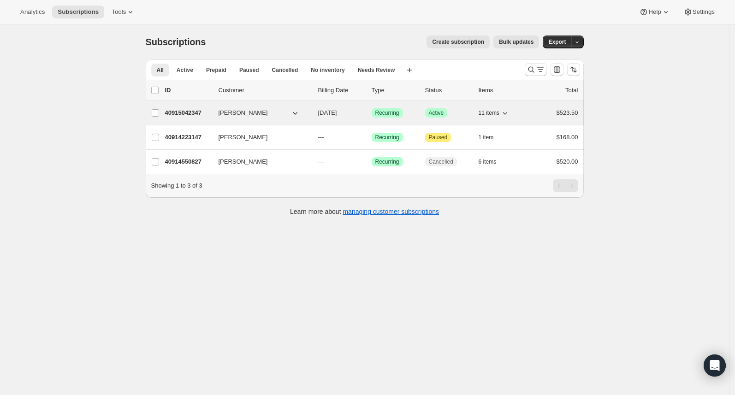
click at [192, 118] on div "40915042347 Michelle Murnane 11/10/2025 Success Recurring Success Active 11 ite…" at bounding box center [371, 112] width 413 height 13
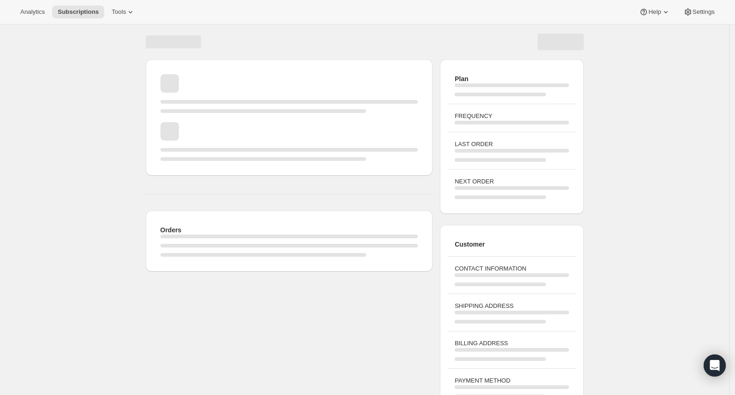
click at [189, 111] on div "Page loading" at bounding box center [263, 111] width 206 height 4
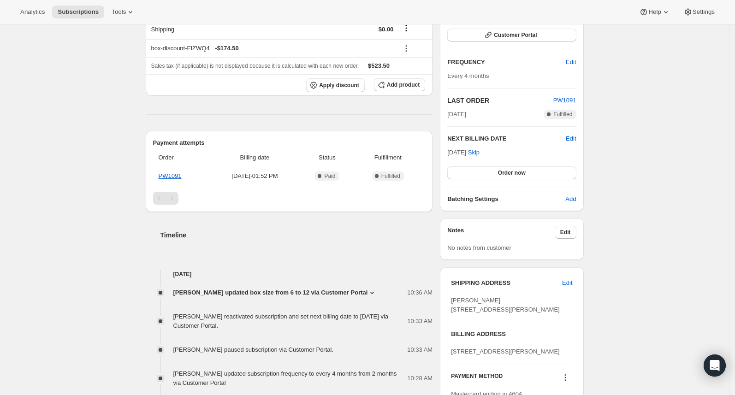
scroll to position [147, 0]
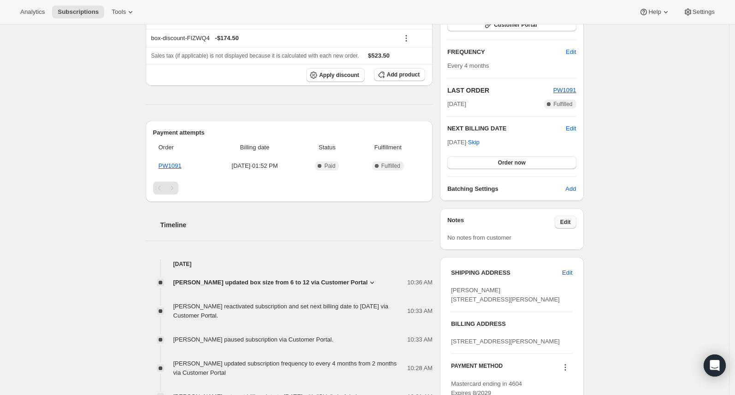
click at [562, 222] on button "Edit" at bounding box center [566, 222] width 22 height 13
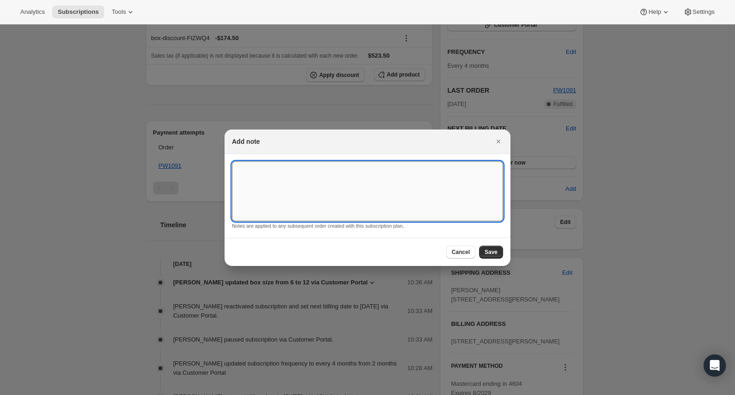
click at [358, 182] on textarea ":r36:" at bounding box center [367, 191] width 271 height 60
type textarea "Test"
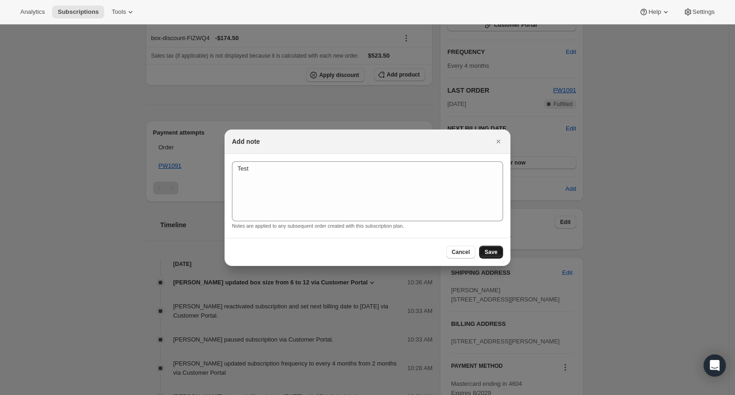
click at [497, 250] on span "Save" at bounding box center [491, 251] width 13 height 7
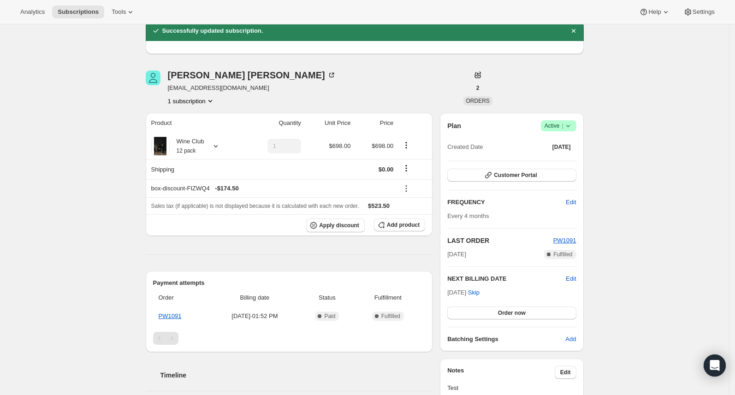
scroll to position [0, 0]
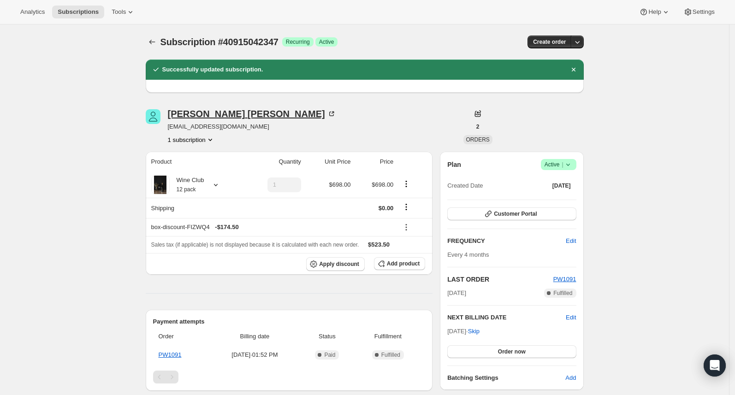
click at [207, 109] on div "Michelle Murnane" at bounding box center [252, 113] width 168 height 9
click at [126, 12] on span "Tools" at bounding box center [119, 11] width 14 height 7
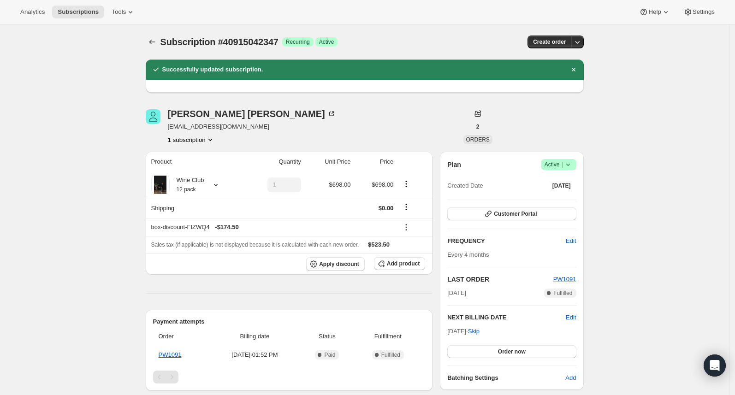
click at [65, 19] on div "Analytics Subscriptions Tools Help Settings" at bounding box center [367, 12] width 735 height 24
click at [68, 10] on span "Subscriptions" at bounding box center [78, 11] width 41 height 7
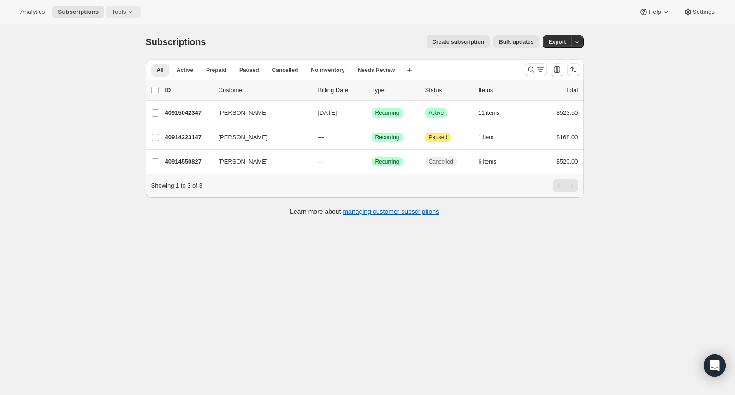
click at [129, 13] on icon at bounding box center [130, 11] width 9 height 9
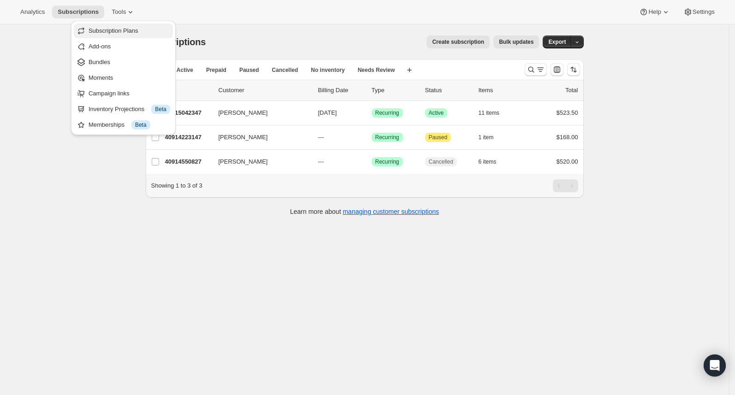
click at [130, 27] on span "Subscription Plans" at bounding box center [114, 30] width 50 height 7
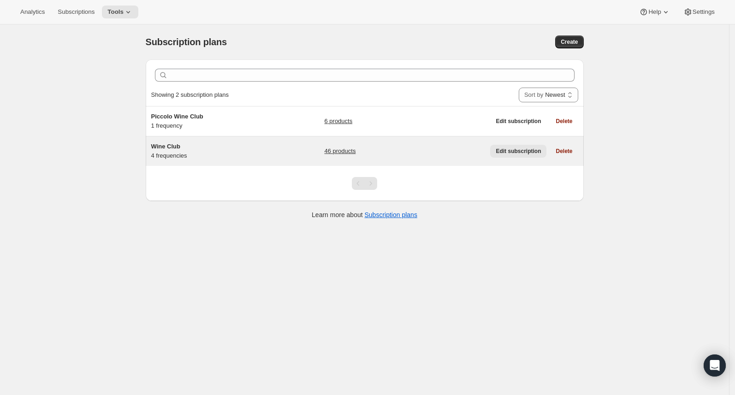
click at [508, 149] on span "Edit subscription" at bounding box center [518, 151] width 45 height 7
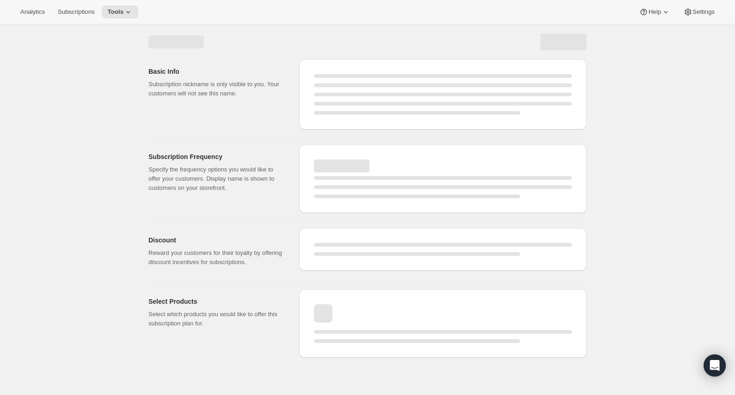
select select "WEEK"
select select "MONTH"
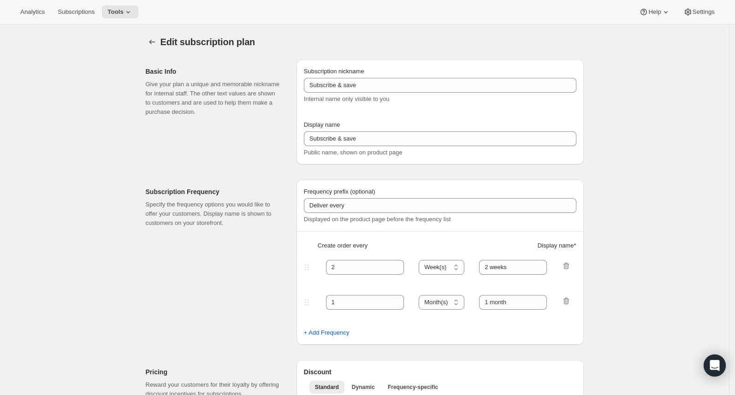
type input "Wine Club"
type input "3"
select select "MONTH"
type input "3 months"
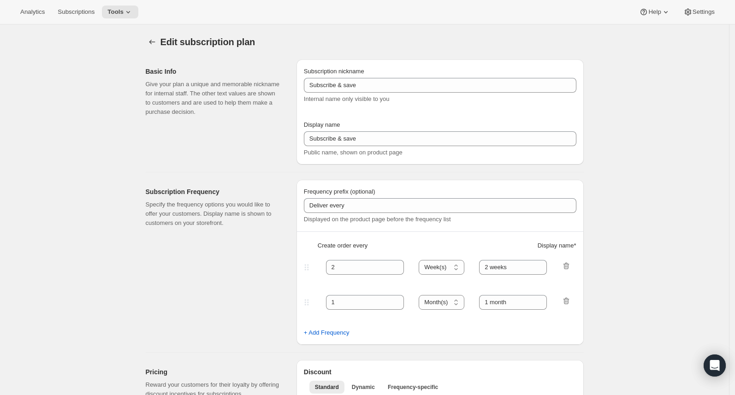
type input "4"
type input "4 months"
select select "MONTH"
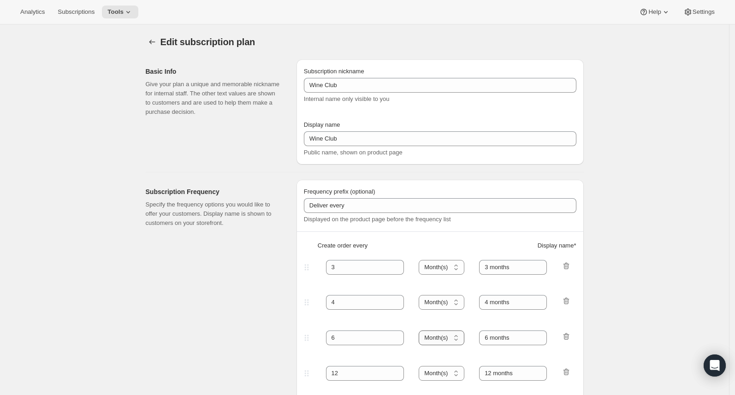
scroll to position [141, 0]
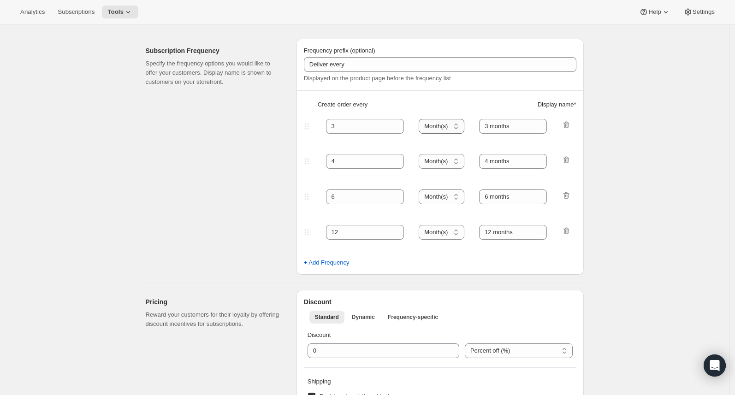
click at [457, 128] on select "Day(s) Week(s) Month(s) Year(s)" at bounding box center [442, 126] width 46 height 15
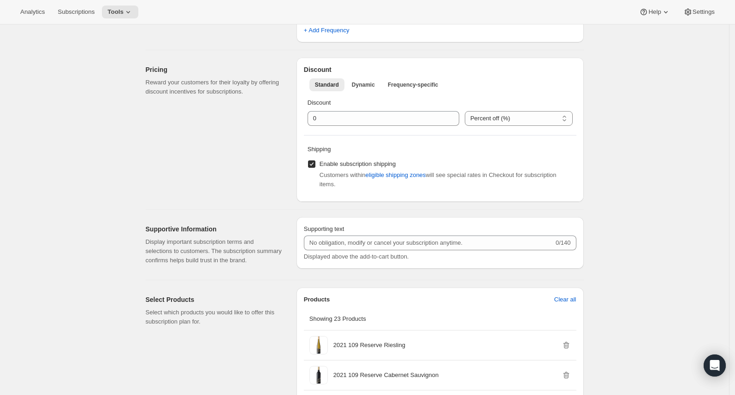
scroll to position [376, 0]
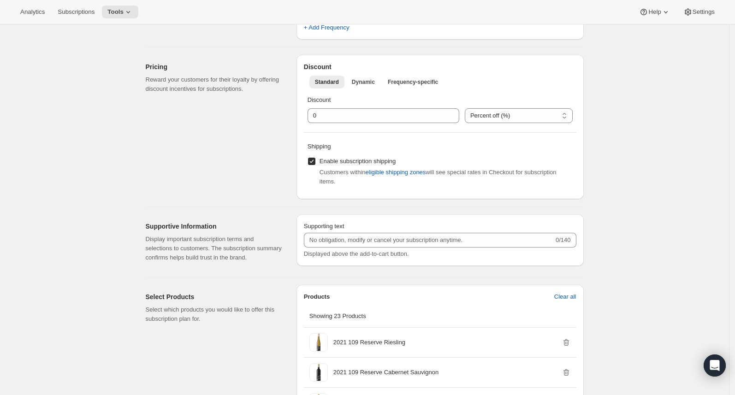
click at [333, 160] on span "Enable subscription shipping" at bounding box center [357, 161] width 77 height 7
click at [315, 160] on input "Enable subscription shipping" at bounding box center [311, 161] width 7 height 7
click at [341, 164] on span "Enable subscription shipping" at bounding box center [357, 161] width 77 height 9
click at [315, 164] on input "Enable subscription shipping" at bounding box center [311, 161] width 7 height 7
checkbox input "true"
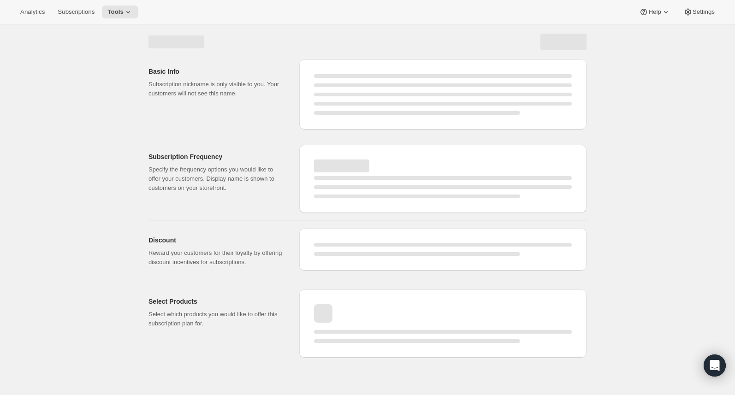
scroll to position [0, 0]
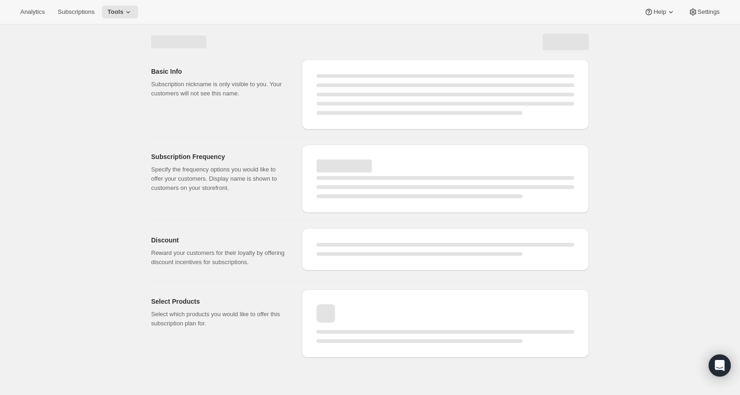
select select "MONTH"
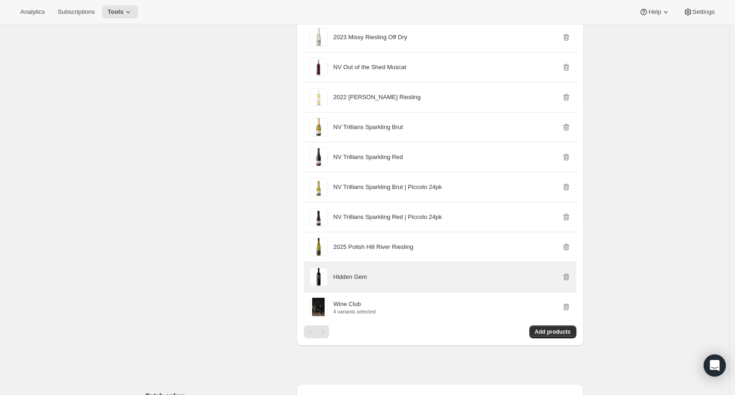
scroll to position [1191, 0]
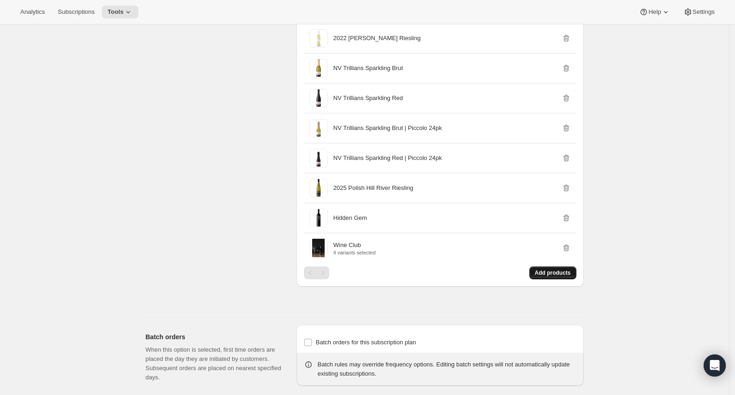
click at [556, 277] on span "Add products" at bounding box center [553, 272] width 36 height 7
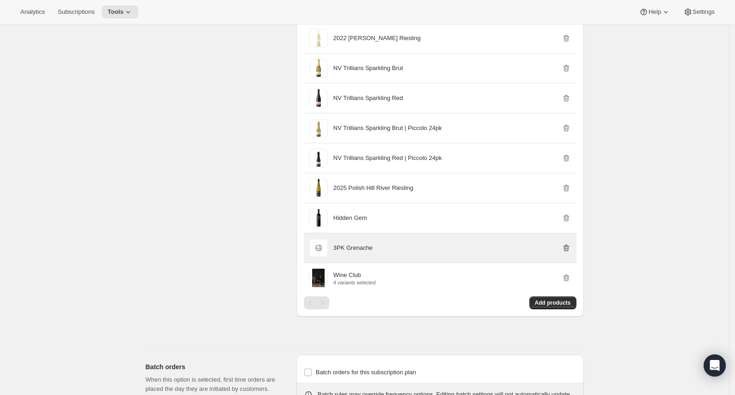
click at [570, 253] on icon "button" at bounding box center [566, 247] width 9 height 9
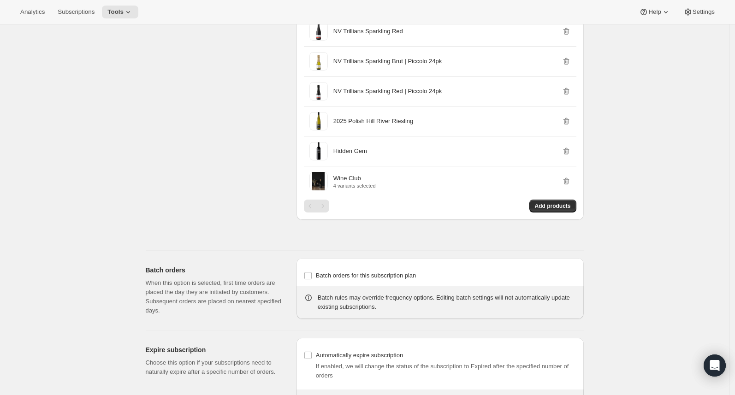
scroll to position [1271, 0]
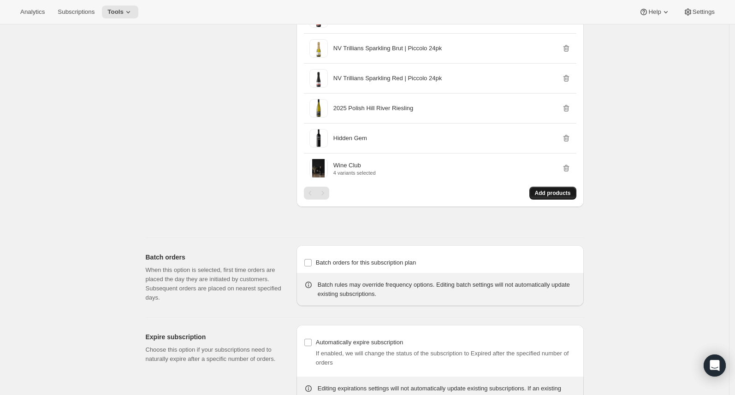
click at [559, 197] on span "Add products" at bounding box center [553, 192] width 36 height 7
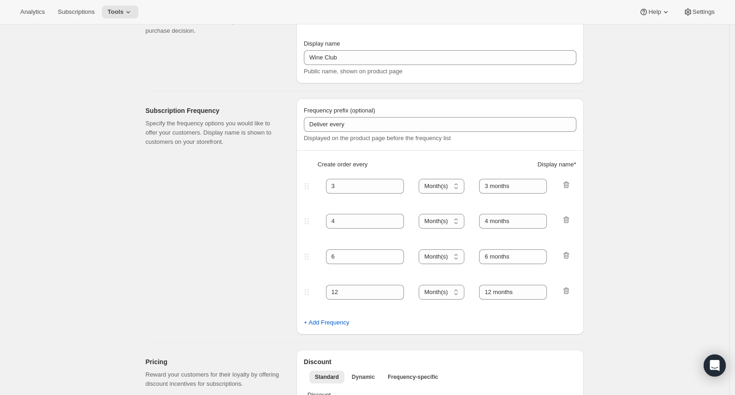
scroll to position [0, 0]
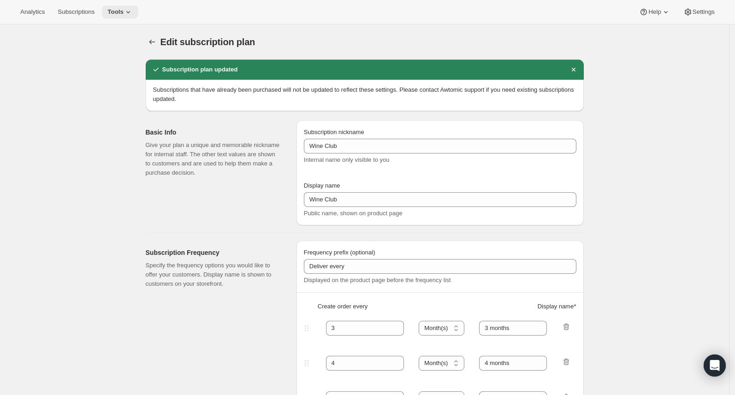
click at [133, 8] on icon at bounding box center [128, 11] width 9 height 9
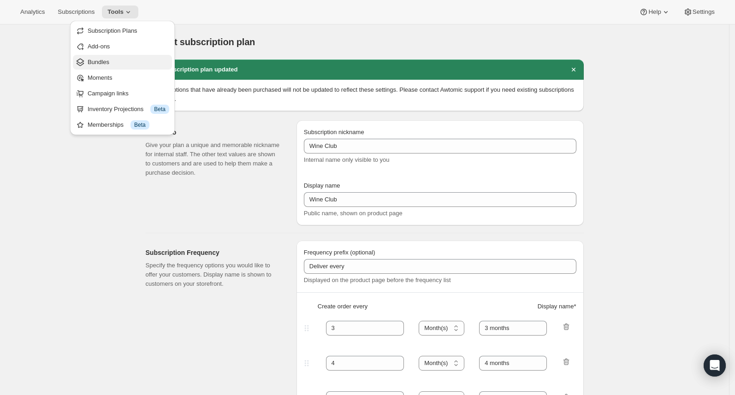
click at [121, 62] on span "Bundles" at bounding box center [129, 62] width 82 height 9
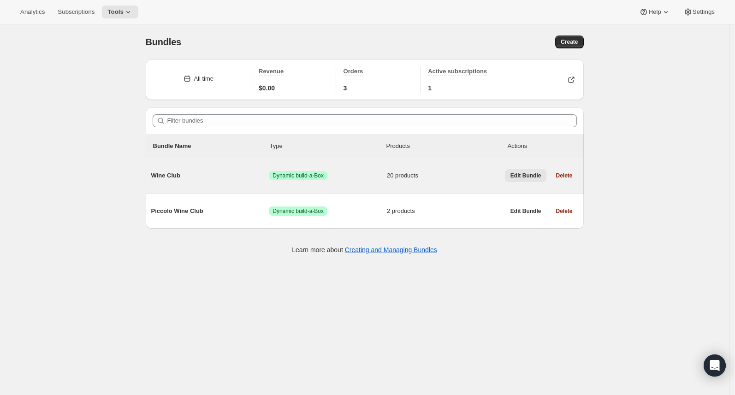
click at [518, 176] on span "Edit Bundle" at bounding box center [525, 175] width 31 height 7
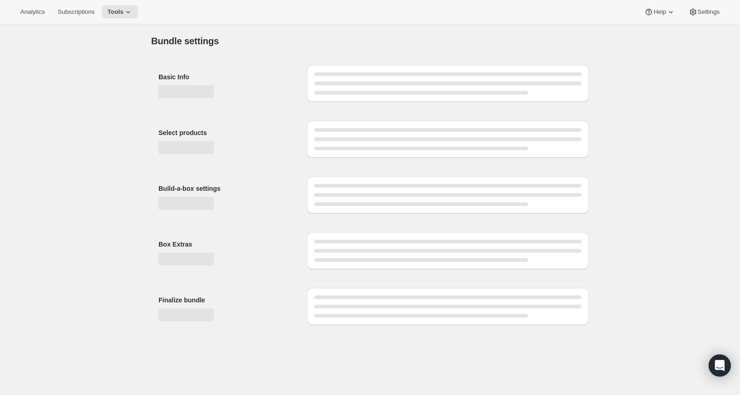
type input "Wine Club"
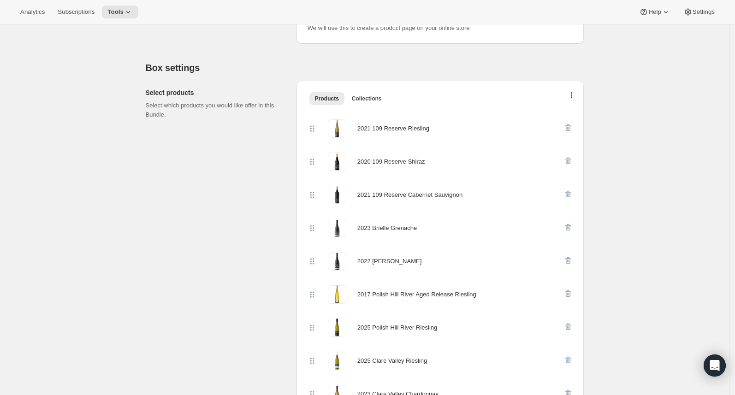
scroll to position [166, 0]
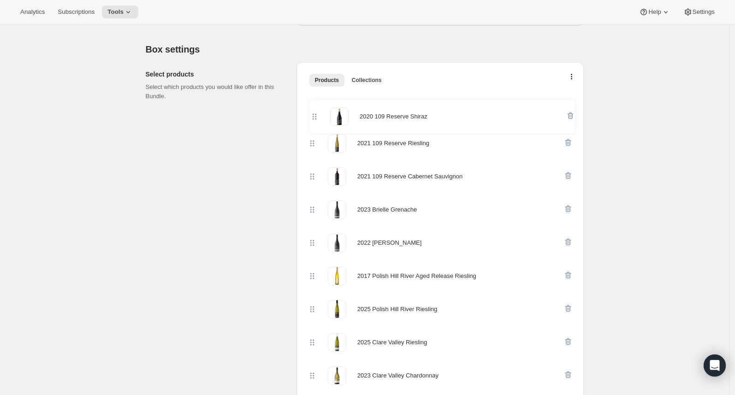
drag, startPoint x: 315, startPoint y: 143, endPoint x: 314, endPoint y: 110, distance: 33.2
drag, startPoint x: 314, startPoint y: 176, endPoint x: 314, endPoint y: 142, distance: 33.2
drag, startPoint x: 314, startPoint y: 179, endPoint x: 315, endPoint y: 136, distance: 42.4
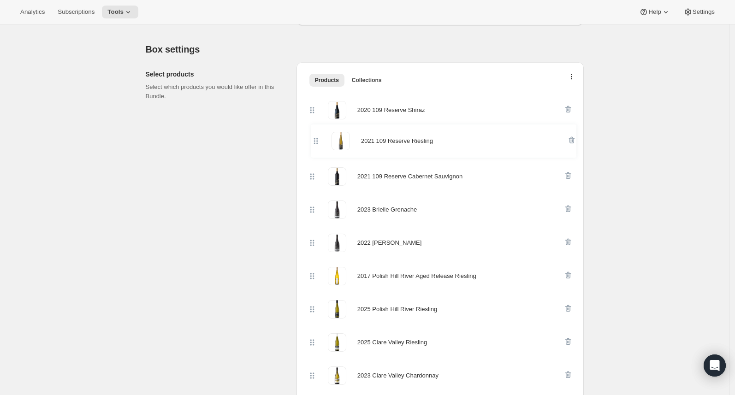
drag, startPoint x: 315, startPoint y: 118, endPoint x: 318, endPoint y: 146, distance: 28.3
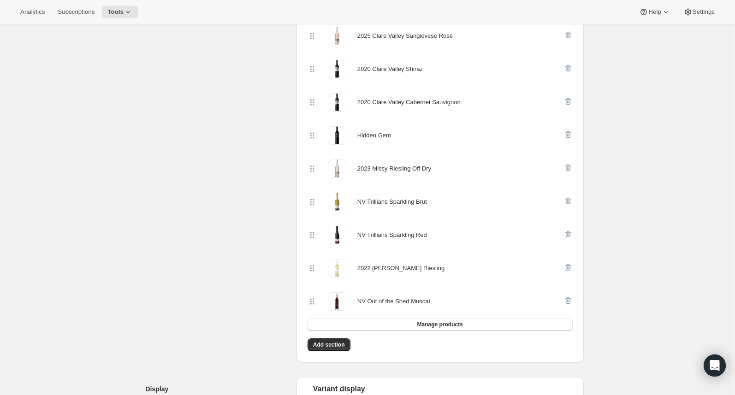
scroll to position [614, 0]
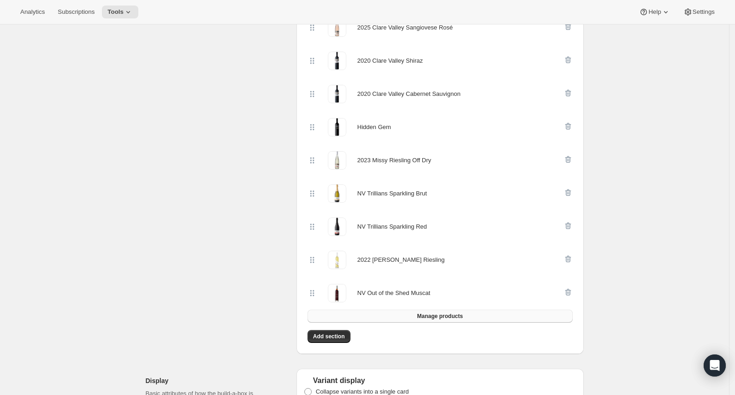
click at [425, 318] on span "Manage products" at bounding box center [440, 316] width 46 height 7
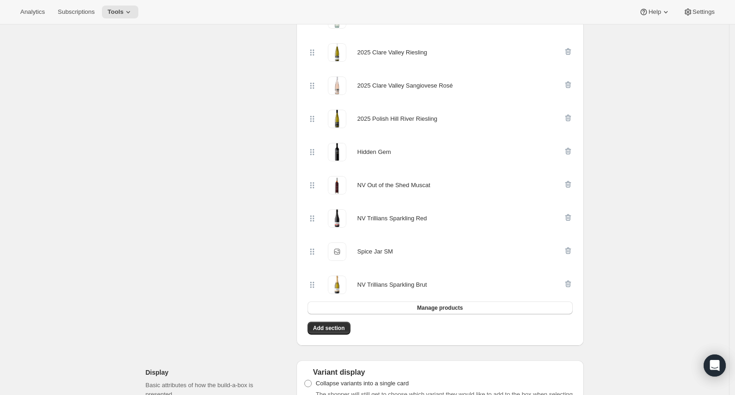
scroll to position [710, 0]
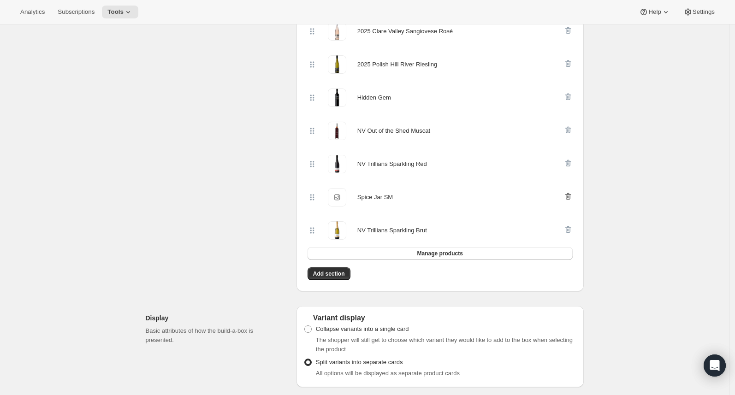
click at [568, 196] on icon "button" at bounding box center [567, 196] width 1 height 3
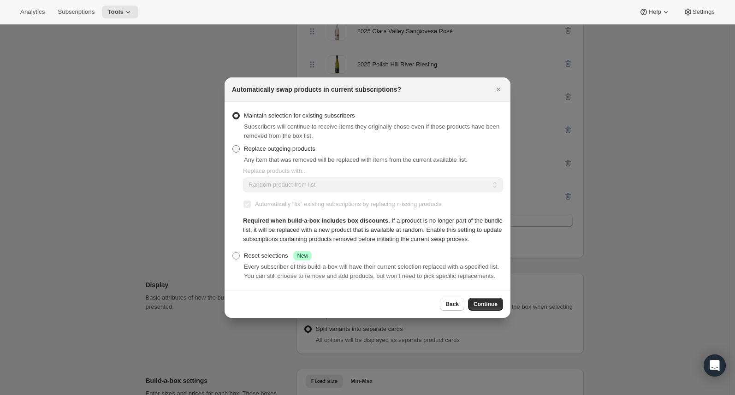
click at [274, 145] on span "Replace outgoing products" at bounding box center [279, 148] width 71 height 7
click at [233, 145] on input "Replace outgoing products" at bounding box center [232, 145] width 0 height 0
radio input "true"
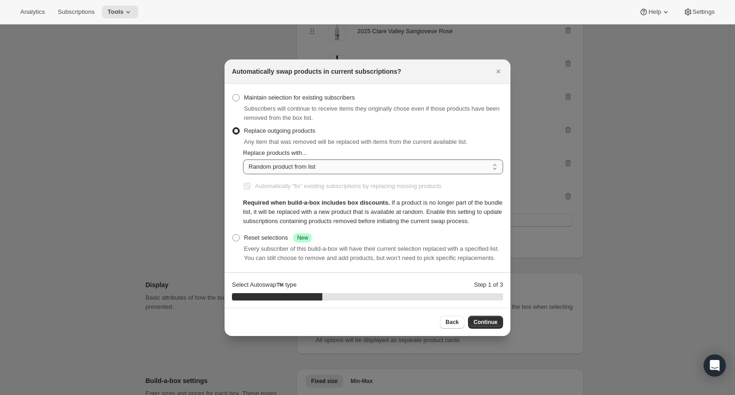
click at [293, 160] on select "Random product from list Matching product type Select specific replacements" at bounding box center [373, 167] width 260 height 15
click at [304, 160] on select "Random product from list Matching product type Select specific replacements" at bounding box center [373, 167] width 260 height 15
select select "selection"
click at [243, 160] on select "Random product from list Matching product type Select specific replacements" at bounding box center [373, 167] width 260 height 15
click at [480, 326] on span "Continue" at bounding box center [485, 322] width 24 height 7
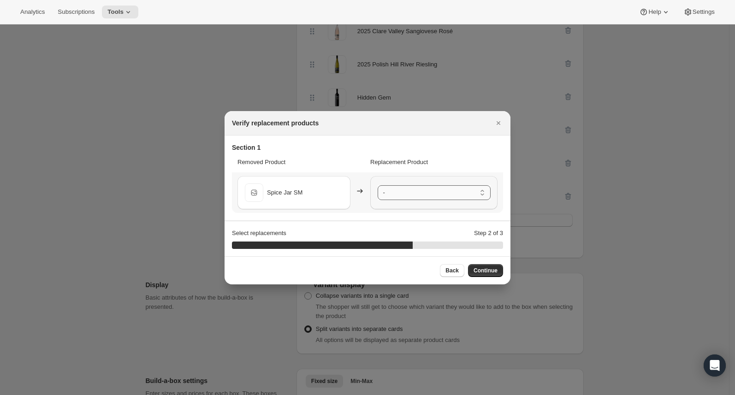
click at [386, 191] on select "- 2017 Polish Hill River Aged Release Riesling - Default Title 2020 109 Reserve…" at bounding box center [434, 192] width 113 height 15
click at [491, 271] on span "Continue" at bounding box center [485, 270] width 24 height 7
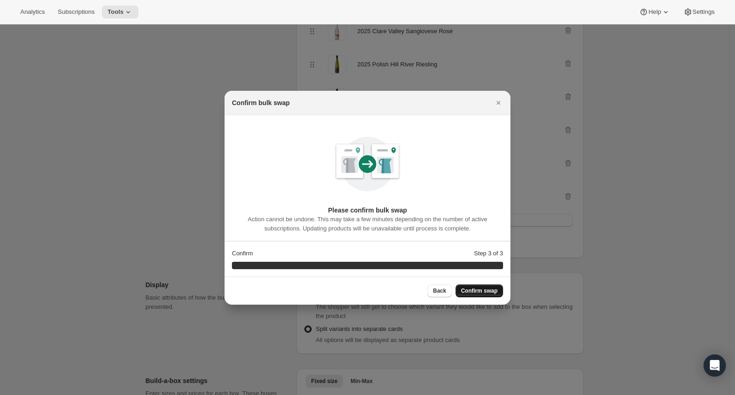
click at [473, 290] on span "Confirm swap" at bounding box center [479, 290] width 36 height 7
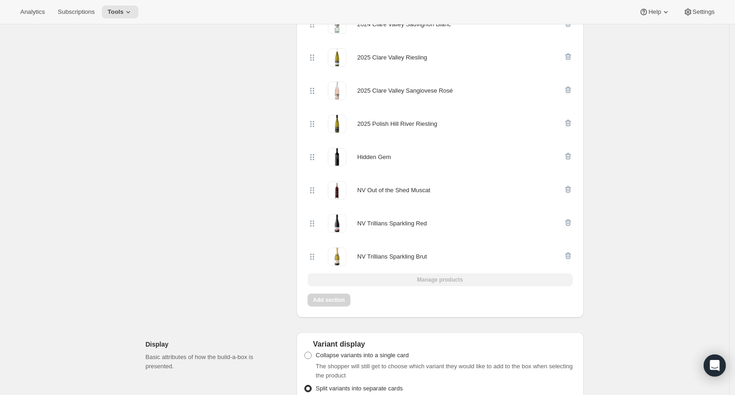
scroll to position [0, 0]
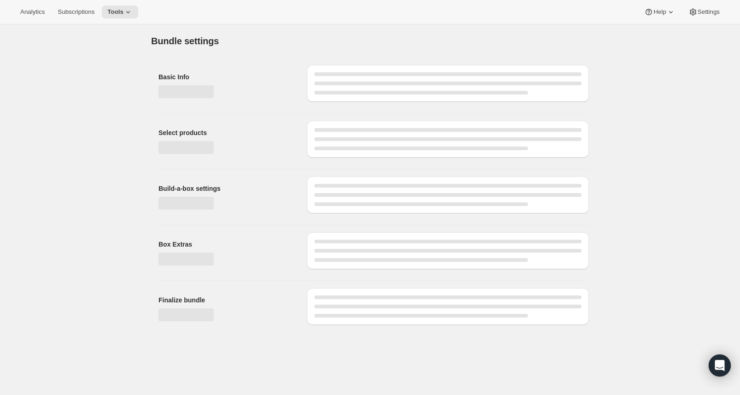
type input "Wine Club"
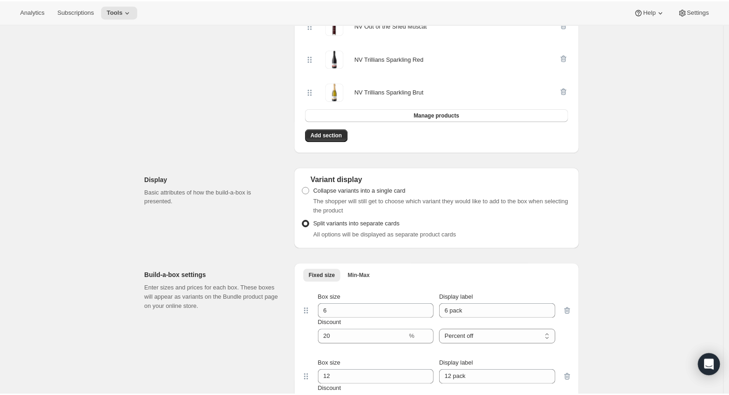
scroll to position [816, 0]
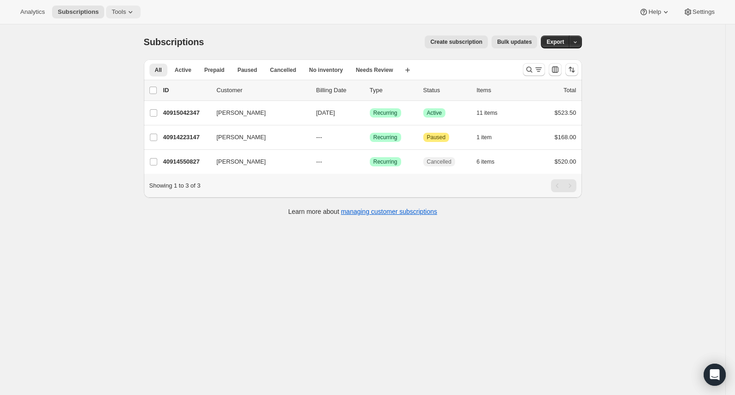
click at [128, 10] on icon at bounding box center [130, 11] width 9 height 9
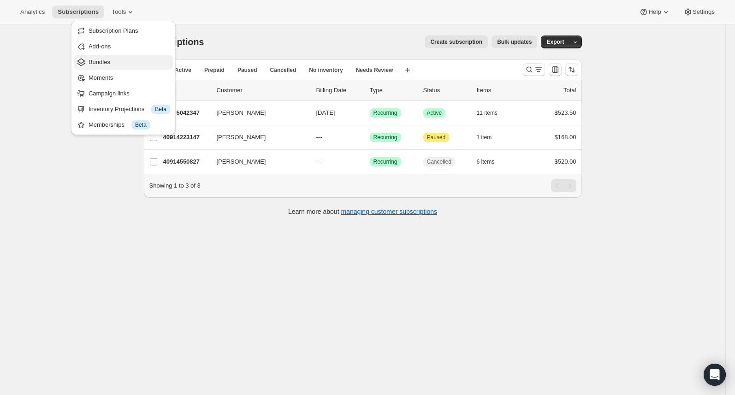
click at [124, 61] on span "Bundles" at bounding box center [130, 62] width 82 height 9
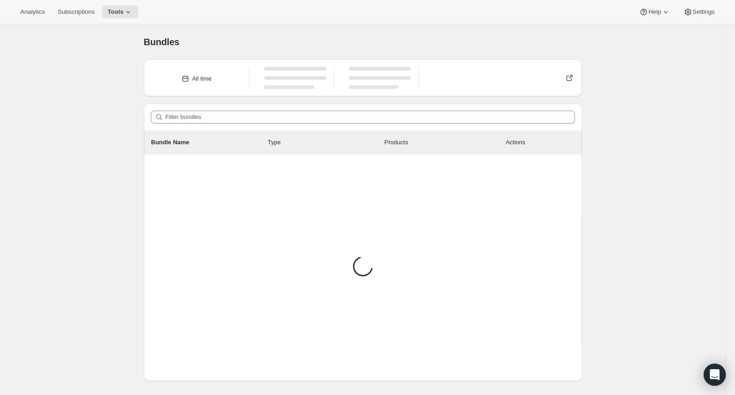
scroll to position [2, 0]
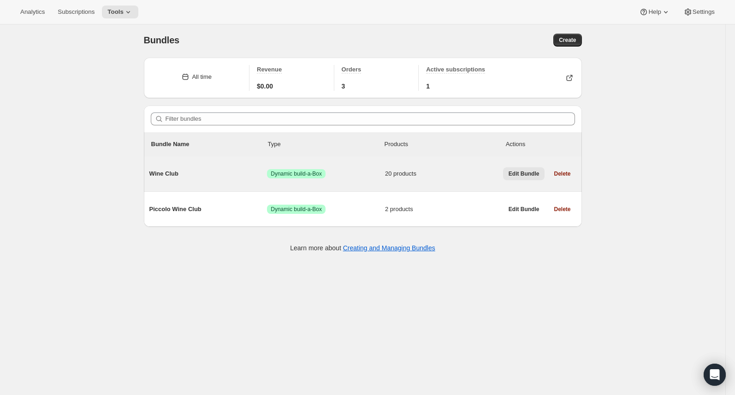
click at [528, 177] on span "Edit Bundle" at bounding box center [524, 173] width 31 height 7
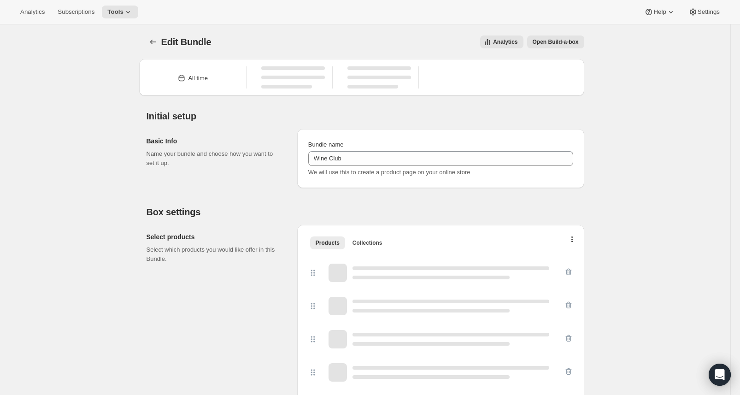
type input "Wine Club"
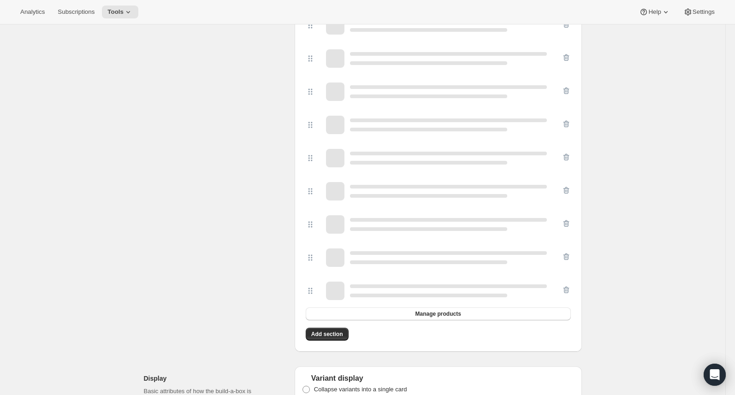
scroll to position [619, 0]
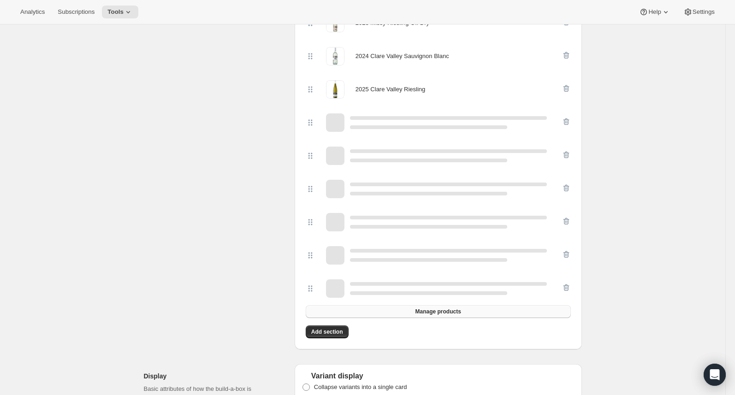
click at [436, 308] on span "Manage products" at bounding box center [438, 311] width 46 height 7
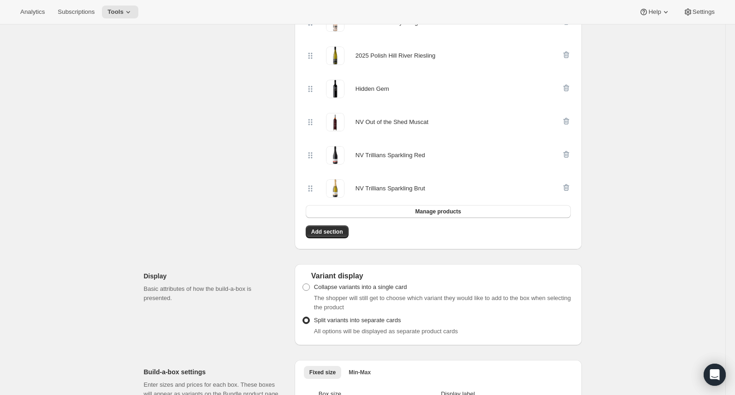
scroll to position [414, 0]
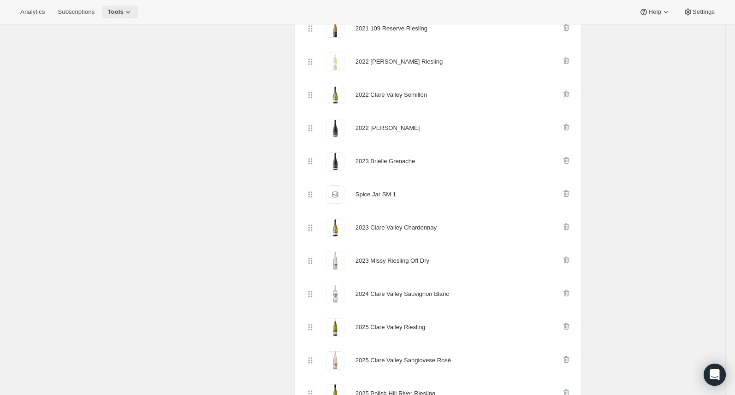
click at [133, 13] on icon at bounding box center [128, 11] width 9 height 9
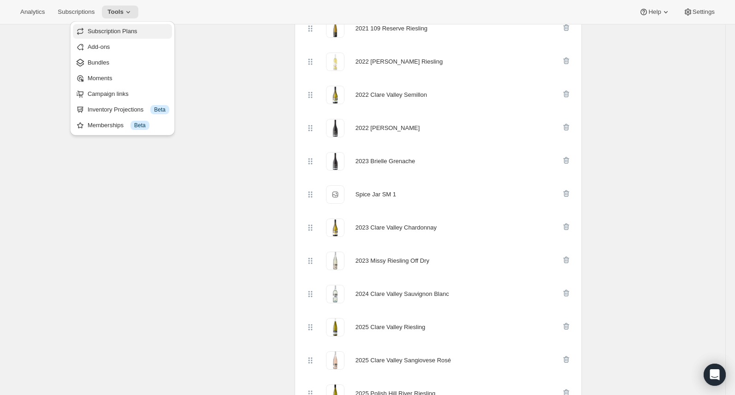
click at [137, 29] on span "Subscription Plans" at bounding box center [113, 31] width 50 height 7
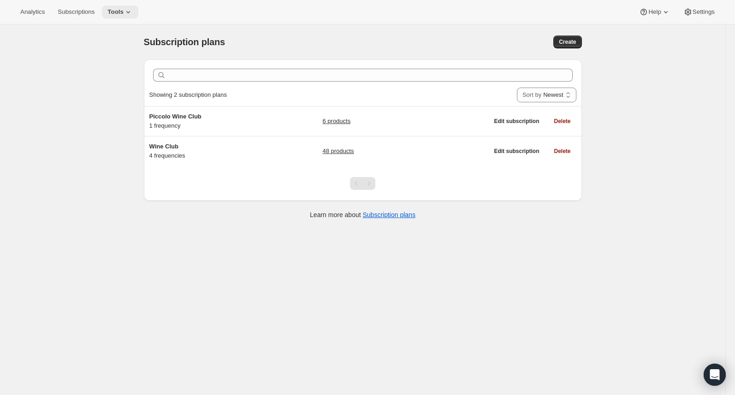
click at [133, 10] on icon at bounding box center [128, 11] width 9 height 9
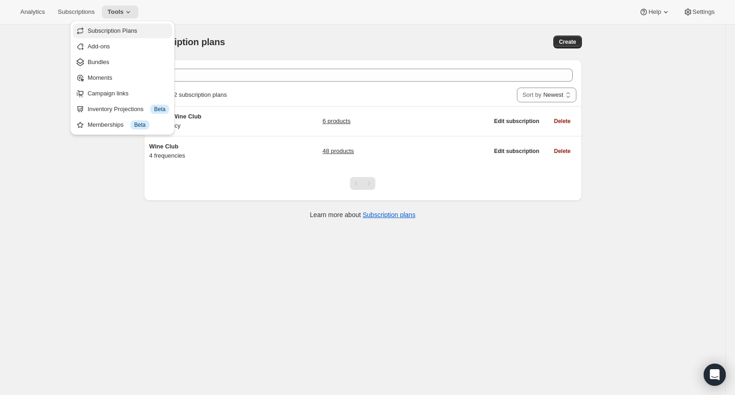
click at [132, 31] on span "Subscription Plans" at bounding box center [113, 30] width 50 height 7
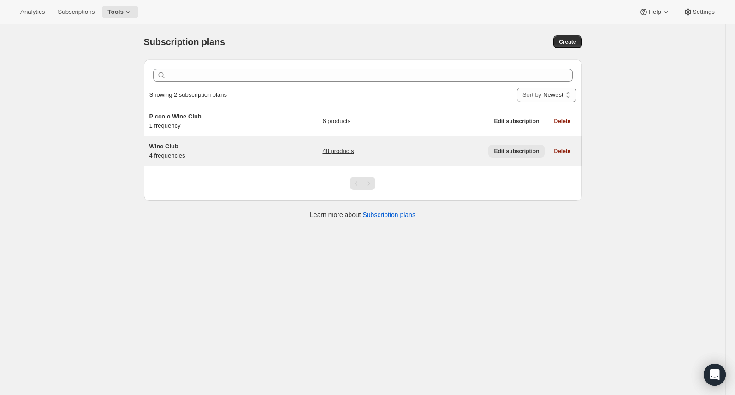
click at [515, 154] on span "Edit subscription" at bounding box center [516, 151] width 45 height 7
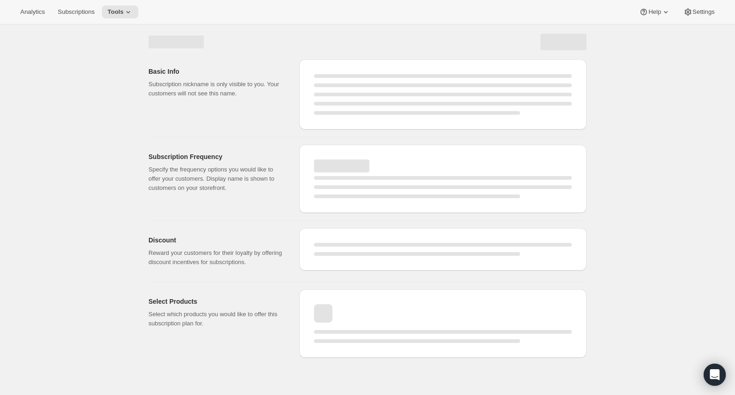
select select "WEEK"
select select "MONTH"
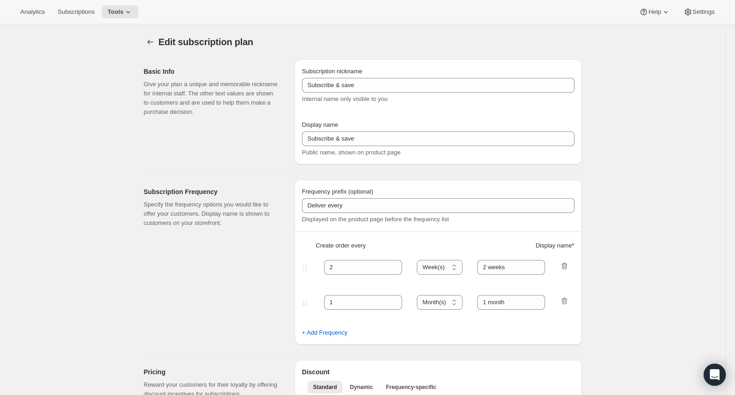
type input "Wine Club"
type input "3"
select select "MONTH"
type input "3 months"
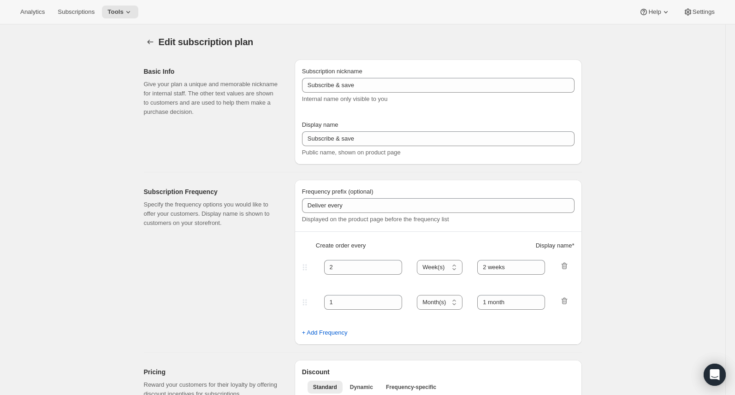
type input "4"
type input "4 months"
select select "MONTH"
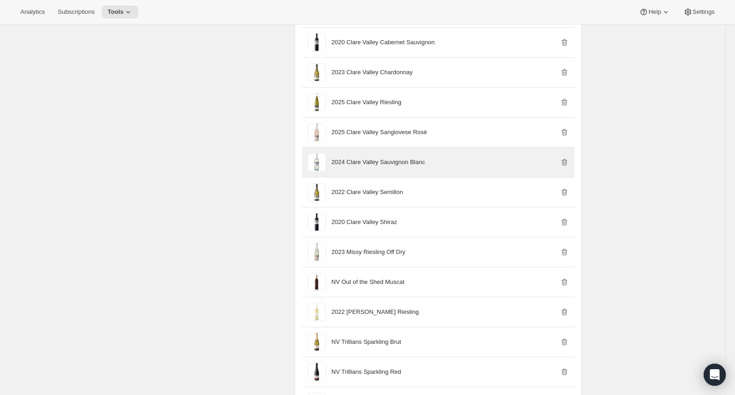
scroll to position [1151, 0]
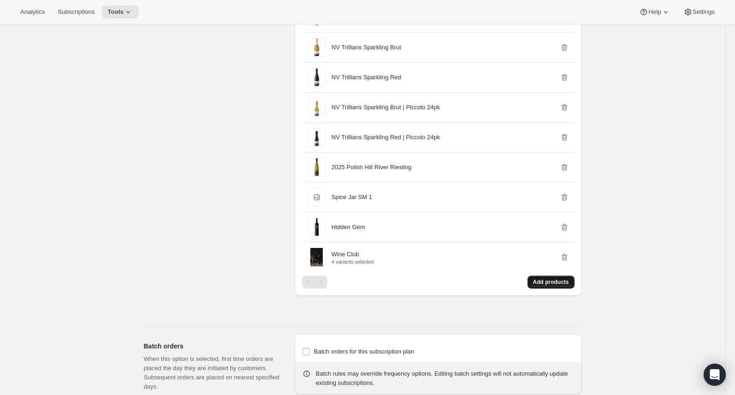
click at [560, 288] on button "Add products" at bounding box center [550, 282] width 47 height 13
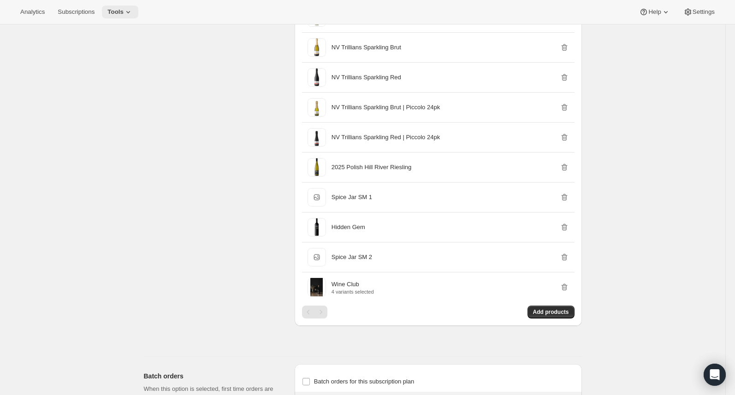
click at [124, 12] on span "Tools" at bounding box center [115, 11] width 16 height 7
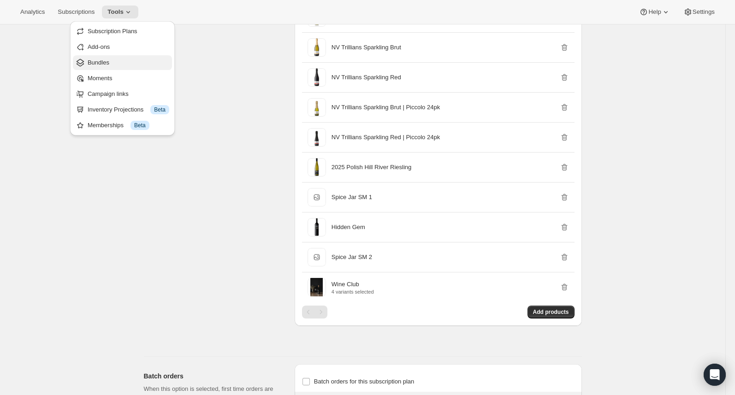
click at [135, 63] on span "Bundles" at bounding box center [129, 62] width 82 height 9
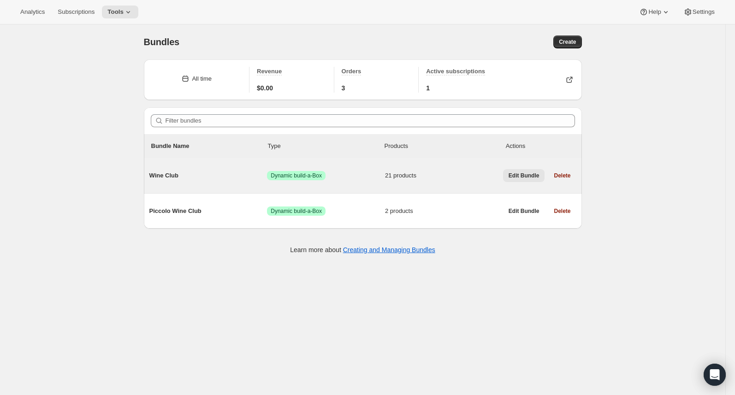
click at [512, 178] on span "Edit Bundle" at bounding box center [524, 175] width 31 height 7
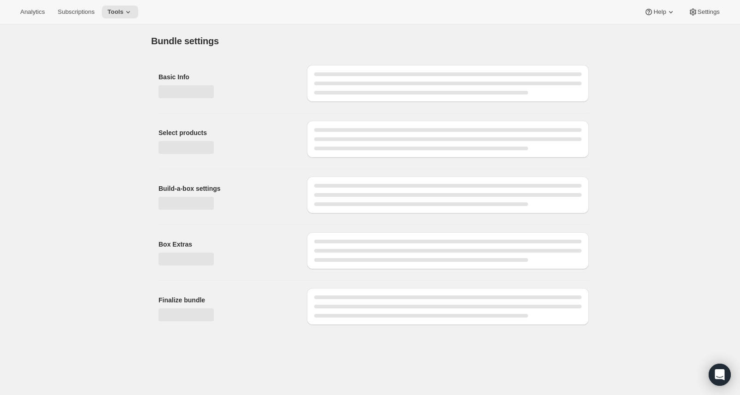
type input "Wine Club"
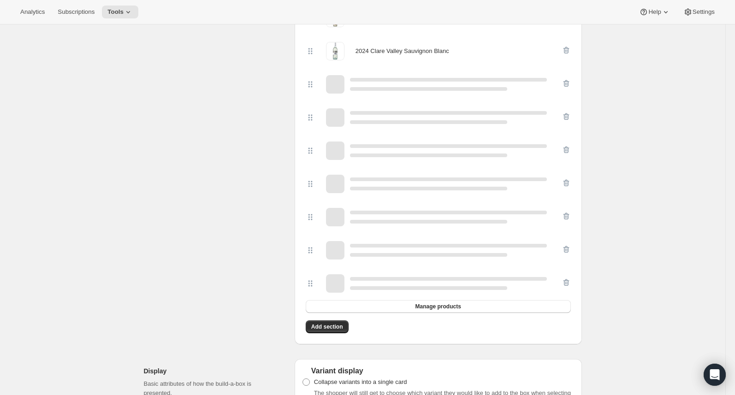
scroll to position [667, 0]
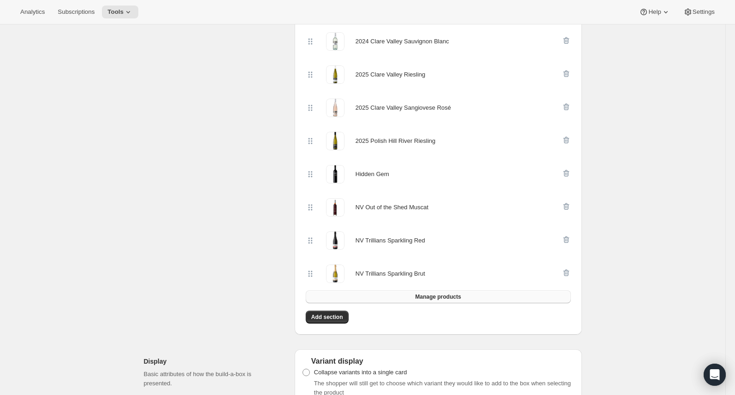
click at [453, 297] on span "Manage products" at bounding box center [438, 296] width 46 height 7
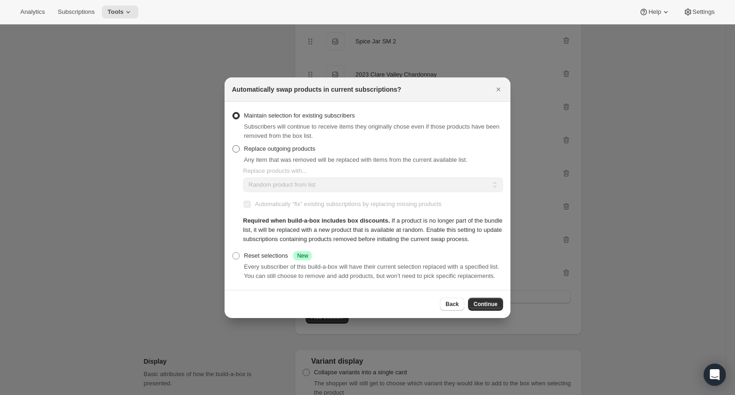
click at [267, 145] on span "Replace outgoing products" at bounding box center [279, 148] width 71 height 7
click at [233, 145] on input "Replace outgoing products" at bounding box center [232, 145] width 0 height 0
radio input "true"
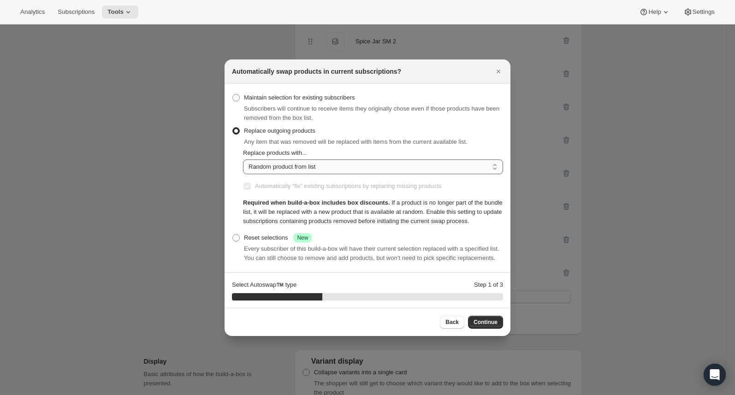
click at [308, 160] on select "Random product from list Matching product type Select specific replacements" at bounding box center [373, 167] width 260 height 15
select select "selection"
click at [243, 160] on select "Random product from list Matching product type Select specific replacements" at bounding box center [373, 167] width 260 height 15
click at [488, 326] on span "Continue" at bounding box center [485, 322] width 24 height 7
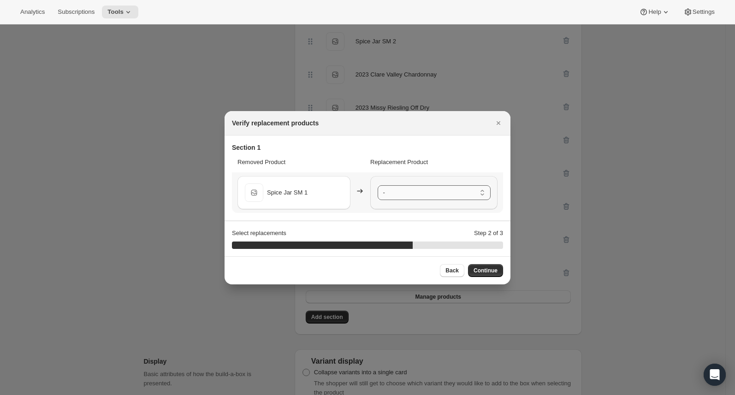
click at [451, 193] on select "- 2017 Polish Hill River Aged Release Riesling - Default Title 2020 109 Reserve…" at bounding box center [434, 192] width 113 height 15
click at [489, 273] on span "Continue" at bounding box center [485, 270] width 24 height 7
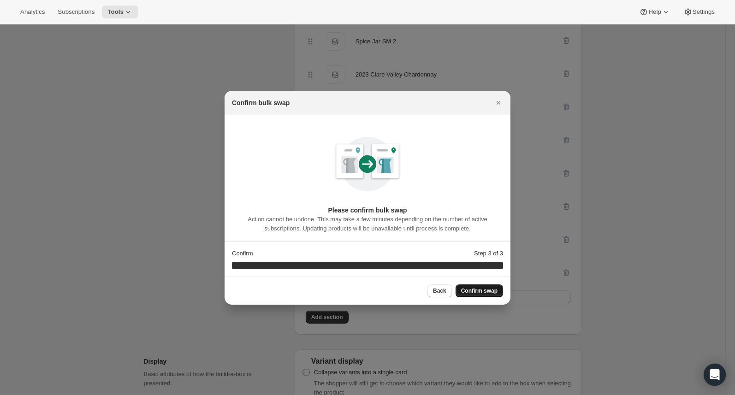
click at [491, 289] on span "Confirm swap" at bounding box center [479, 290] width 36 height 7
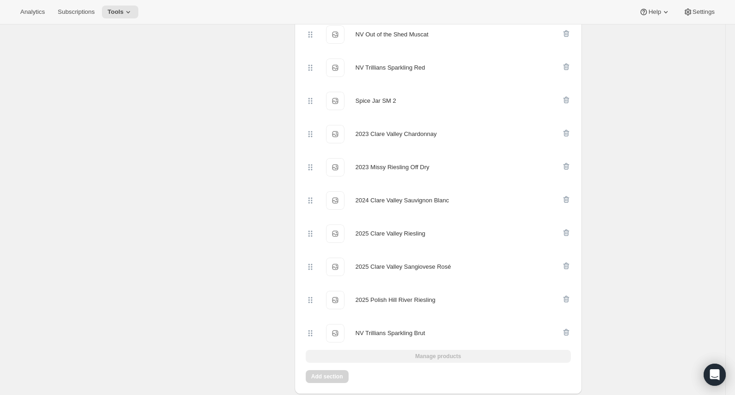
scroll to position [0, 0]
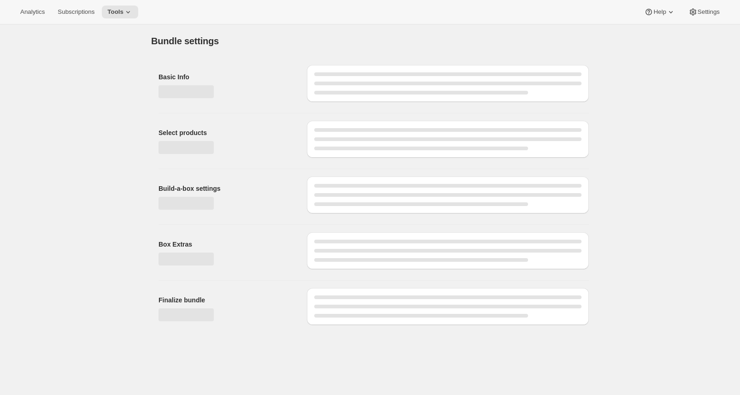
type input "Wine Club"
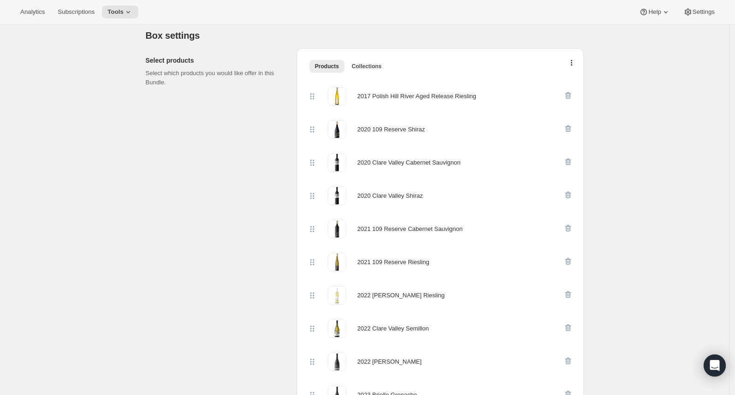
scroll to position [178, 0]
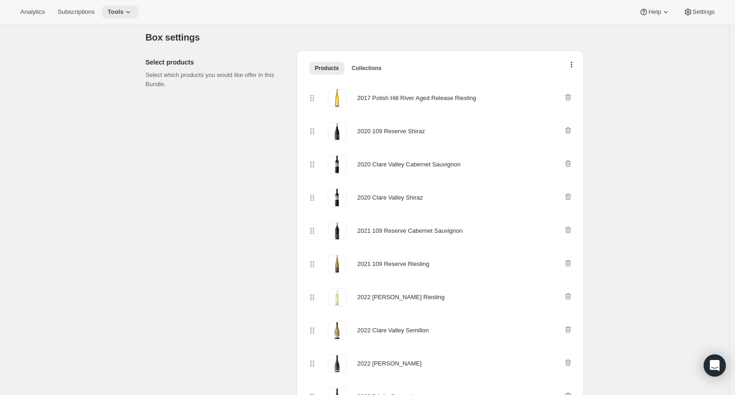
click at [124, 10] on span "Tools" at bounding box center [115, 11] width 16 height 7
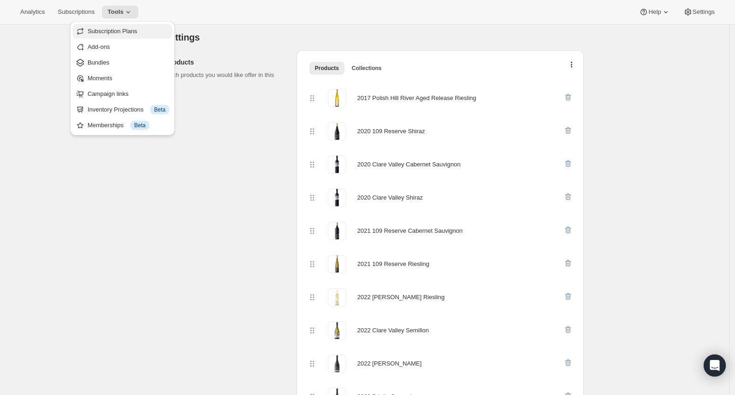
click at [131, 33] on span "Subscription Plans" at bounding box center [113, 31] width 50 height 7
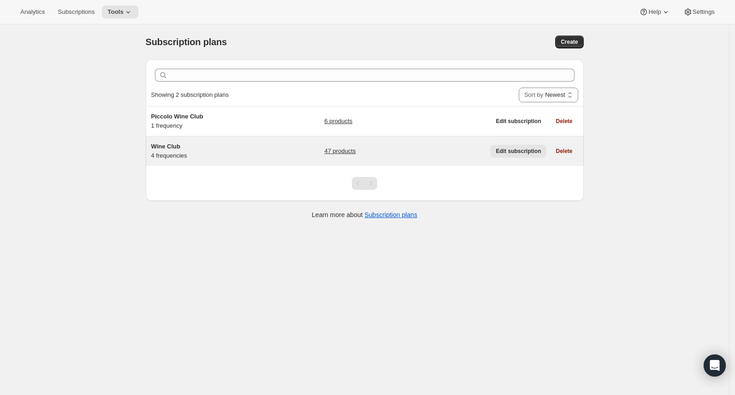
click at [510, 155] on button "Edit subscription" at bounding box center [518, 151] width 56 height 13
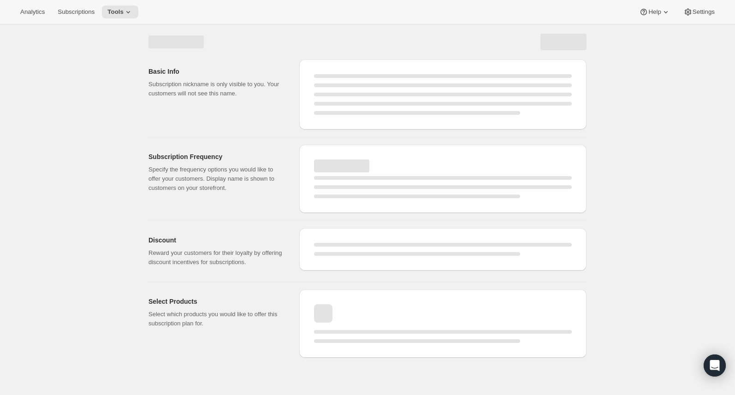
select select "WEEK"
select select "MONTH"
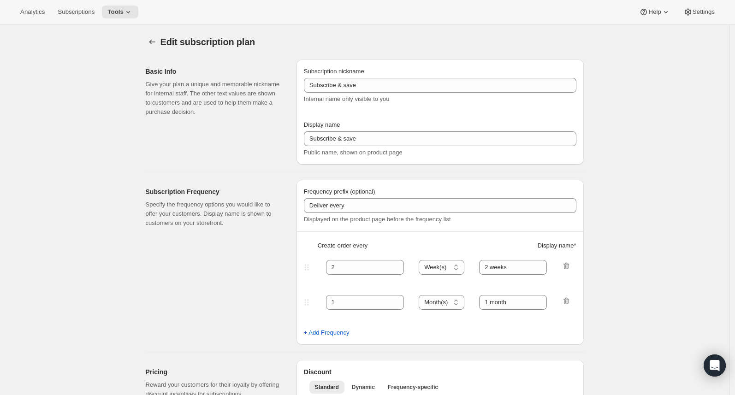
type input "Wine Club"
type input "3"
select select "MONTH"
type input "3 months"
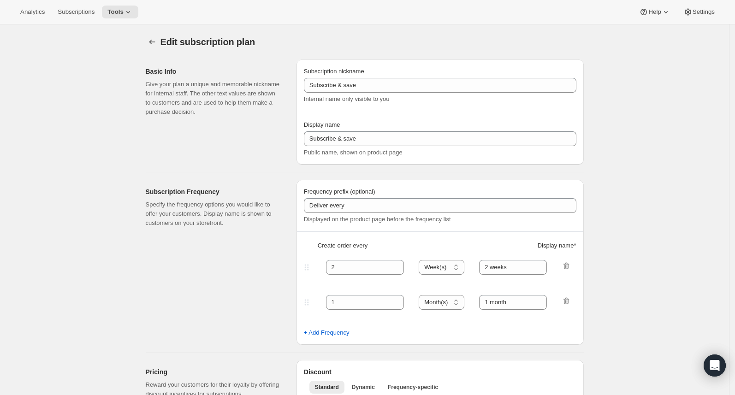
type input "4"
type input "4 months"
select select "MONTH"
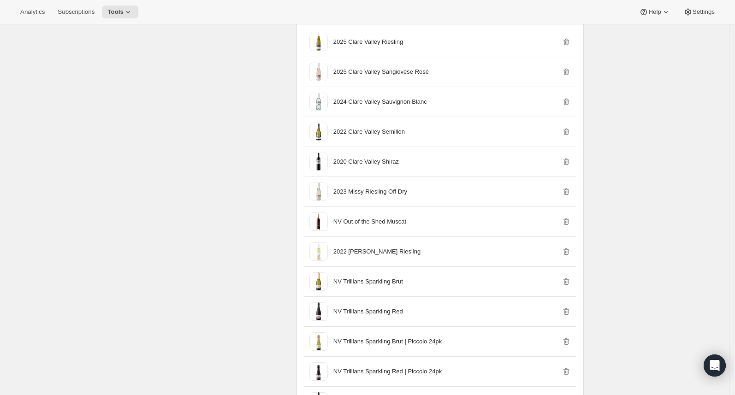
scroll to position [1098, 0]
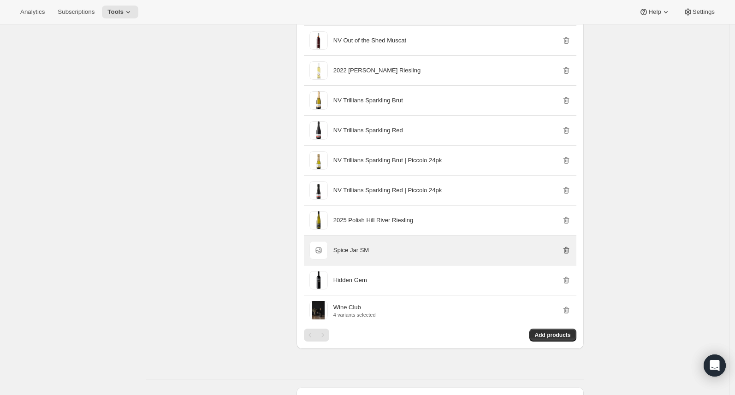
click at [570, 255] on icon "button" at bounding box center [566, 250] width 9 height 9
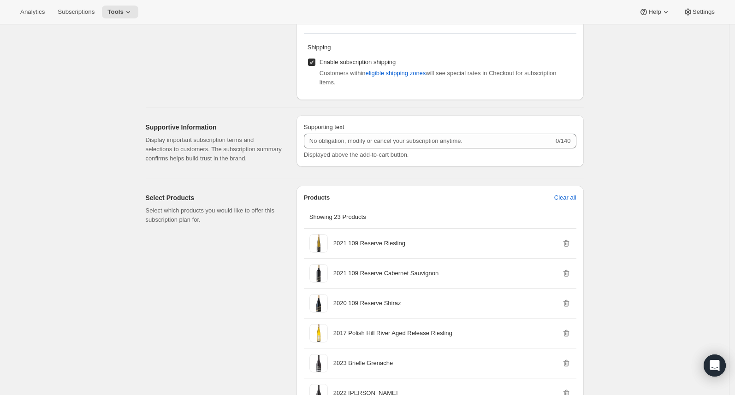
scroll to position [0, 0]
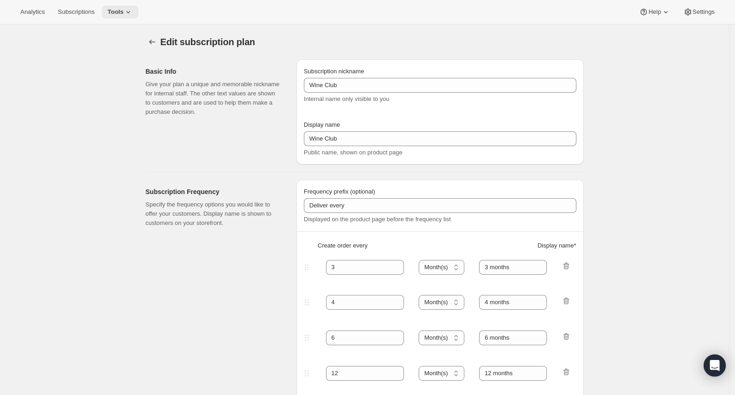
click at [133, 12] on icon at bounding box center [128, 11] width 9 height 9
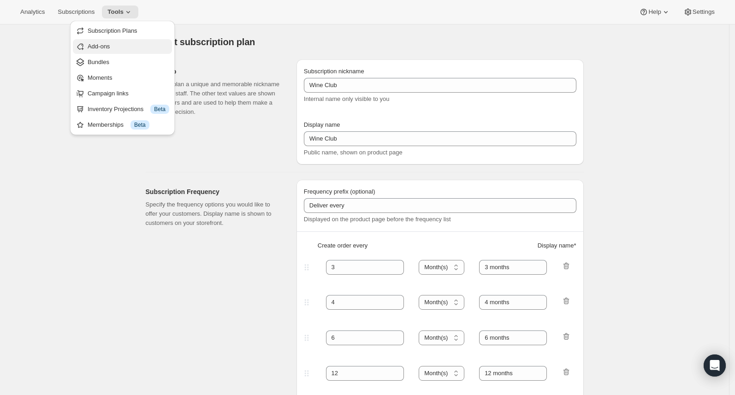
click at [122, 47] on span "Add-ons" at bounding box center [129, 46] width 82 height 9
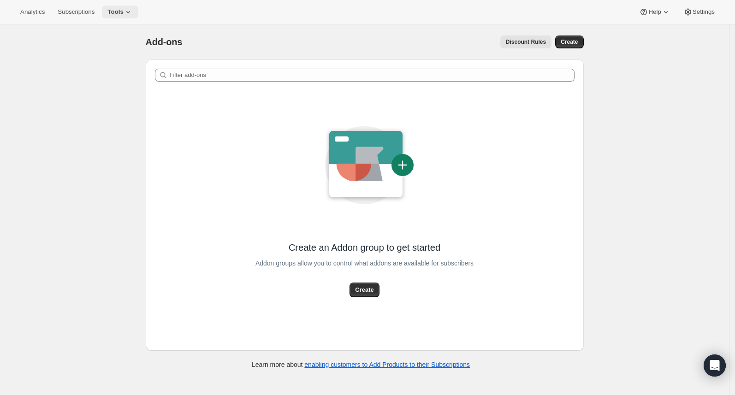
click at [123, 12] on span "Tools" at bounding box center [115, 11] width 16 height 7
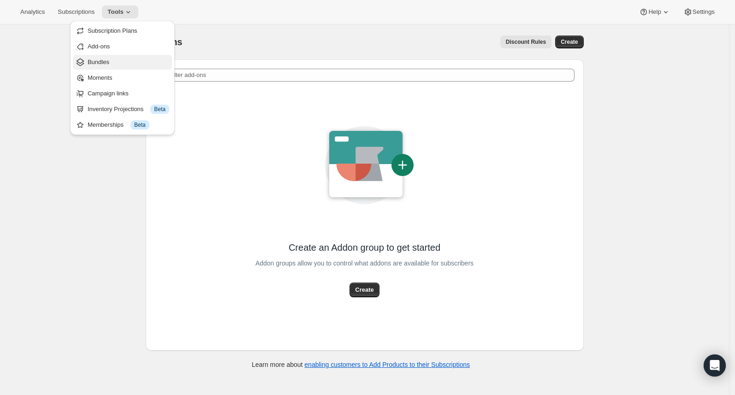
click at [99, 63] on span "Bundles" at bounding box center [99, 62] width 22 height 7
